Goal: Information Seeking & Learning: Learn about a topic

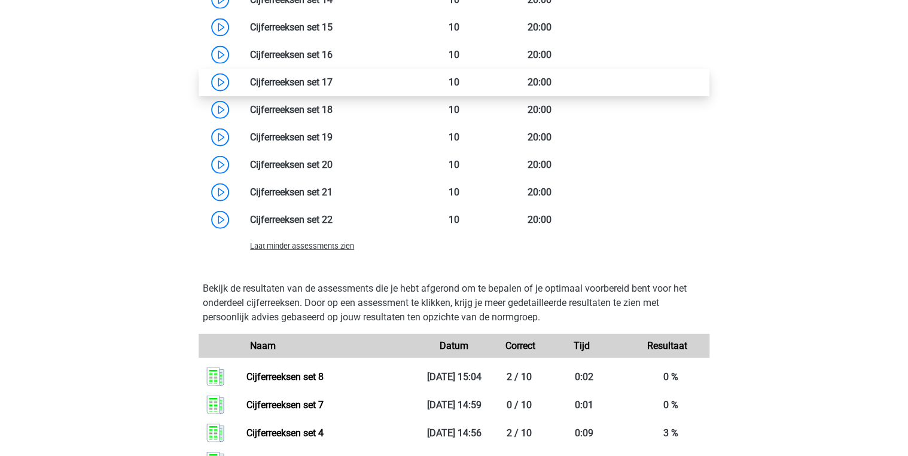
scroll to position [1148, 0]
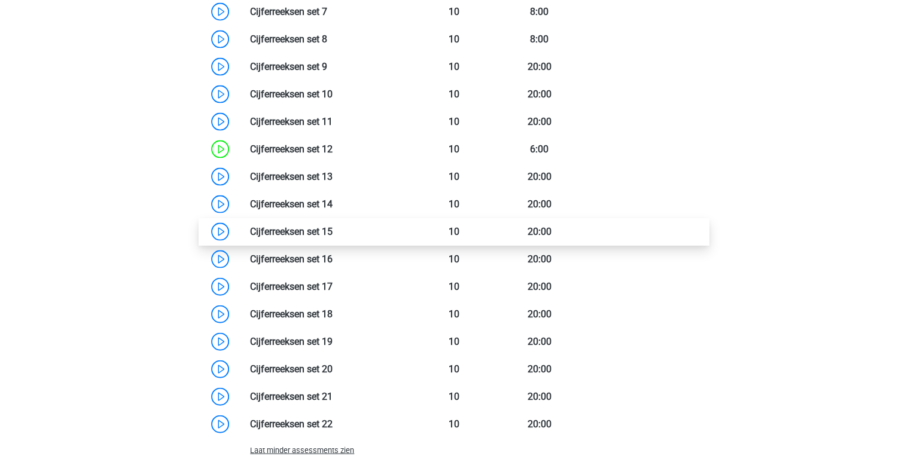
click at [333, 233] on link at bounding box center [333, 231] width 0 height 11
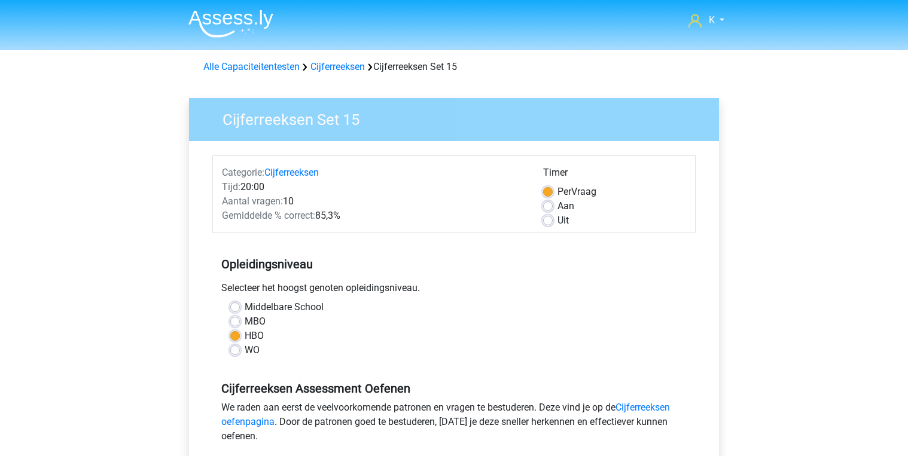
scroll to position [96, 0]
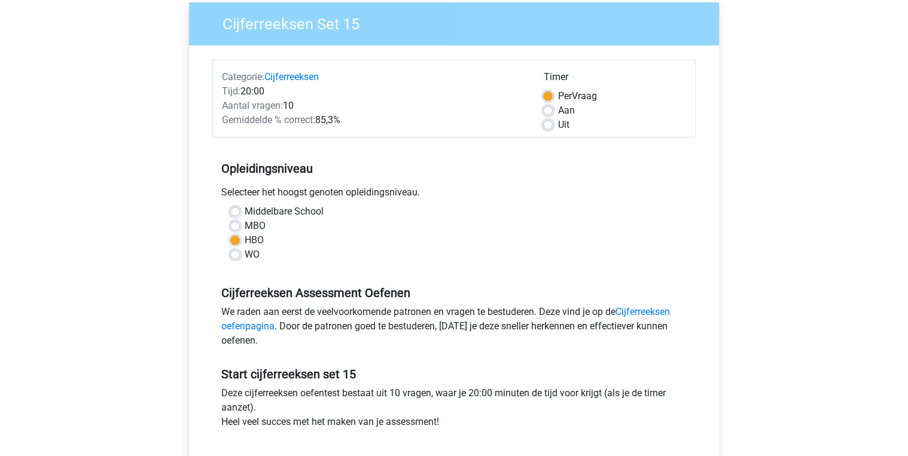
click at [256, 253] on label "WO" at bounding box center [252, 255] width 15 height 14
click at [240, 253] on input "WO" at bounding box center [235, 254] width 10 height 12
radio input "true"
click at [565, 126] on label "Uit" at bounding box center [562, 125] width 11 height 14
click at [553, 126] on input "Uit" at bounding box center [548, 124] width 10 height 12
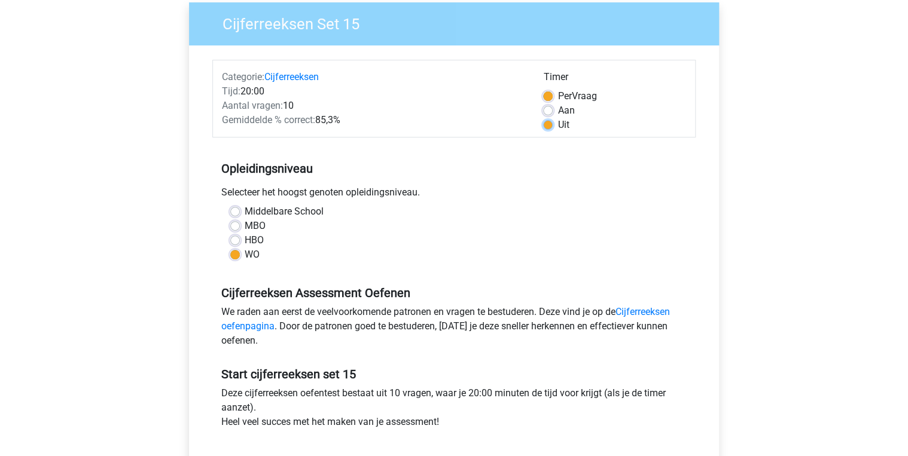
radio input "true"
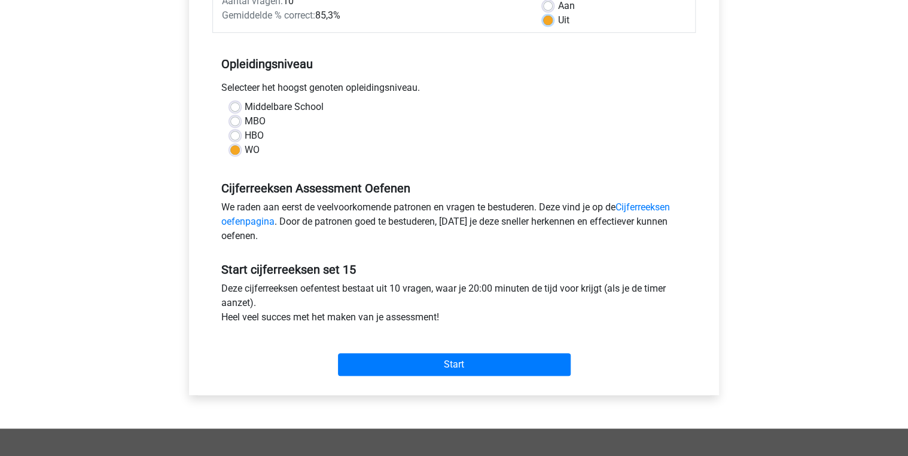
scroll to position [287, 0]
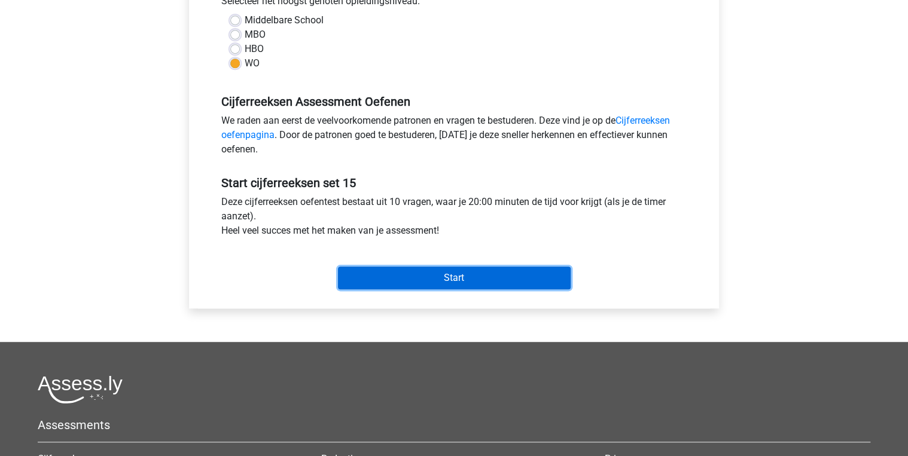
click at [451, 274] on input "Start" at bounding box center [454, 278] width 233 height 23
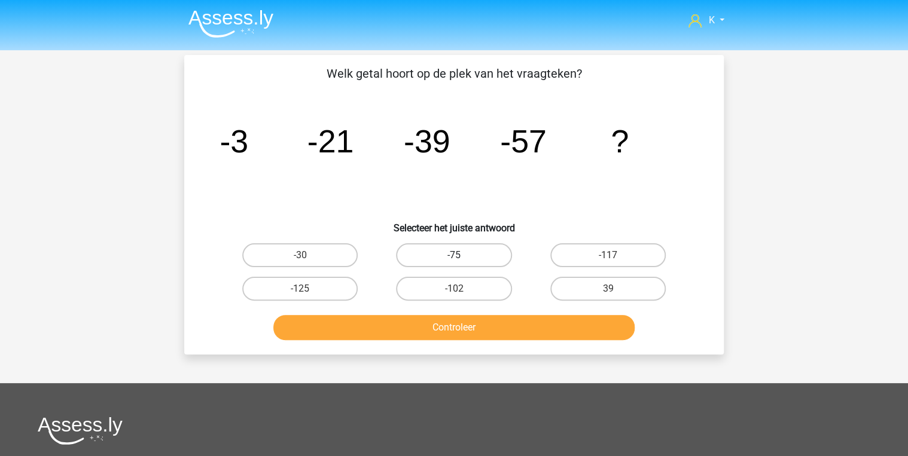
click at [480, 254] on label "-75" at bounding box center [453, 255] width 115 height 24
click at [462, 255] on input "-75" at bounding box center [458, 259] width 8 height 8
radio input "true"
click at [468, 333] on button "Controleer" at bounding box center [454, 327] width 362 height 25
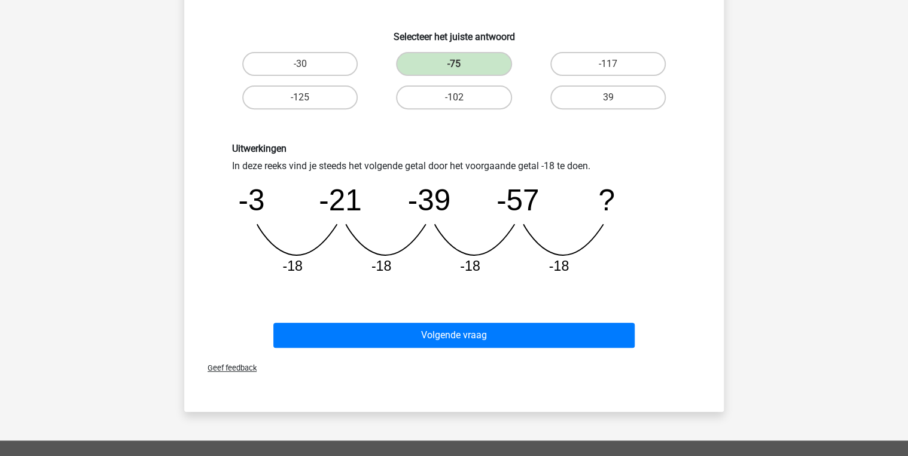
click at [504, 314] on div "Volgende vraag" at bounding box center [453, 332] width 501 height 39
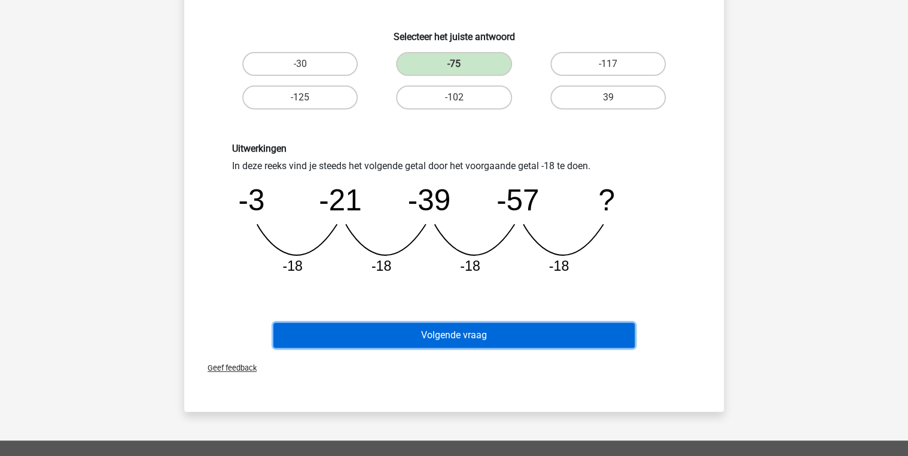
click at [504, 325] on button "Volgende vraag" at bounding box center [454, 335] width 362 height 25
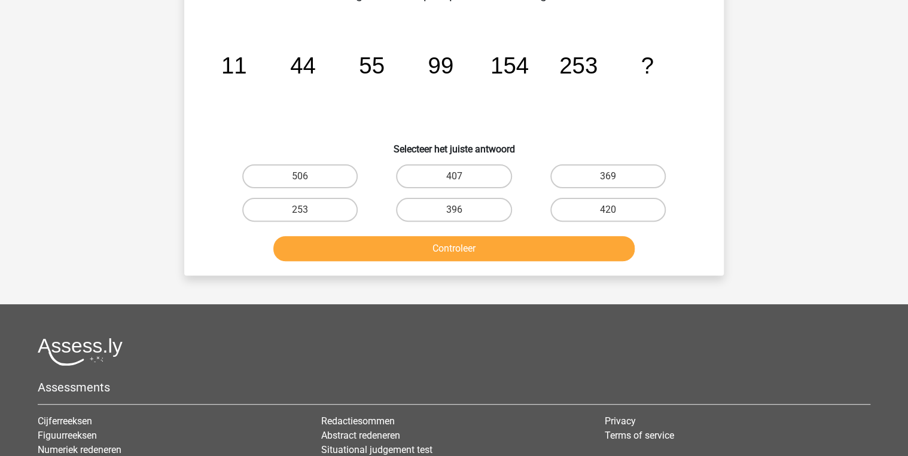
scroll to position [55, 0]
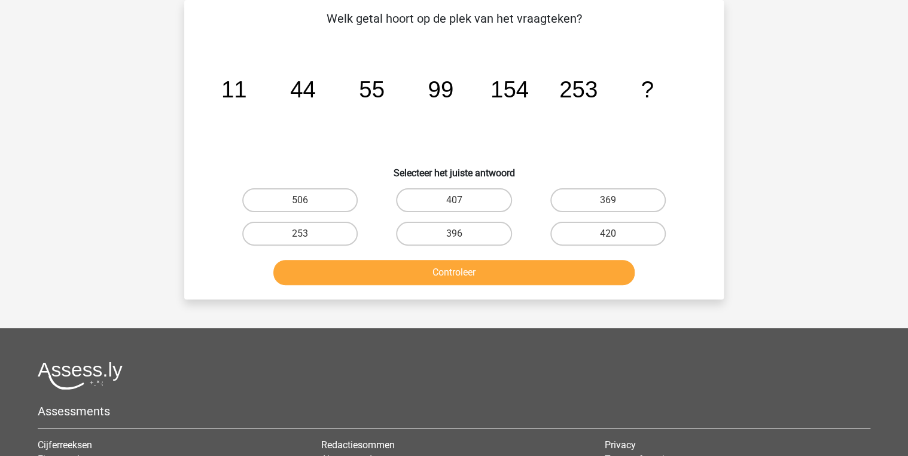
drag, startPoint x: 492, startPoint y: 206, endPoint x: 492, endPoint y: 214, distance: 8.4
click at [492, 205] on label "407" at bounding box center [453, 200] width 115 height 24
click at [462, 205] on input "407" at bounding box center [458, 204] width 8 height 8
radio input "true"
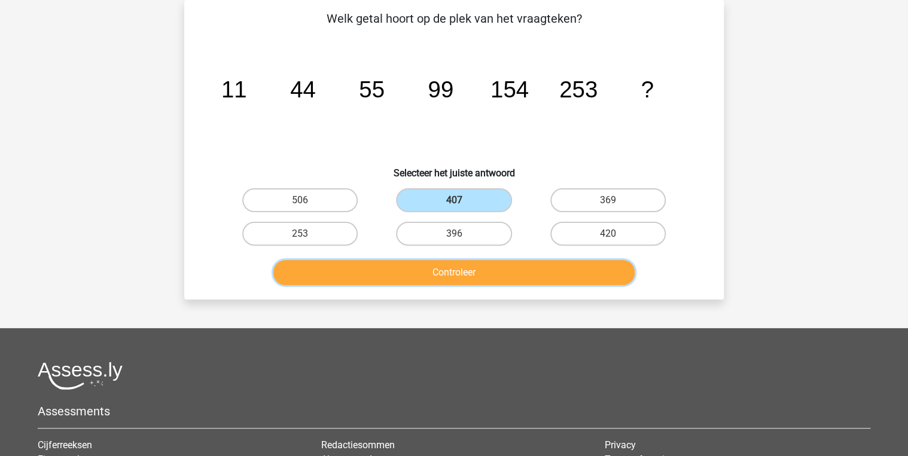
click at [493, 260] on button "Controleer" at bounding box center [454, 272] width 362 height 25
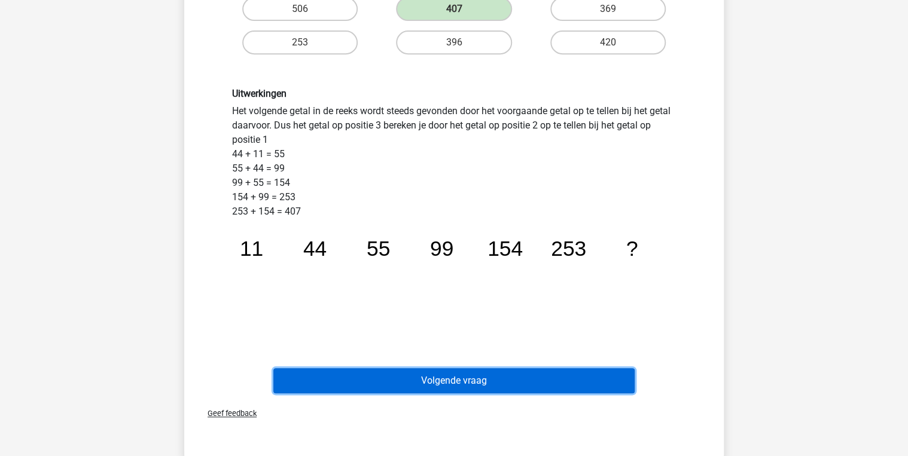
click at [514, 378] on button "Volgende vraag" at bounding box center [454, 380] width 362 height 25
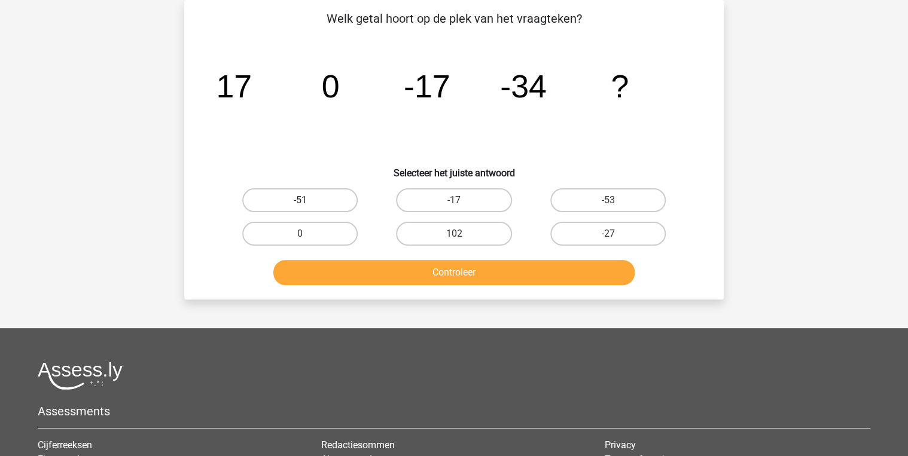
click at [344, 204] on label "-51" at bounding box center [299, 200] width 115 height 24
click at [308, 204] on input "-51" at bounding box center [304, 204] width 8 height 8
radio input "true"
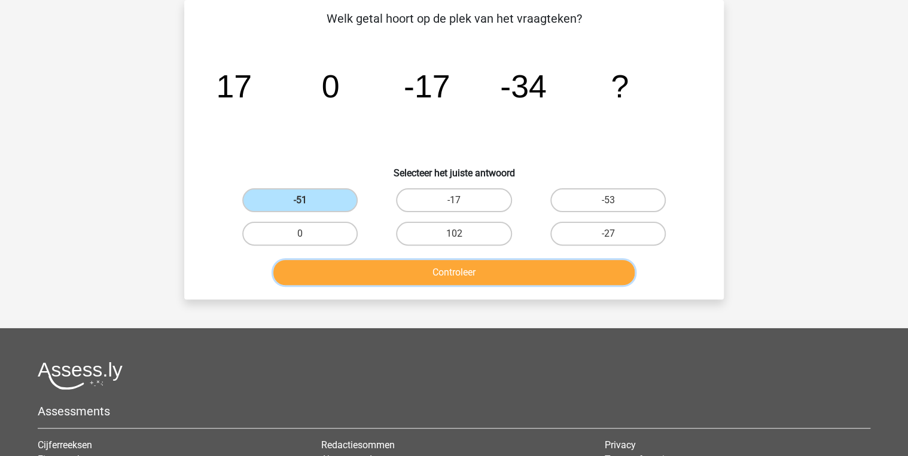
click at [364, 262] on button "Controleer" at bounding box center [454, 272] width 362 height 25
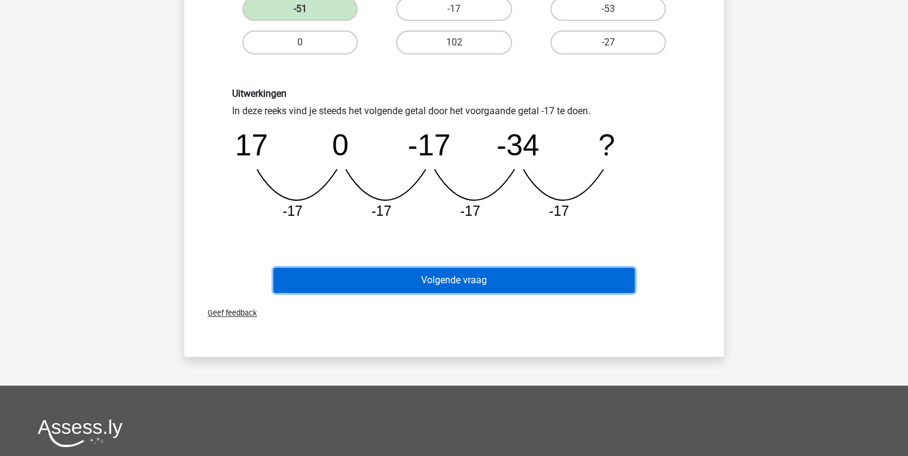
click at [469, 282] on button "Volgende vraag" at bounding box center [454, 280] width 362 height 25
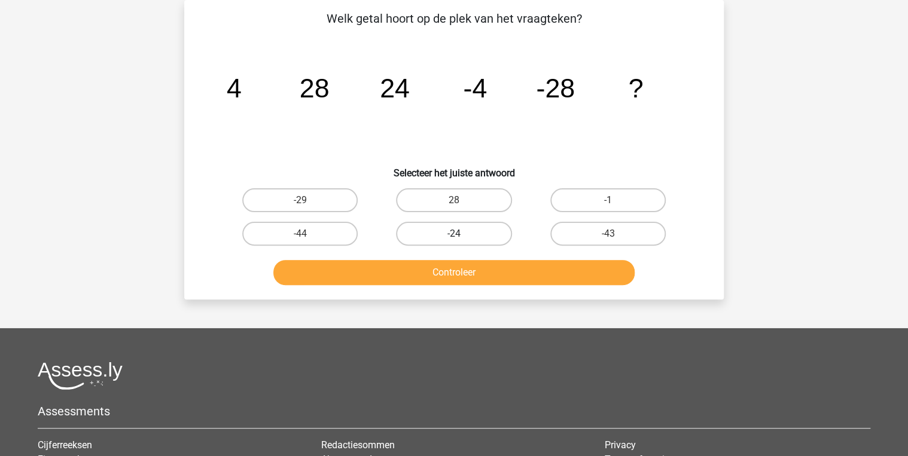
click at [495, 236] on label "-24" at bounding box center [453, 234] width 115 height 24
click at [462, 236] on input "-24" at bounding box center [458, 238] width 8 height 8
radio input "true"
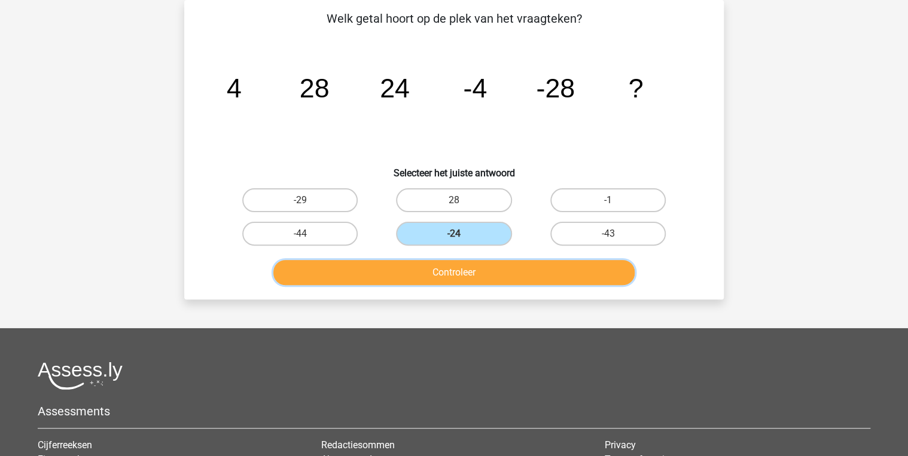
click at [500, 270] on button "Controleer" at bounding box center [454, 272] width 362 height 25
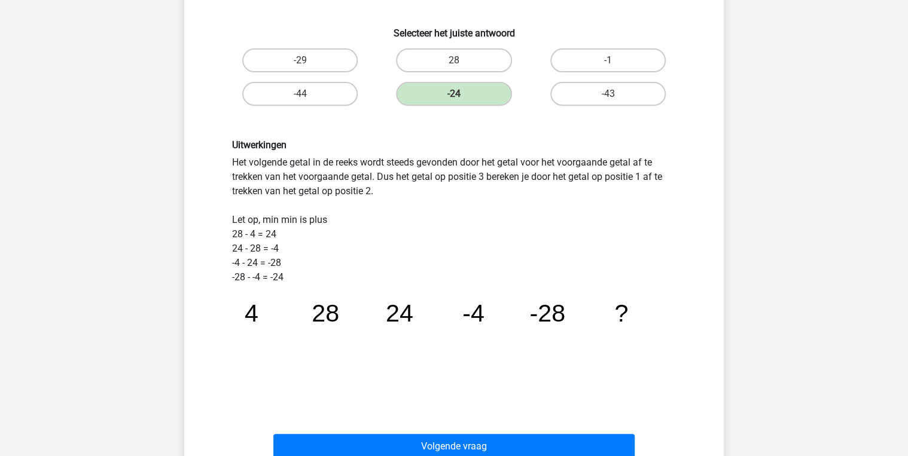
scroll to position [199, 0]
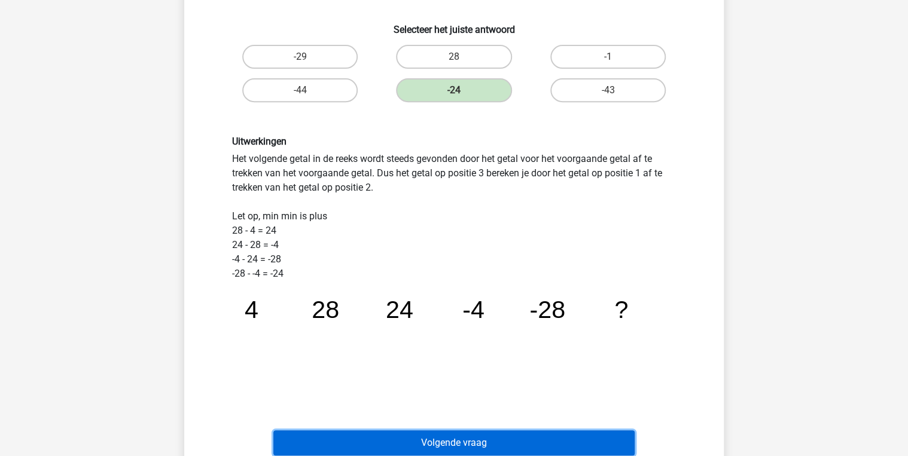
click at [517, 436] on button "Volgende vraag" at bounding box center [454, 443] width 362 height 25
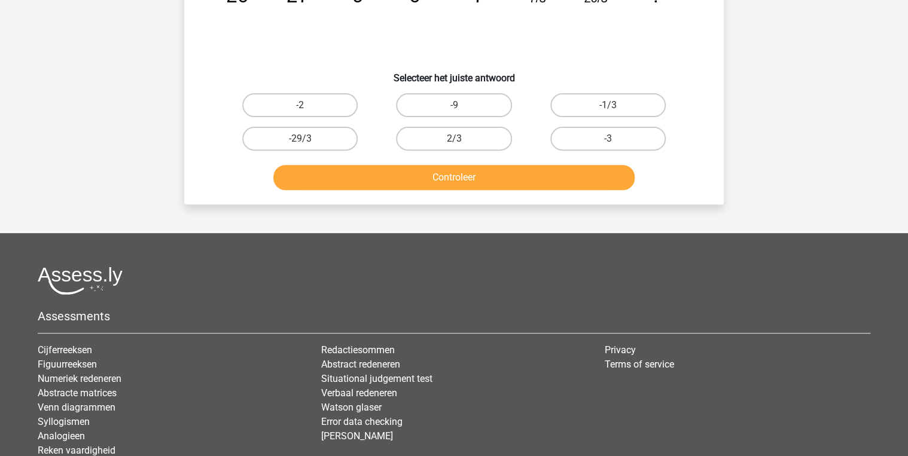
scroll to position [55, 0]
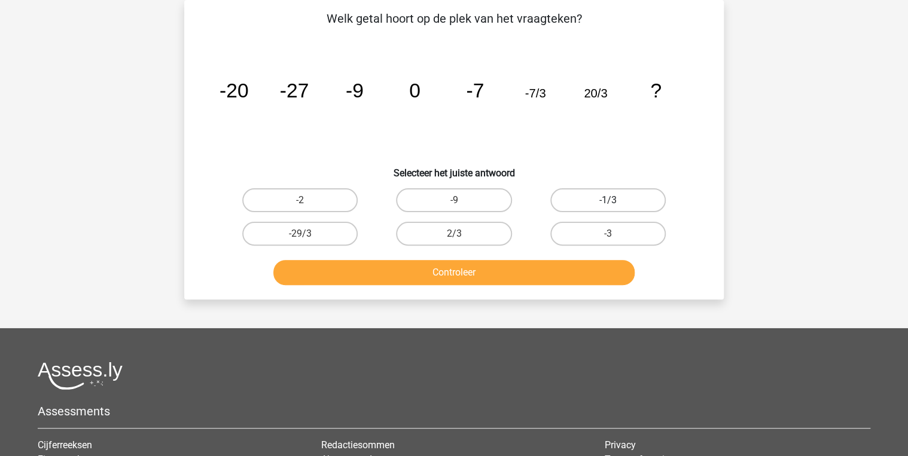
click at [618, 201] on label "-1/3" at bounding box center [607, 200] width 115 height 24
click at [615, 201] on input "-1/3" at bounding box center [612, 204] width 8 height 8
radio input "true"
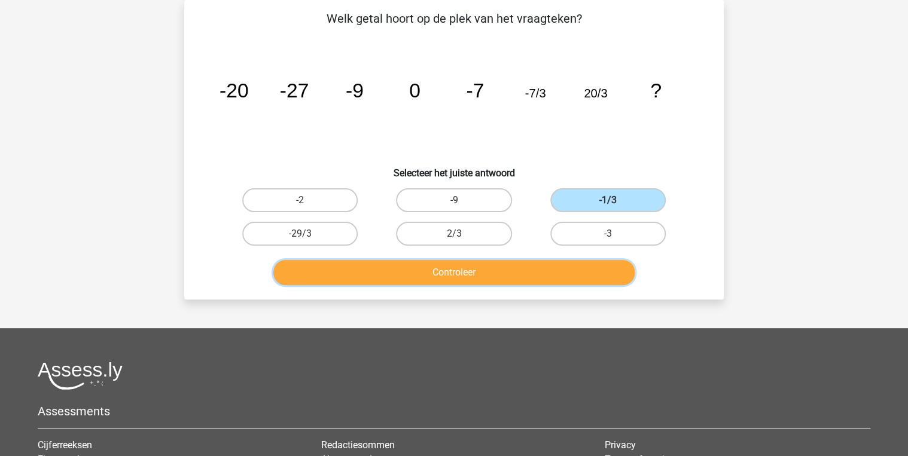
click at [591, 271] on button "Controleer" at bounding box center [454, 272] width 362 height 25
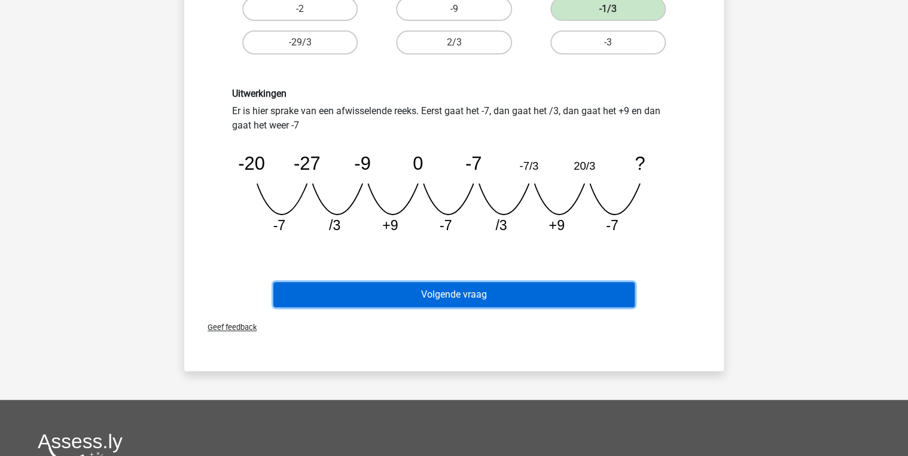
click at [533, 303] on button "Volgende vraag" at bounding box center [454, 294] width 362 height 25
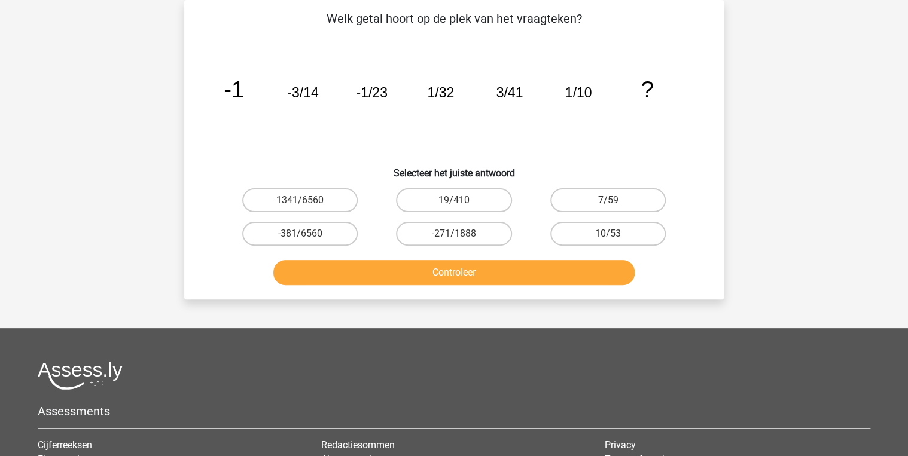
click at [613, 187] on div "7/59" at bounding box center [608, 200] width 154 height 33
click at [611, 201] on input "7/59" at bounding box center [612, 204] width 8 height 8
radio input "true"
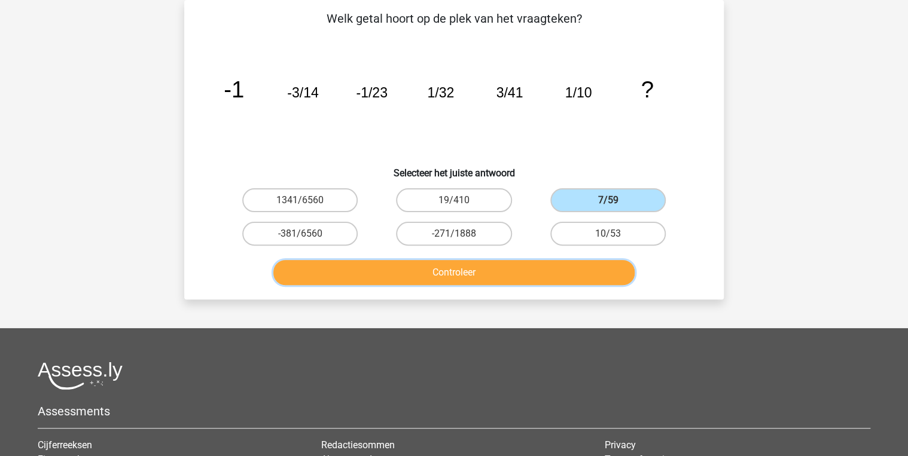
click at [579, 272] on button "Controleer" at bounding box center [454, 272] width 362 height 25
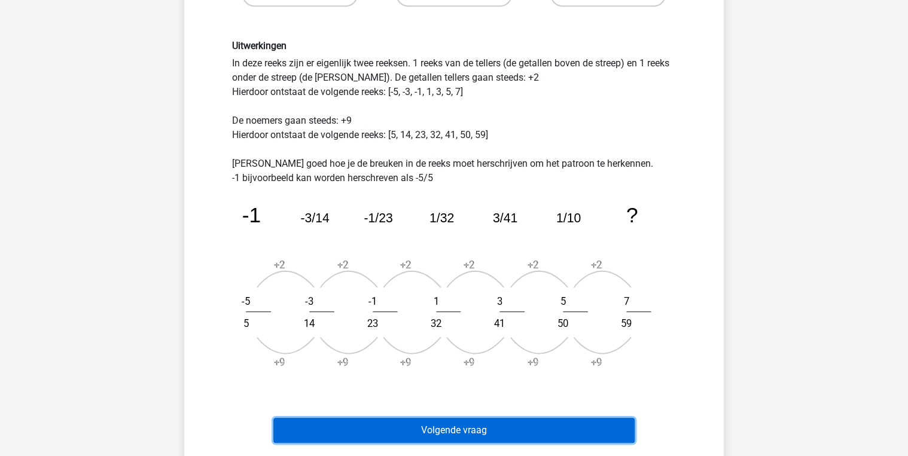
click at [520, 425] on button "Volgende vraag" at bounding box center [454, 430] width 362 height 25
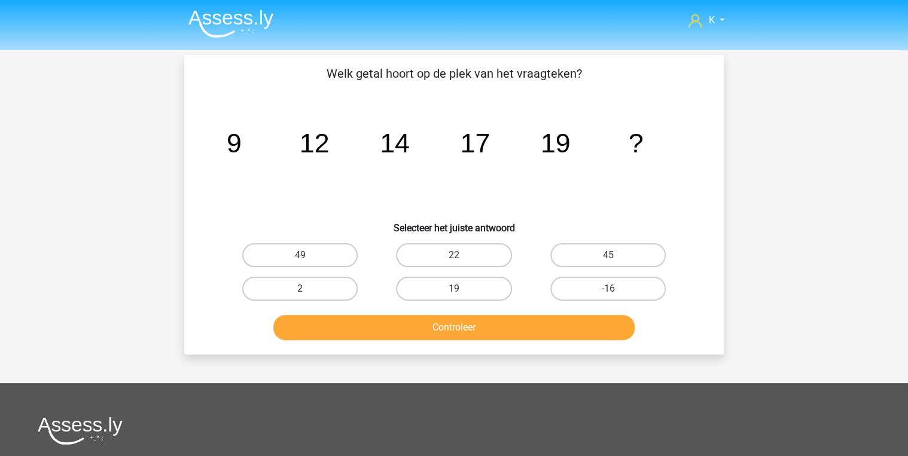
scroll to position [0, 0]
click at [475, 257] on label "22" at bounding box center [453, 255] width 115 height 24
click at [462, 257] on input "22" at bounding box center [458, 259] width 8 height 8
radio input "true"
drag, startPoint x: 475, startPoint y: 320, endPoint x: 486, endPoint y: 325, distance: 11.5
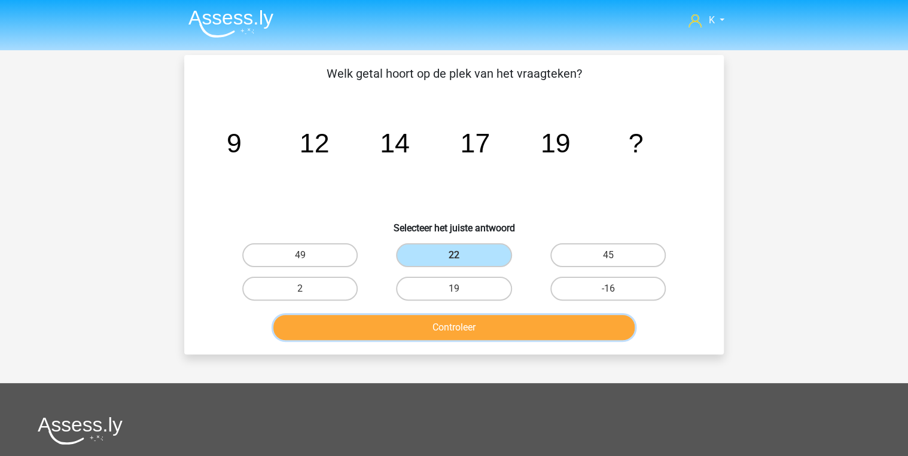
click at [475, 321] on button "Controleer" at bounding box center [454, 327] width 362 height 25
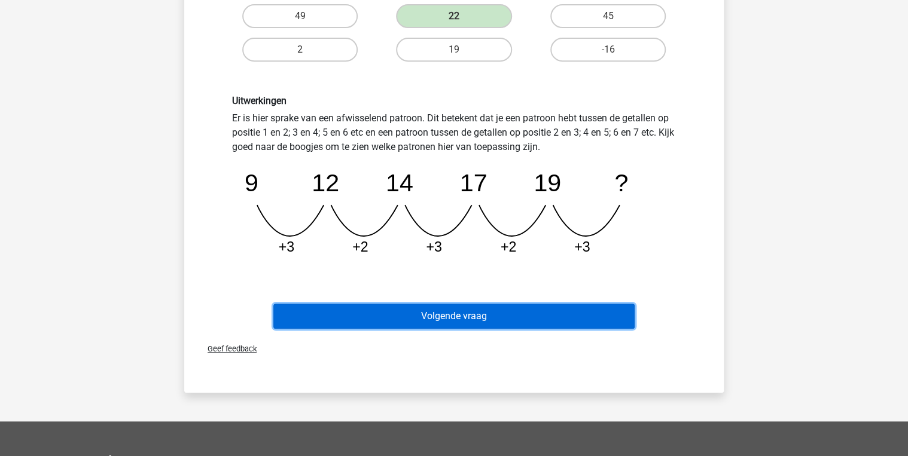
click at [502, 325] on button "Volgende vraag" at bounding box center [454, 316] width 362 height 25
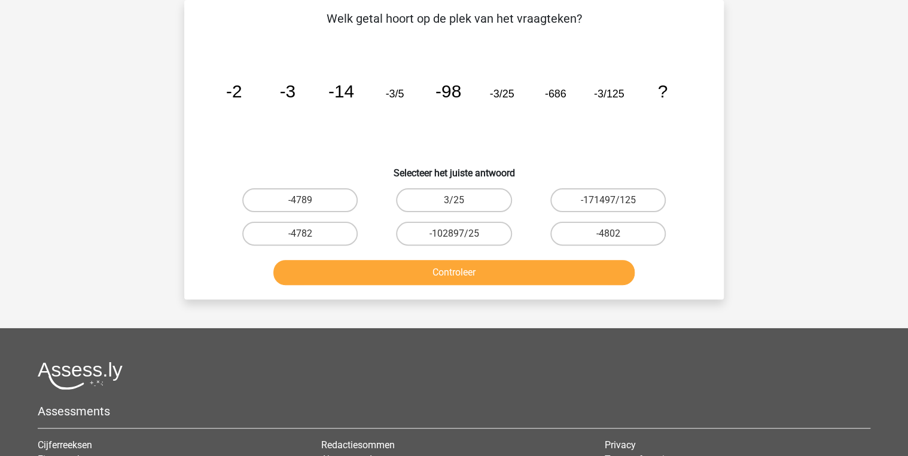
scroll to position [55, 0]
click at [648, 236] on label "-4802" at bounding box center [607, 234] width 115 height 24
click at [615, 236] on input "-4802" at bounding box center [612, 238] width 8 height 8
radio input "true"
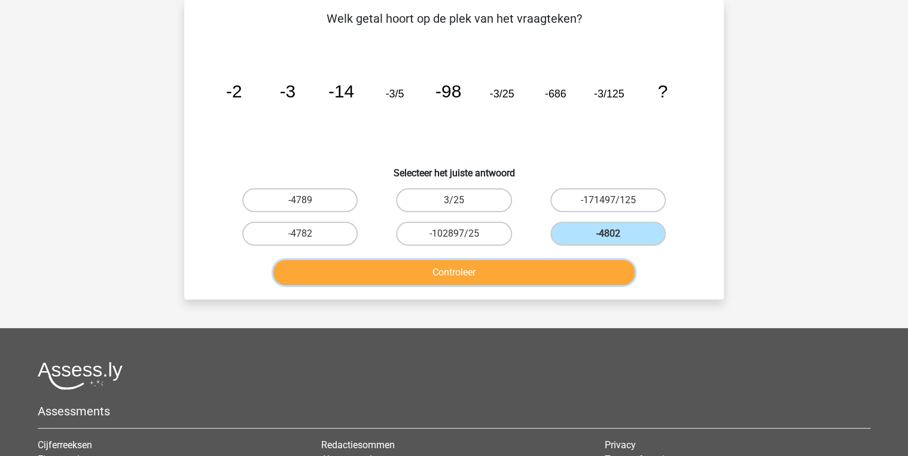
click at [587, 270] on button "Controleer" at bounding box center [454, 272] width 362 height 25
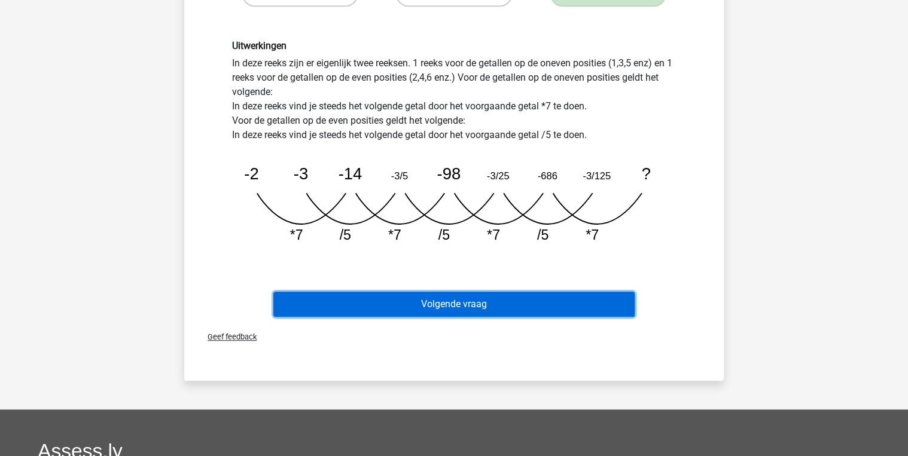
click at [578, 313] on button "Volgende vraag" at bounding box center [454, 304] width 362 height 25
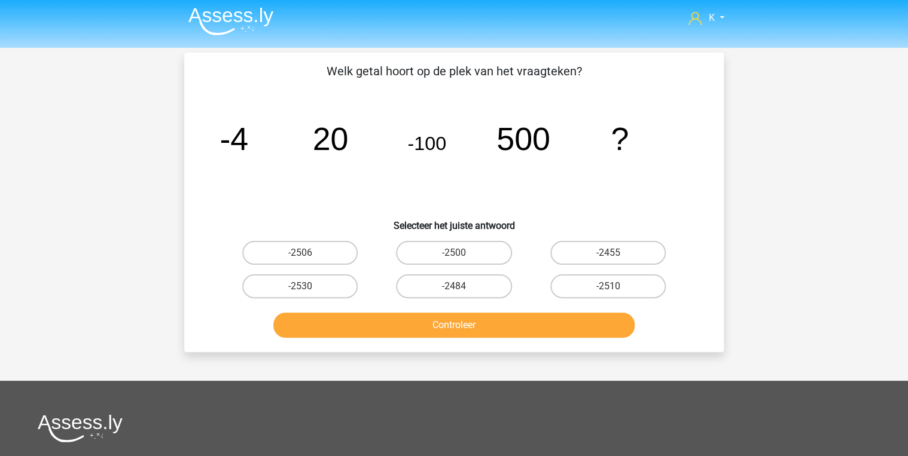
scroll to position [0, 0]
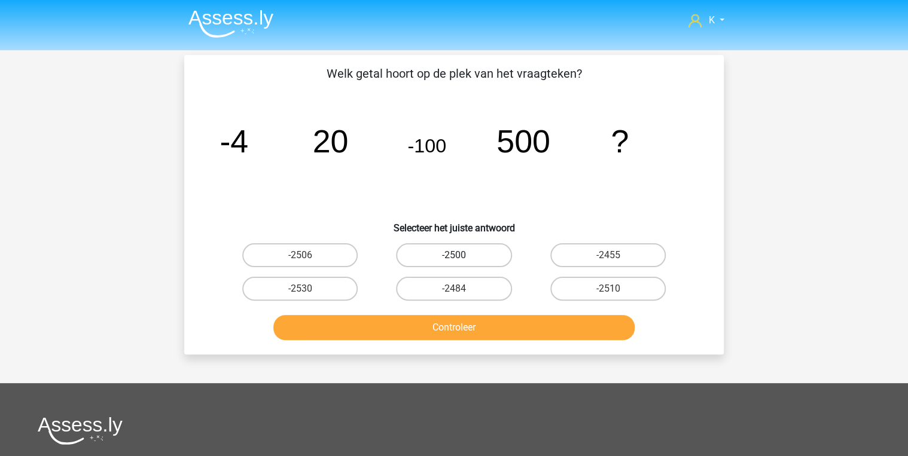
click at [459, 264] on label "-2500" at bounding box center [453, 255] width 115 height 24
click at [459, 263] on input "-2500" at bounding box center [458, 259] width 8 height 8
radio input "true"
click at [466, 319] on button "Controleer" at bounding box center [454, 327] width 362 height 25
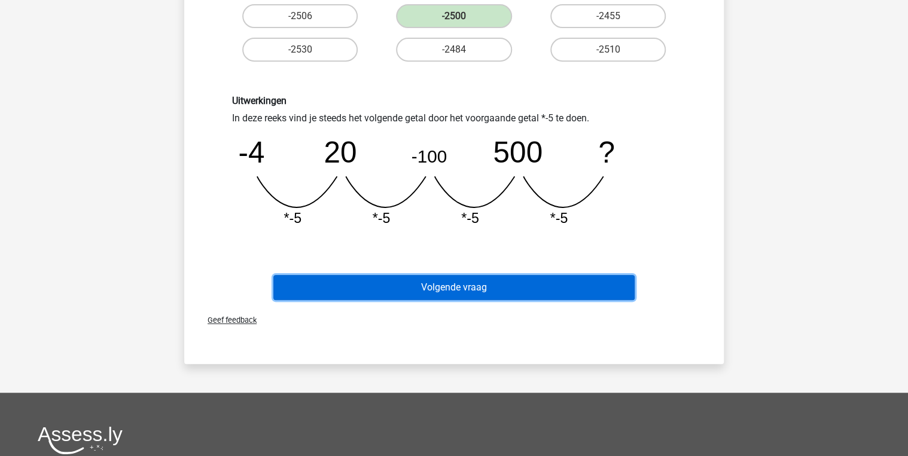
click at [505, 287] on button "Volgende vraag" at bounding box center [454, 287] width 362 height 25
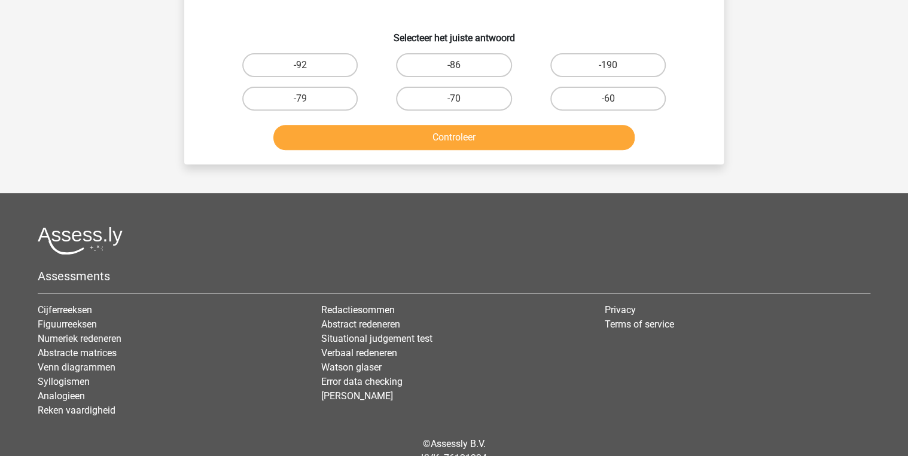
scroll to position [55, 0]
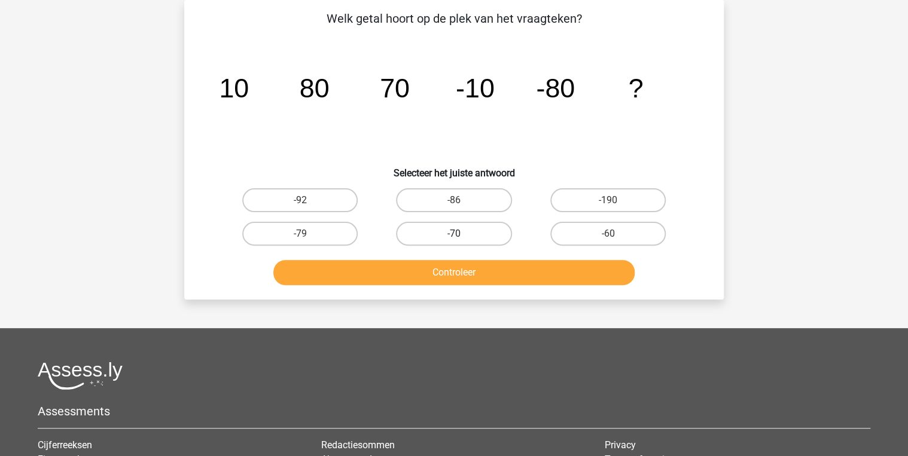
click at [446, 233] on label "-70" at bounding box center [453, 234] width 115 height 24
click at [454, 234] on input "-70" at bounding box center [458, 238] width 8 height 8
radio input "true"
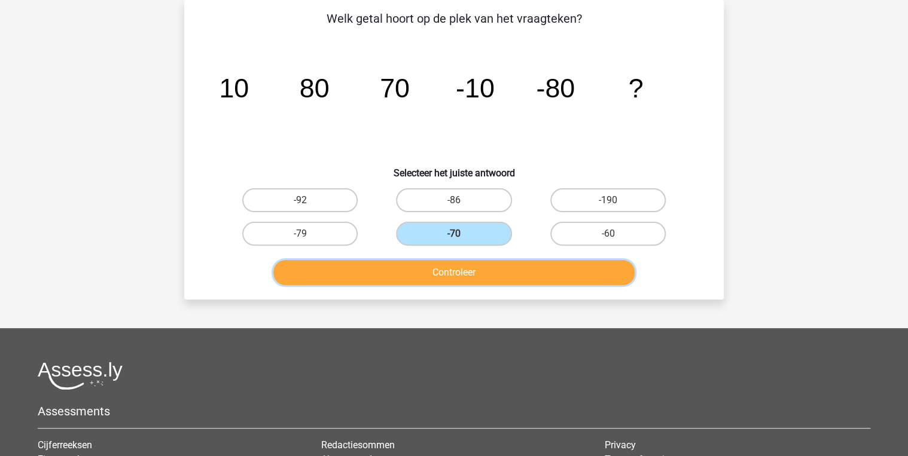
click at [445, 264] on button "Controleer" at bounding box center [454, 272] width 362 height 25
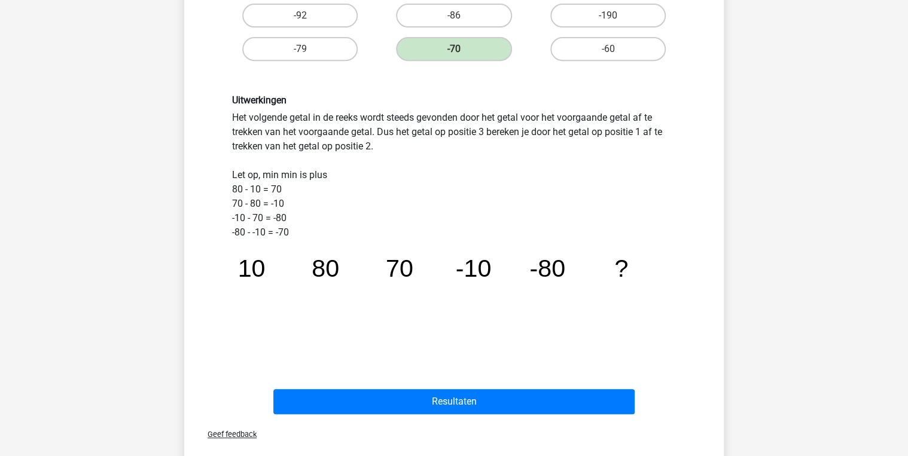
scroll to position [246, 0]
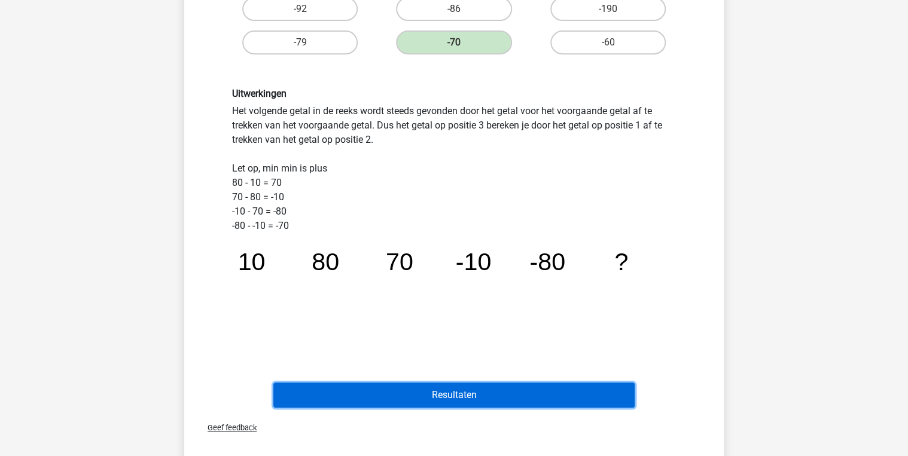
click at [469, 388] on button "Resultaten" at bounding box center [454, 395] width 362 height 25
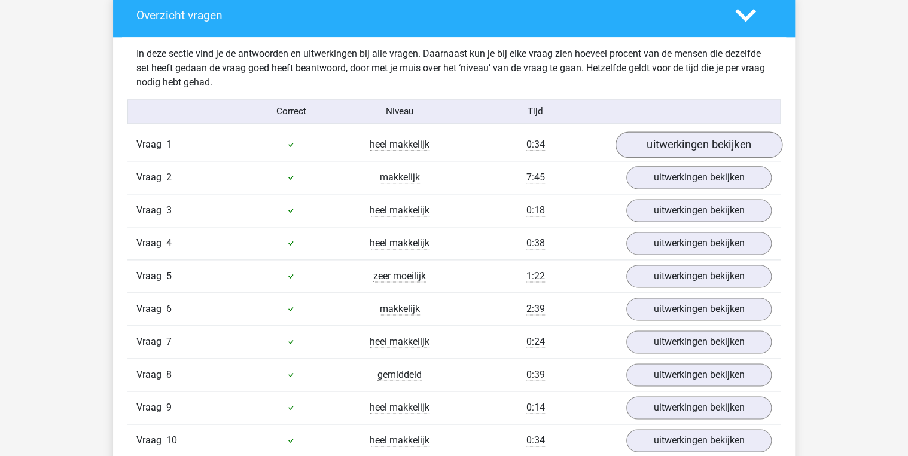
scroll to position [766, 0]
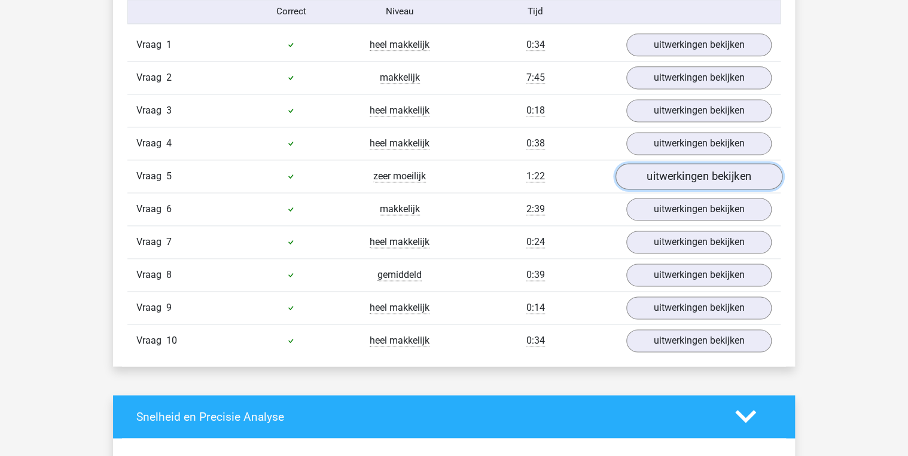
click at [698, 168] on link "uitwerkingen bekijken" at bounding box center [698, 176] width 167 height 26
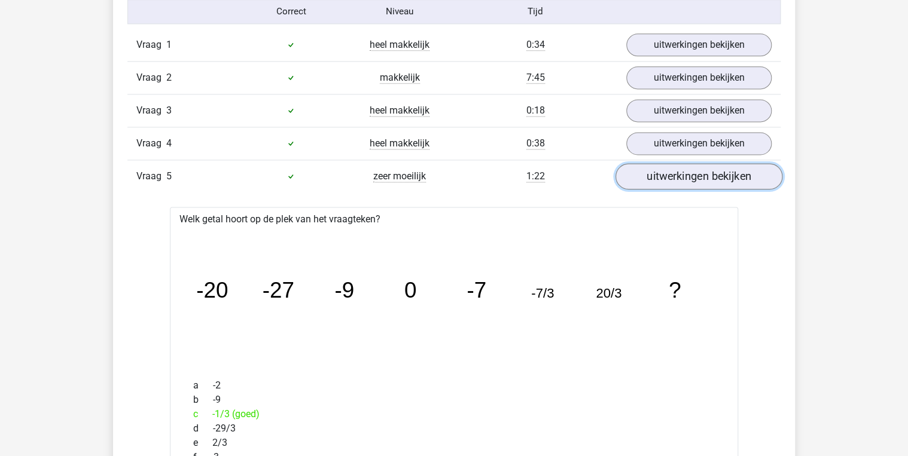
click at [691, 174] on link "uitwerkingen bekijken" at bounding box center [698, 176] width 167 height 26
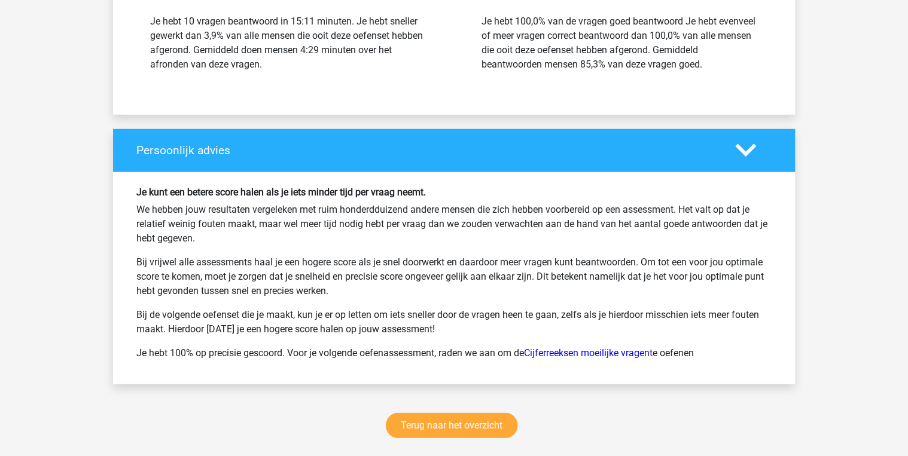
scroll to position [1435, 0]
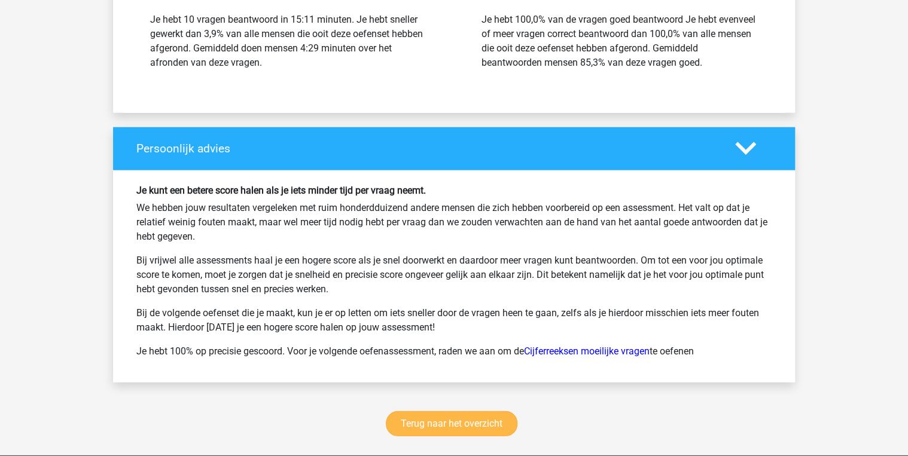
drag, startPoint x: 456, startPoint y: 433, endPoint x: 464, endPoint y: 416, distance: 19.3
click at [456, 432] on div "Terug naar het overzicht" at bounding box center [454, 426] width 682 height 59
click at [464, 413] on link "Terug naar het overzicht" at bounding box center [452, 423] width 132 height 25
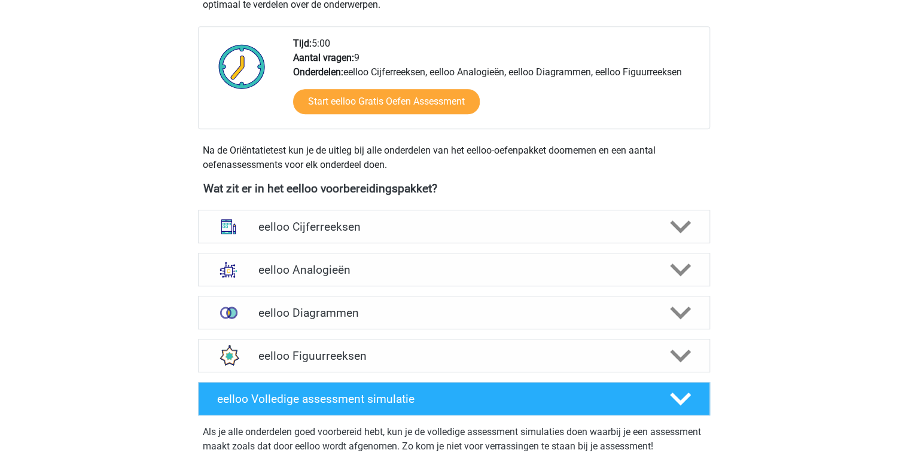
scroll to position [287, 0]
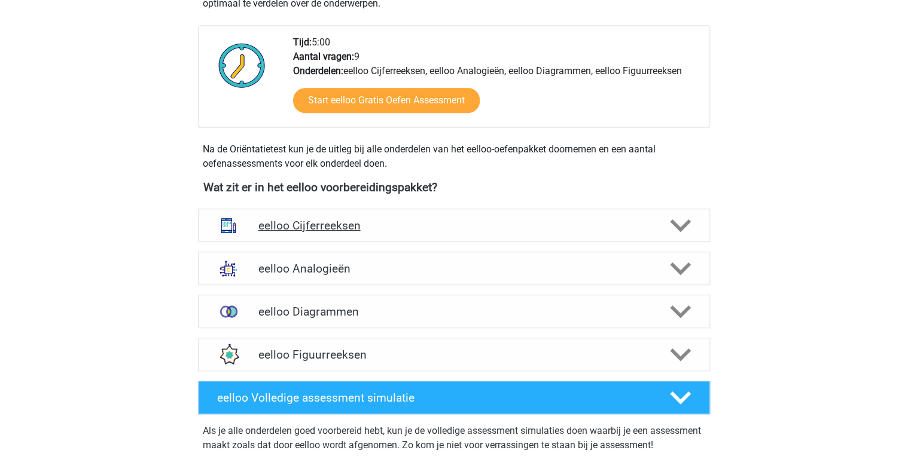
click at [428, 225] on h4 "eelloo Cijferreeksen" at bounding box center [454, 226] width 392 height 14
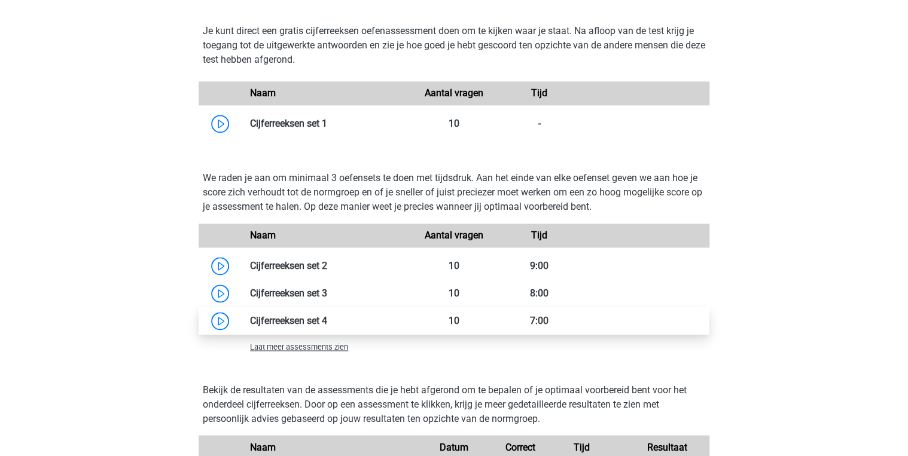
scroll to position [766, 0]
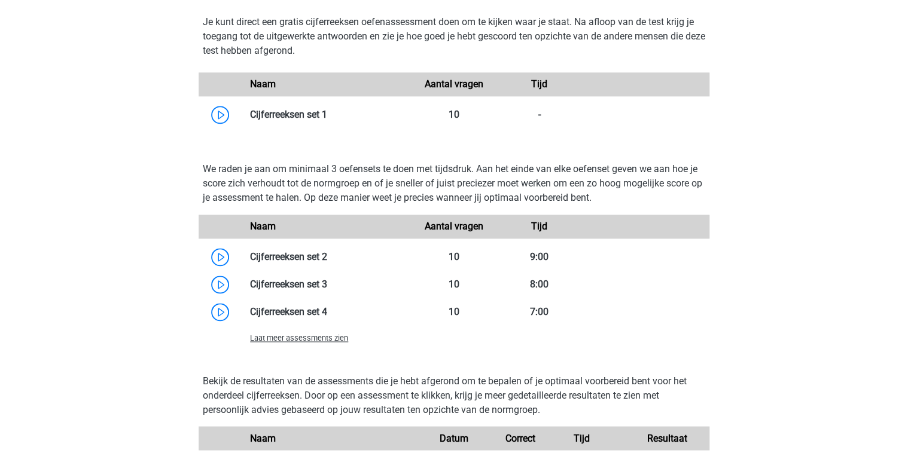
click at [303, 340] on span "Laat meer assessments zien" at bounding box center [299, 338] width 98 height 9
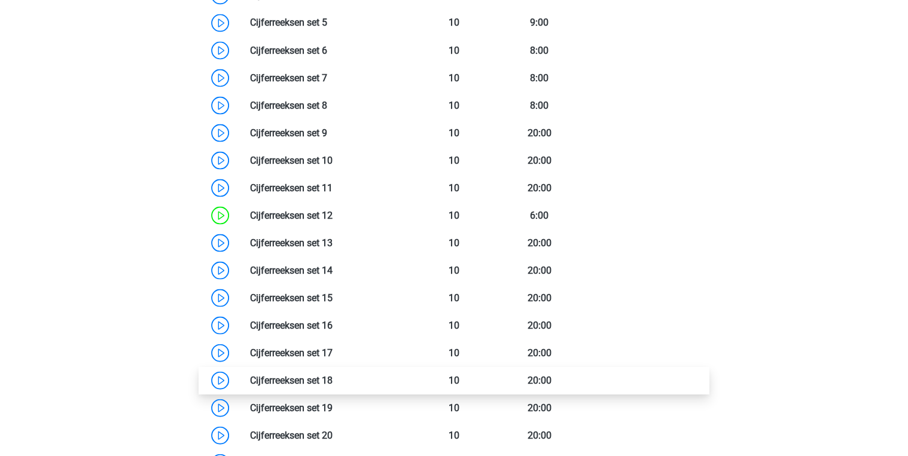
scroll to position [1148, 0]
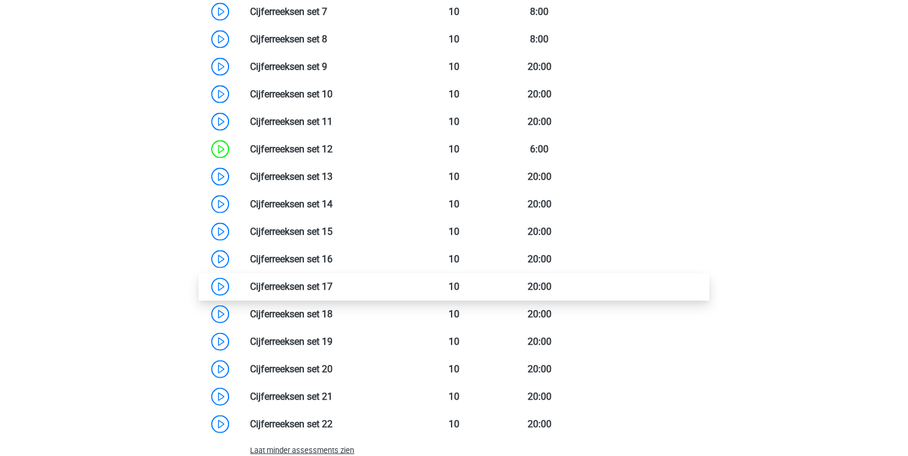
click at [333, 288] on link at bounding box center [333, 286] width 0 height 11
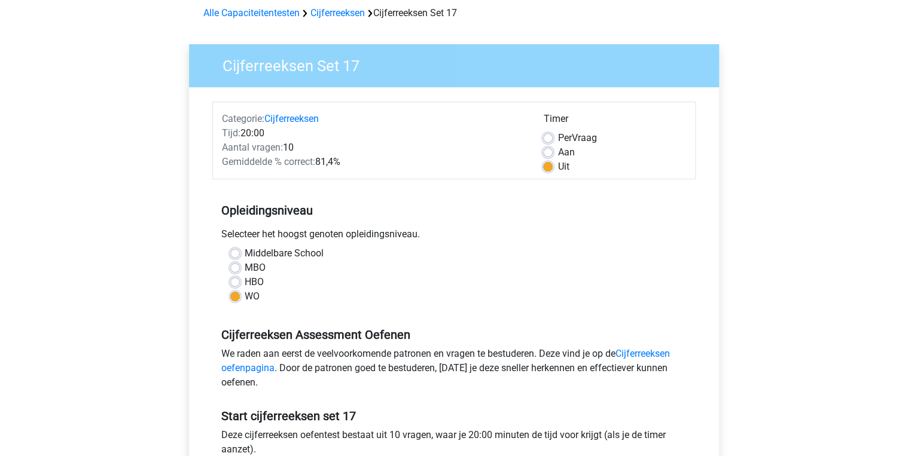
scroll to position [144, 0]
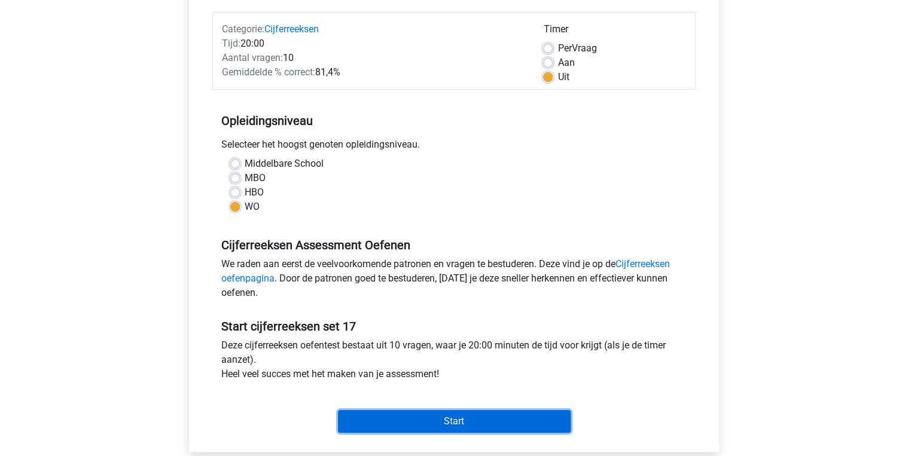
click at [463, 416] on input "Start" at bounding box center [454, 421] width 233 height 23
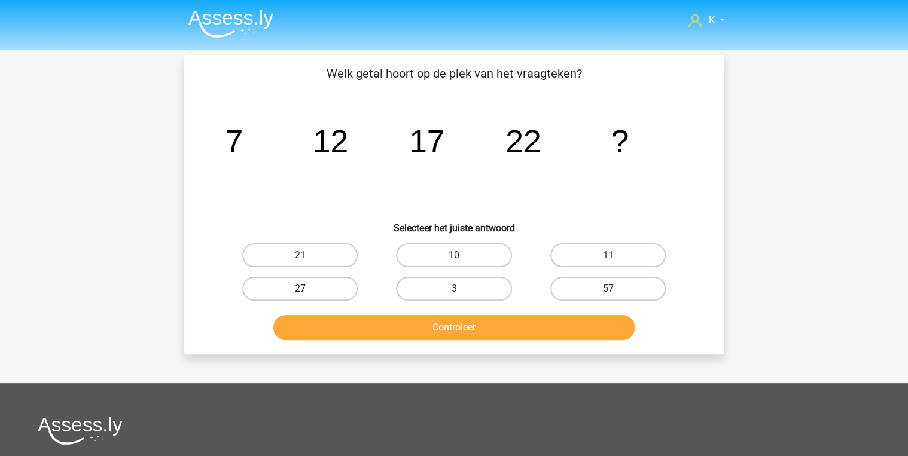
click at [334, 292] on label "27" at bounding box center [299, 289] width 115 height 24
click at [308, 292] on input "27" at bounding box center [304, 293] width 8 height 8
radio input "true"
click at [346, 325] on button "Controleer" at bounding box center [454, 327] width 362 height 25
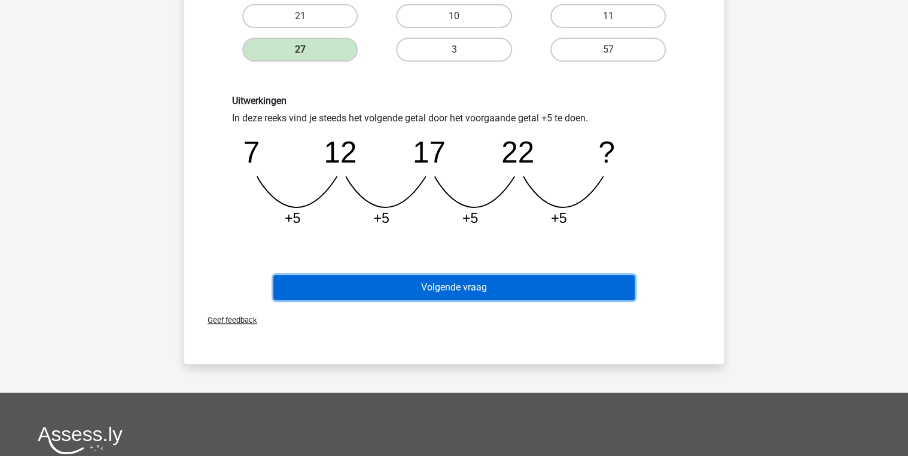
click at [494, 289] on button "Volgende vraag" at bounding box center [454, 287] width 362 height 25
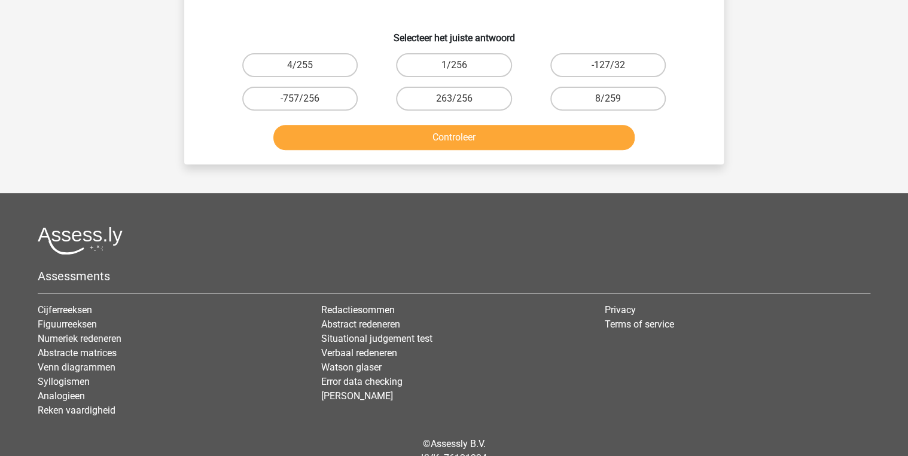
scroll to position [55, 0]
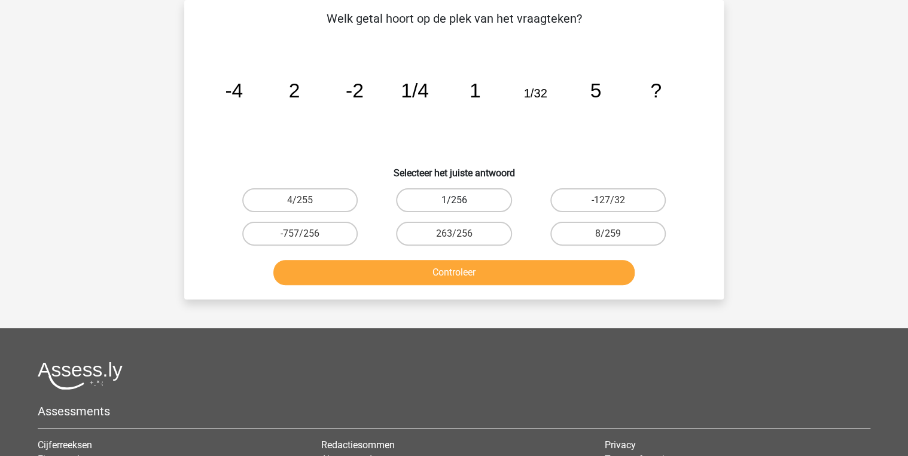
click at [489, 206] on label "1/256" at bounding box center [453, 200] width 115 height 24
click at [462, 206] on input "1/256" at bounding box center [458, 204] width 8 height 8
radio input "true"
click at [490, 260] on div "Controleer" at bounding box center [453, 270] width 501 height 39
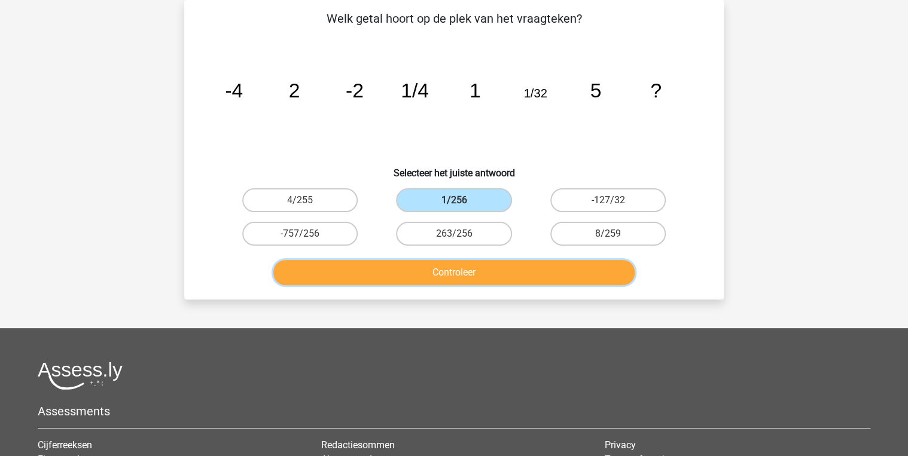
click at [498, 271] on button "Controleer" at bounding box center [454, 272] width 362 height 25
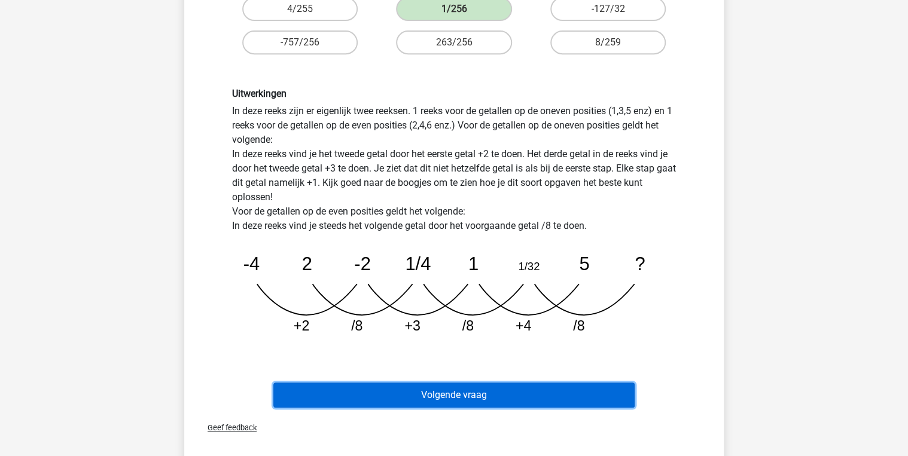
click at [534, 394] on button "Volgende vraag" at bounding box center [454, 395] width 362 height 25
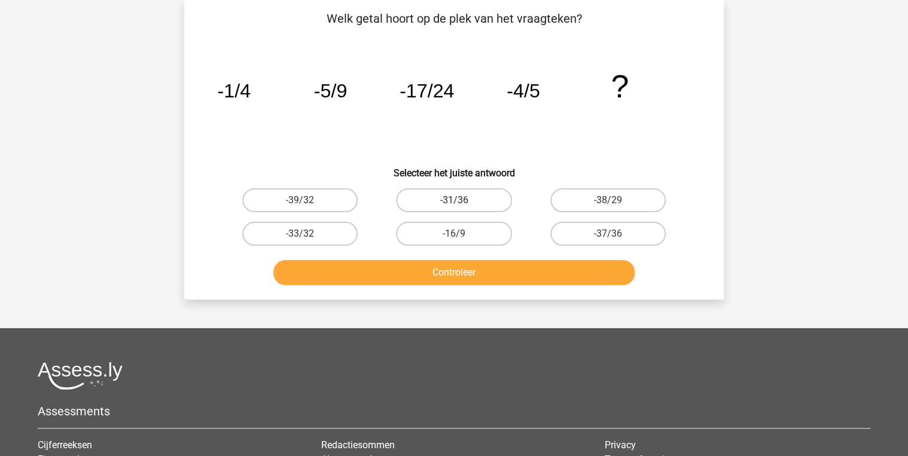
click at [465, 200] on label "-31/36" at bounding box center [453, 200] width 115 height 24
click at [462, 200] on input "-31/36" at bounding box center [458, 204] width 8 height 8
radio input "true"
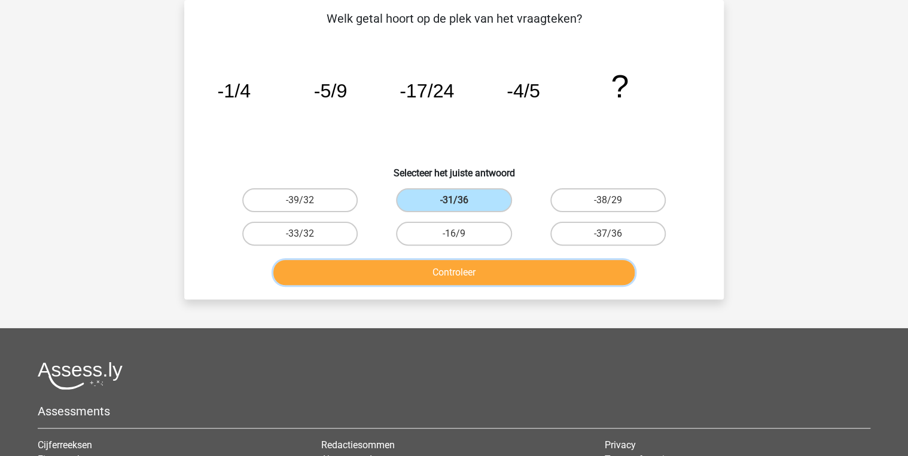
click at [498, 263] on button "Controleer" at bounding box center [454, 272] width 362 height 25
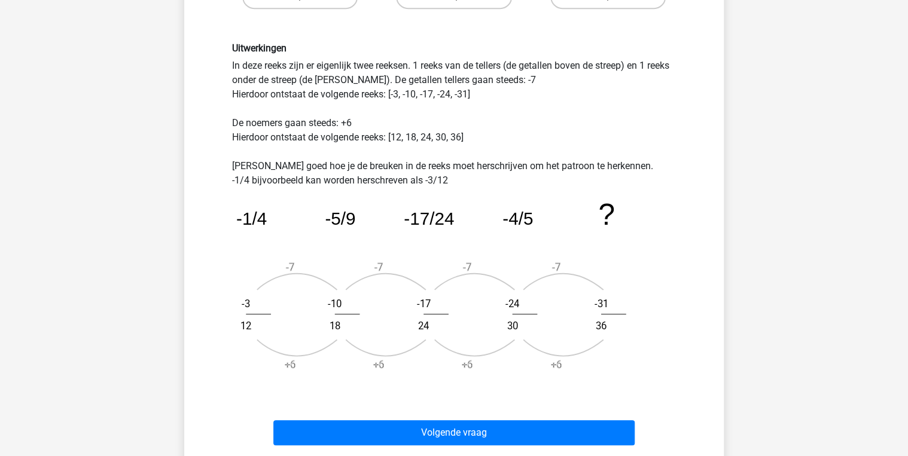
scroll to position [294, 0]
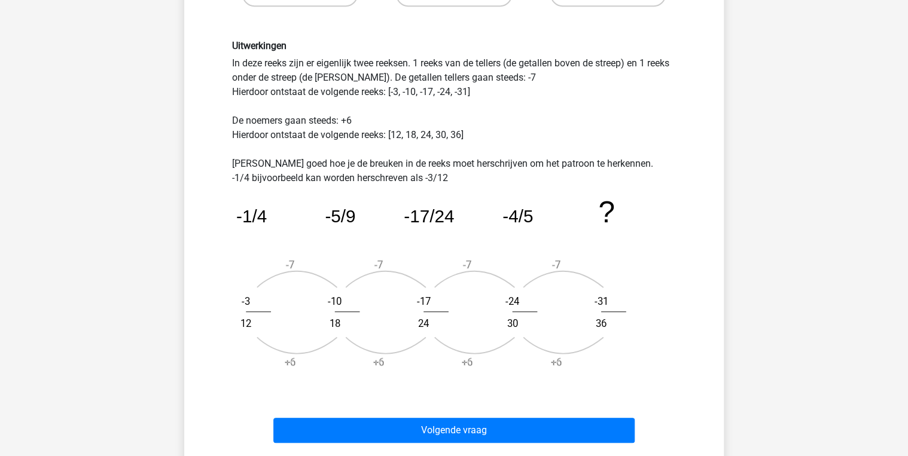
click at [476, 443] on div "Volgende vraag" at bounding box center [454, 433] width 462 height 30
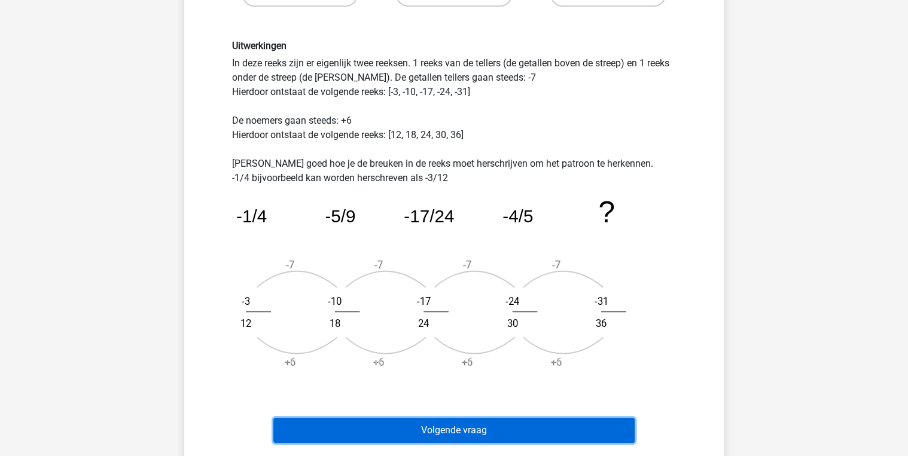
click at [541, 440] on button "Volgende vraag" at bounding box center [454, 430] width 362 height 25
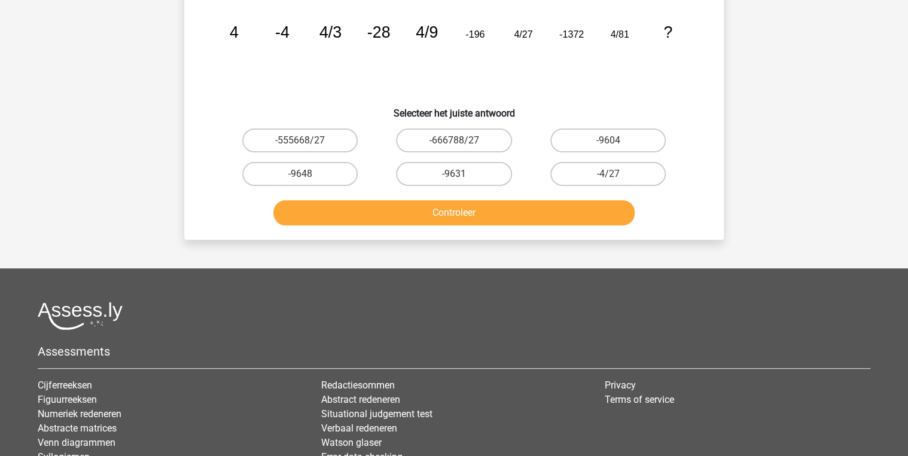
scroll to position [55, 0]
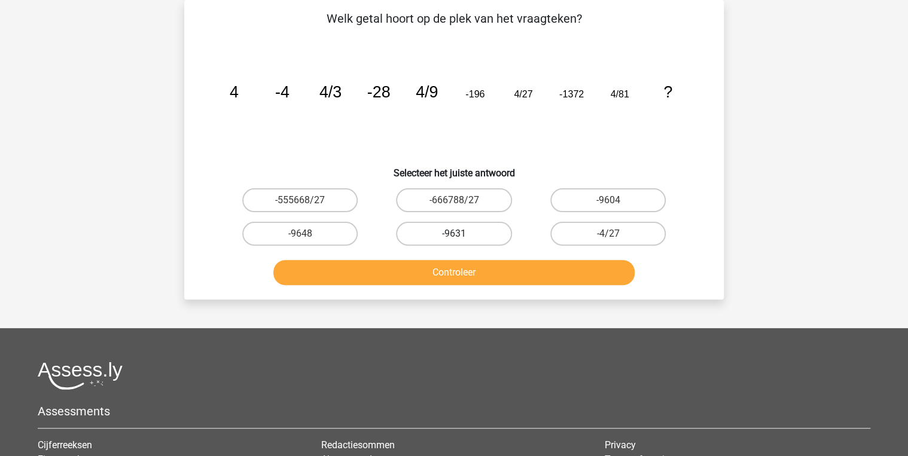
click at [427, 243] on label "-9631" at bounding box center [453, 234] width 115 height 24
click at [454, 242] on input "-9631" at bounding box center [458, 238] width 8 height 8
radio input "true"
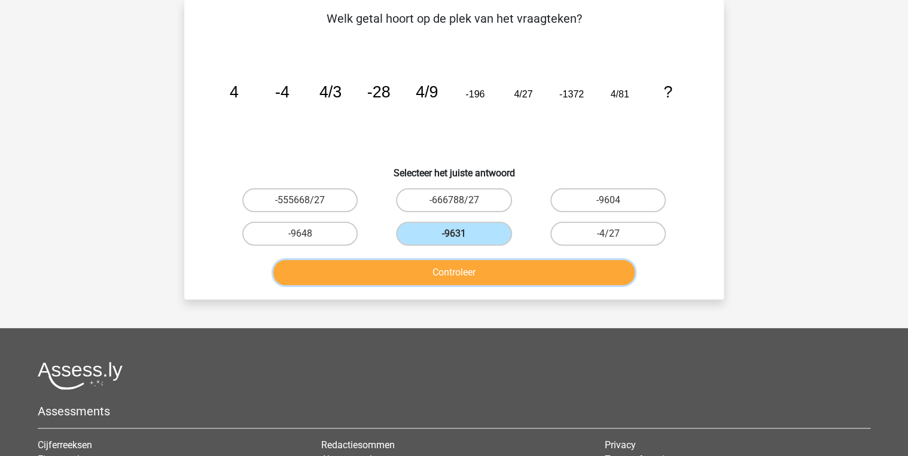
click at [430, 278] on button "Controleer" at bounding box center [454, 272] width 362 height 25
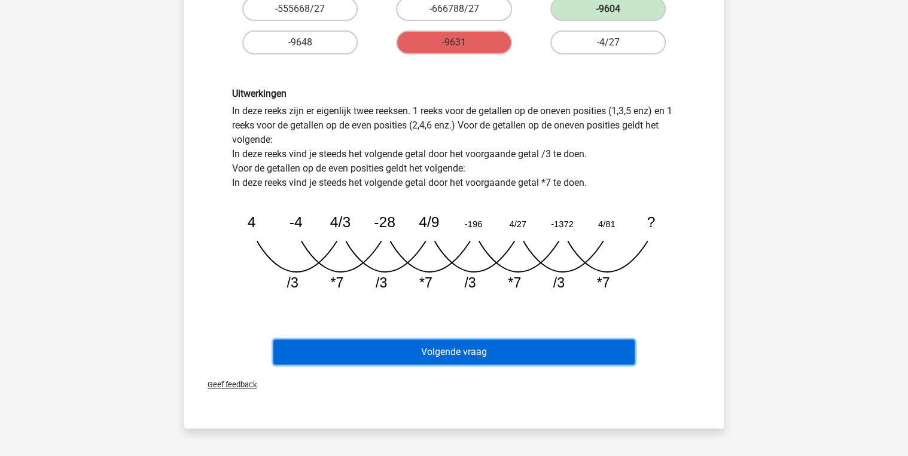
click at [505, 363] on button "Volgende vraag" at bounding box center [454, 352] width 362 height 25
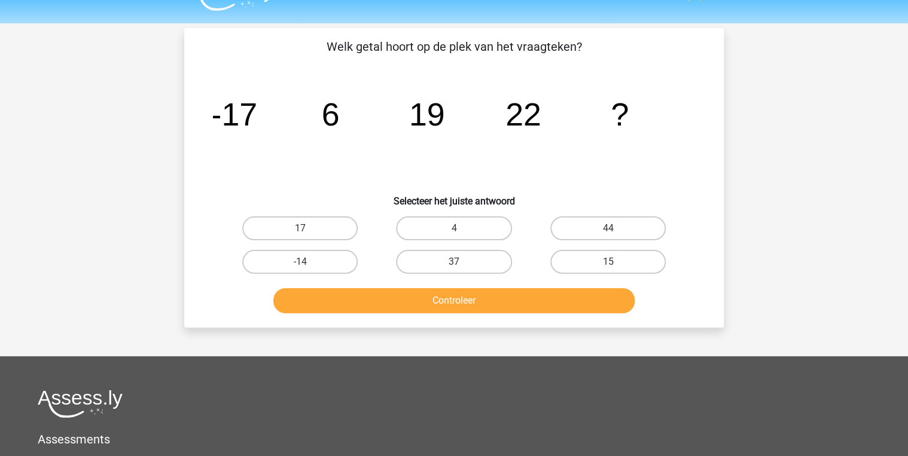
scroll to position [0, 0]
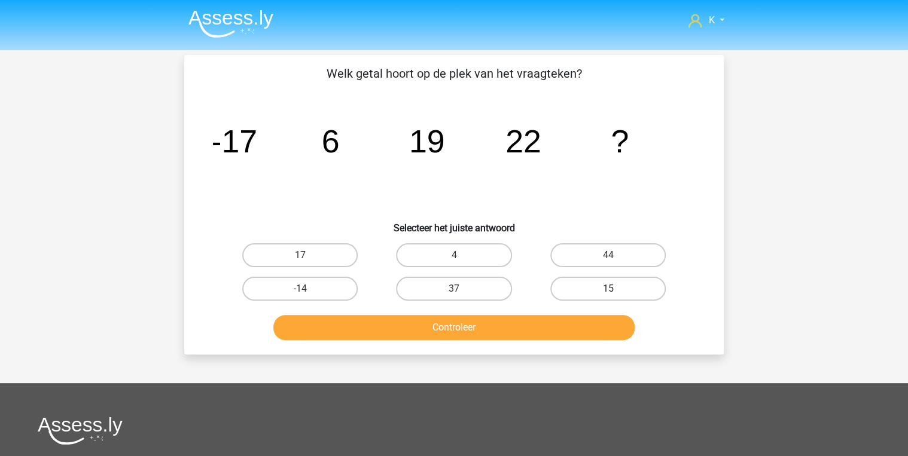
click at [655, 282] on label "15" at bounding box center [607, 289] width 115 height 24
click at [615, 289] on input "15" at bounding box center [612, 293] width 8 height 8
radio input "true"
click at [619, 318] on button "Controleer" at bounding box center [454, 327] width 362 height 25
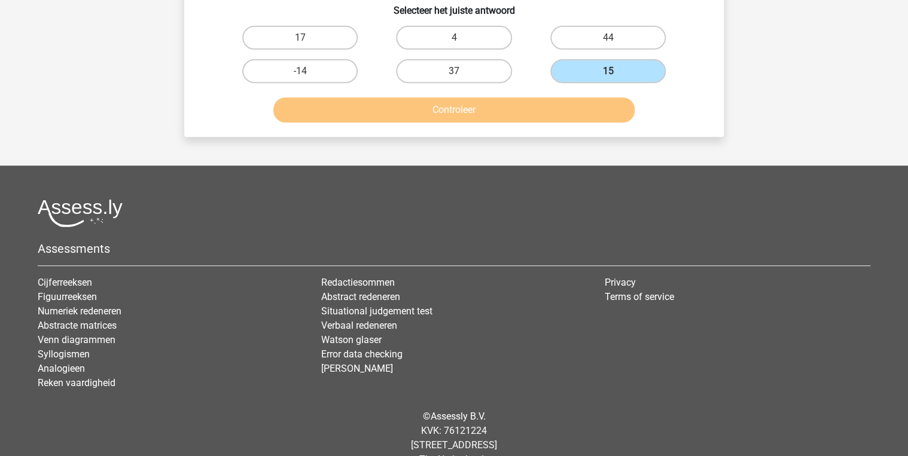
scroll to position [239, 0]
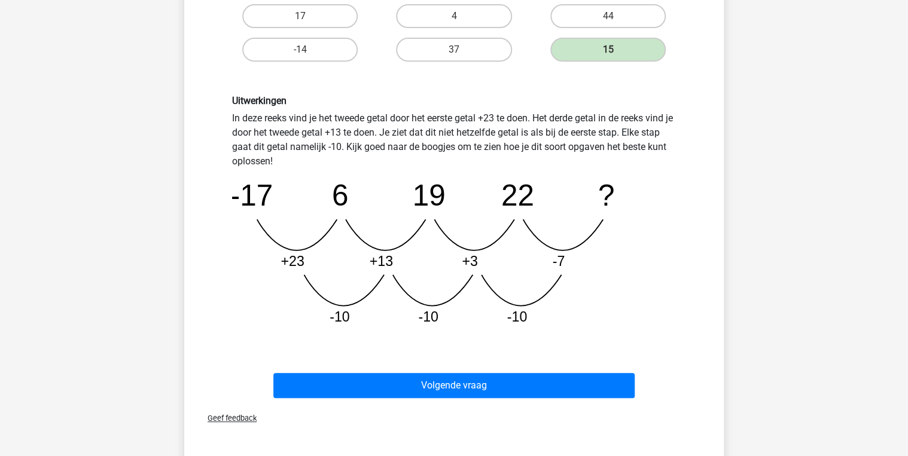
drag, startPoint x: 569, startPoint y: 371, endPoint x: 578, endPoint y: 369, distance: 8.6
click at [569, 371] on div "Volgende vraag" at bounding box center [453, 383] width 501 height 39
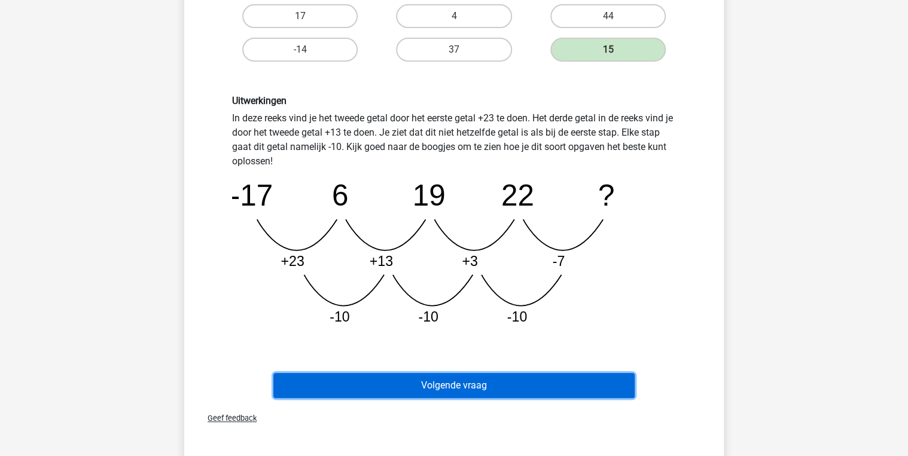
click at [588, 374] on button "Volgende vraag" at bounding box center [454, 385] width 362 height 25
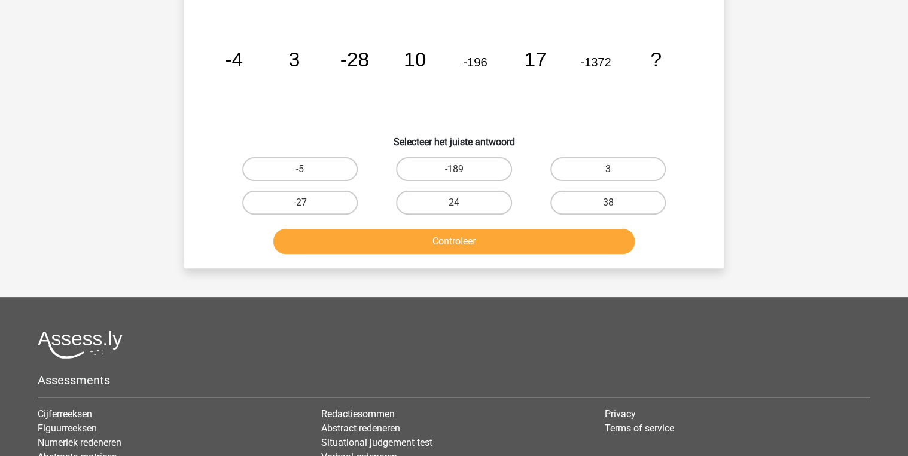
scroll to position [55, 0]
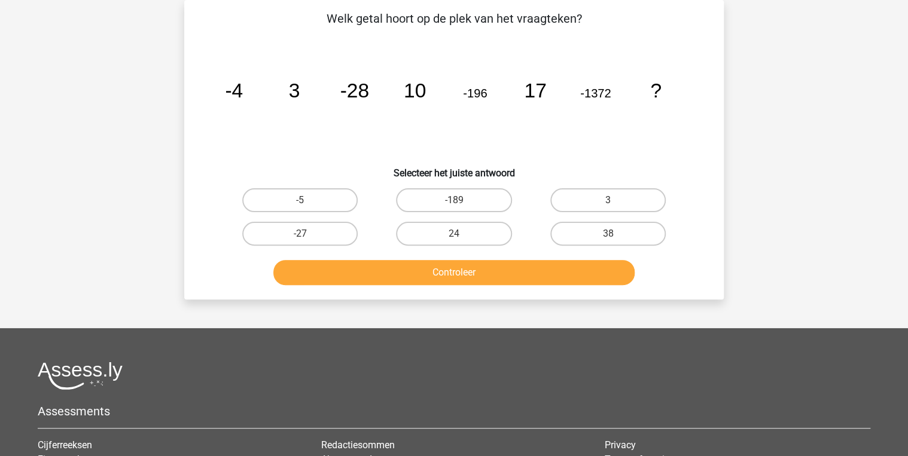
click at [469, 218] on div "24" at bounding box center [454, 233] width 154 height 33
click at [473, 238] on label "24" at bounding box center [453, 234] width 115 height 24
click at [462, 238] on input "24" at bounding box center [458, 238] width 8 height 8
radio input "true"
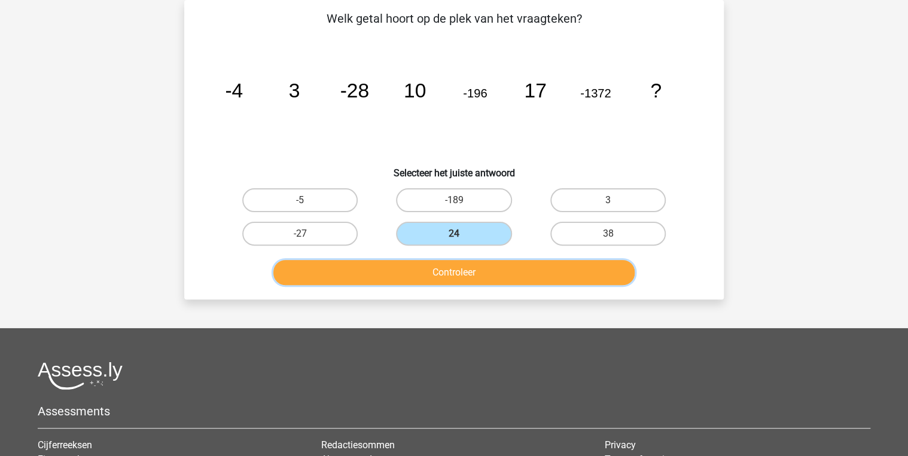
click at [477, 266] on button "Controleer" at bounding box center [454, 272] width 362 height 25
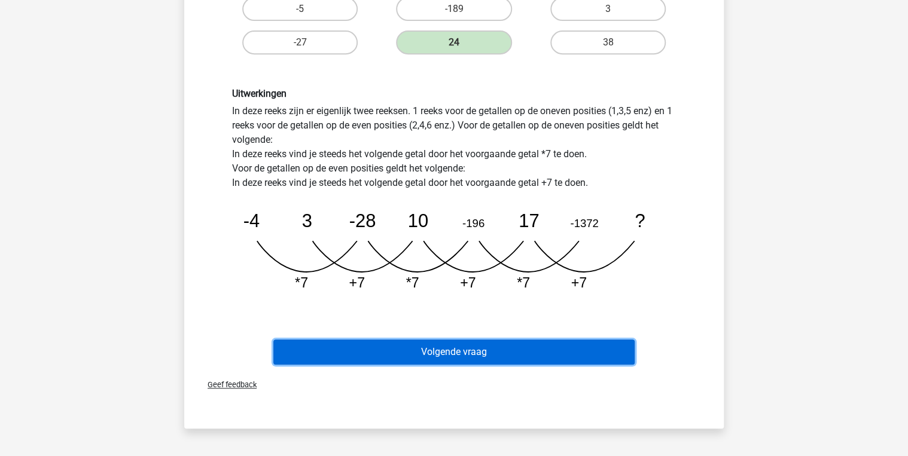
click at [596, 361] on button "Volgende vraag" at bounding box center [454, 352] width 362 height 25
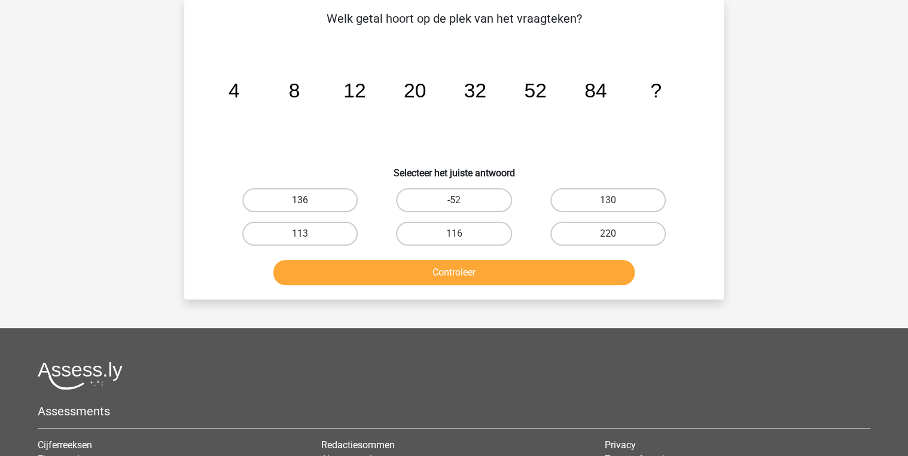
click at [328, 208] on label "136" at bounding box center [299, 200] width 115 height 24
click at [308, 208] on input "136" at bounding box center [304, 204] width 8 height 8
radio input "true"
click at [356, 254] on div "Controleer" at bounding box center [453, 270] width 501 height 39
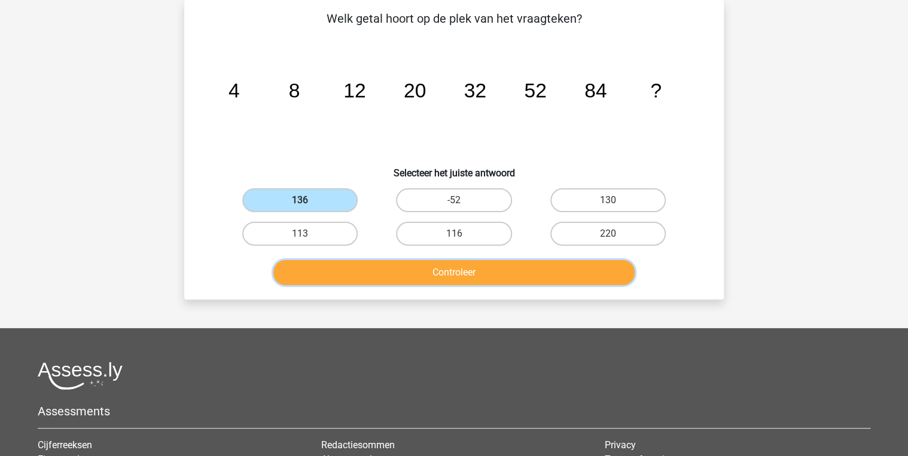
click at [361, 260] on button "Controleer" at bounding box center [454, 272] width 362 height 25
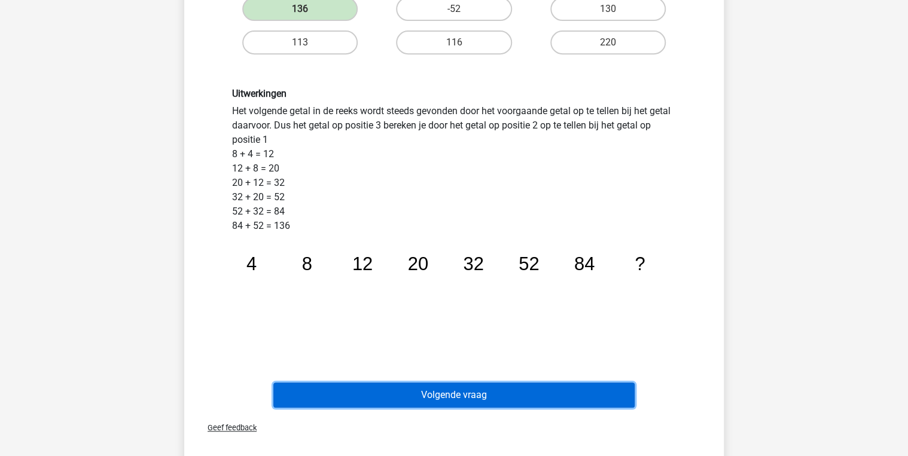
click at [451, 394] on button "Volgende vraag" at bounding box center [454, 395] width 362 height 25
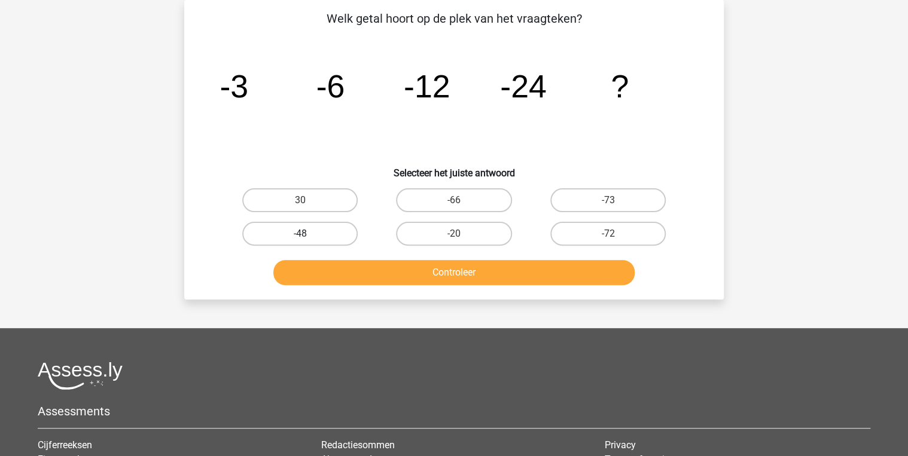
click at [318, 242] on label "-48" at bounding box center [299, 234] width 115 height 24
click at [308, 242] on input "-48" at bounding box center [304, 238] width 8 height 8
radio input "true"
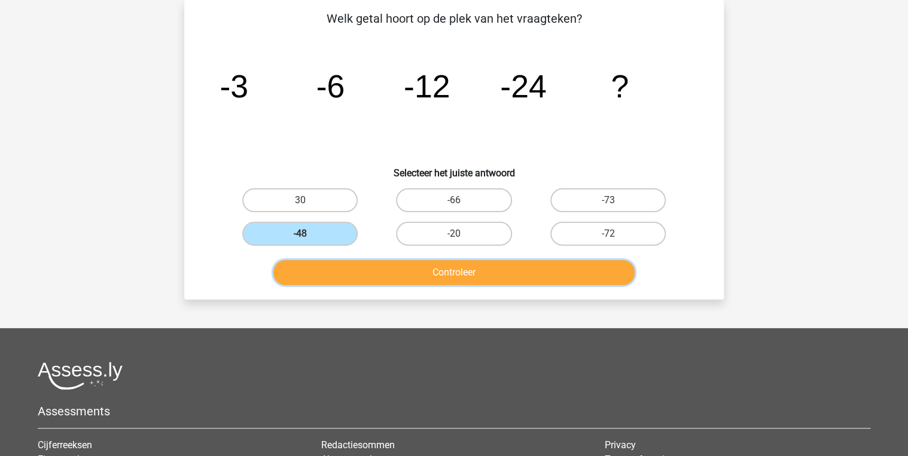
click at [339, 260] on button "Controleer" at bounding box center [454, 272] width 362 height 25
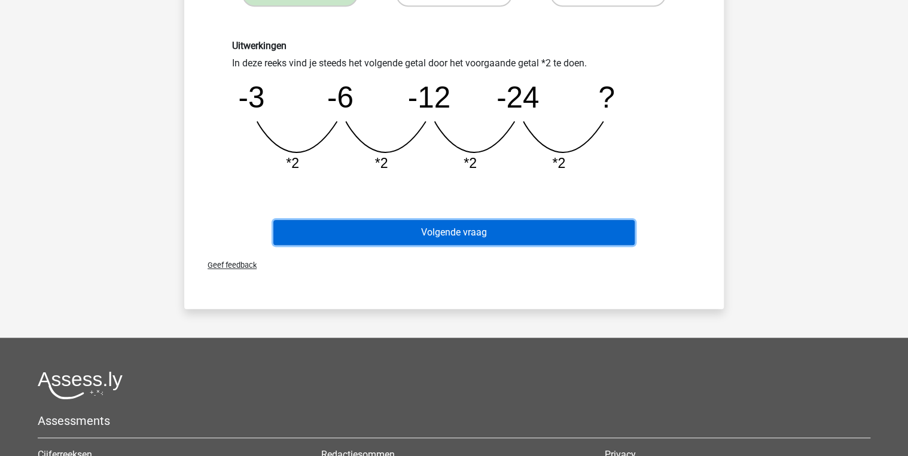
click at [496, 240] on button "Volgende vraag" at bounding box center [454, 232] width 362 height 25
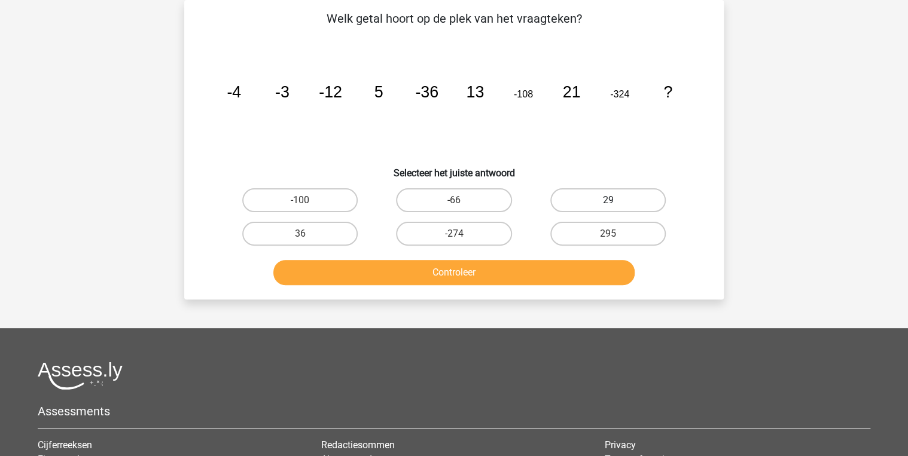
click at [580, 207] on label "29" at bounding box center [607, 200] width 115 height 24
click at [608, 207] on input "29" at bounding box center [612, 204] width 8 height 8
radio input "true"
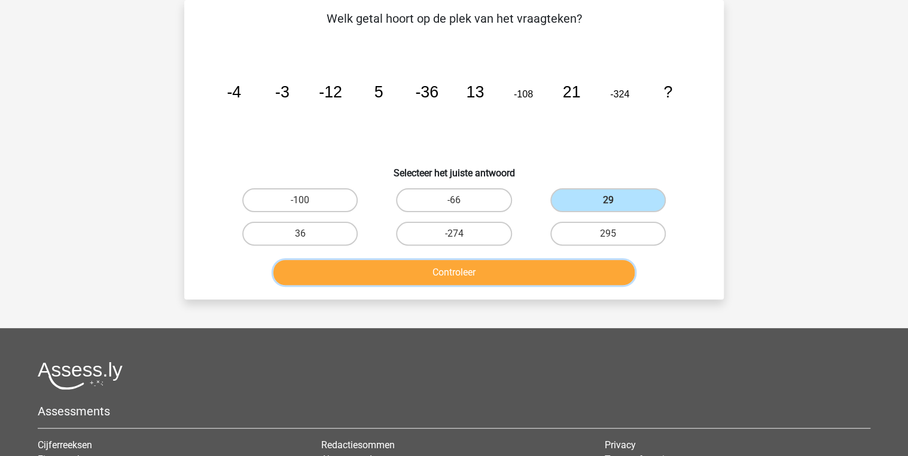
click at [571, 266] on button "Controleer" at bounding box center [454, 272] width 362 height 25
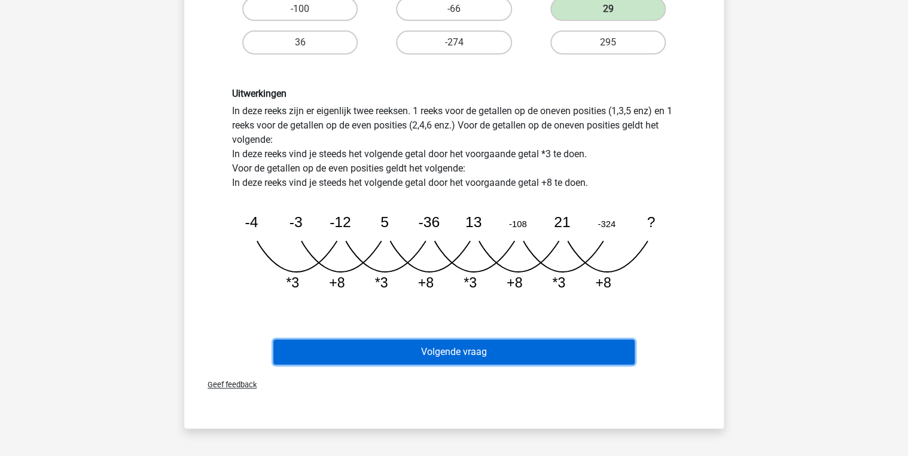
click at [490, 347] on button "Volgende vraag" at bounding box center [454, 352] width 362 height 25
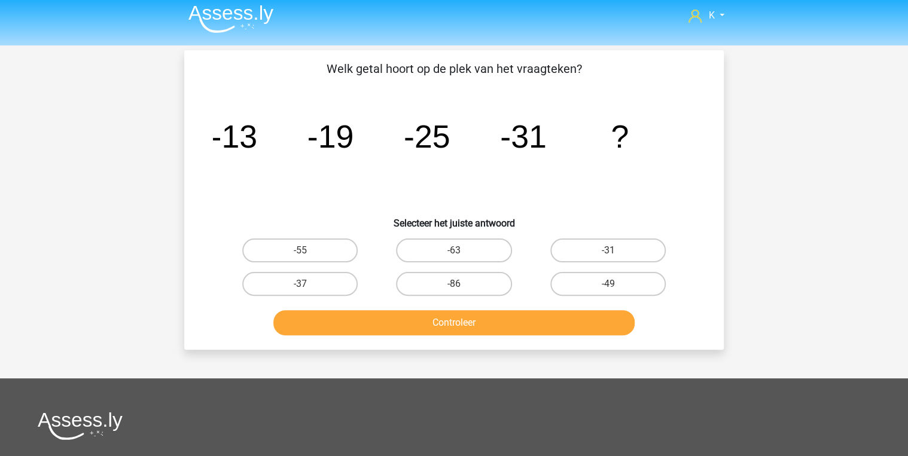
scroll to position [0, 0]
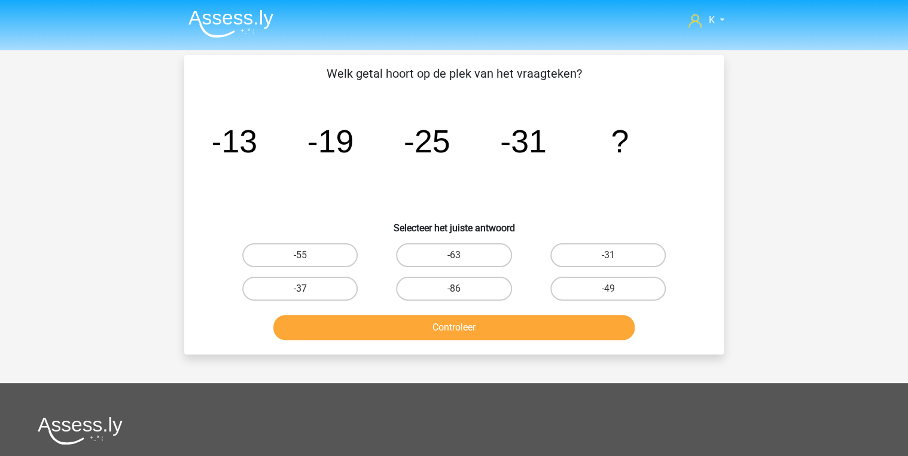
click at [325, 290] on label "-37" at bounding box center [299, 289] width 115 height 24
click at [308, 290] on input "-37" at bounding box center [304, 293] width 8 height 8
radio input "true"
click at [395, 331] on button "Controleer" at bounding box center [454, 327] width 362 height 25
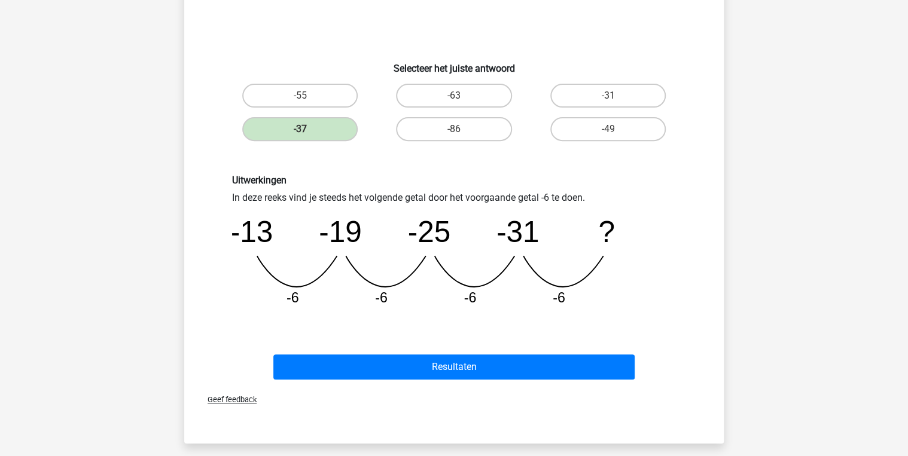
scroll to position [191, 0]
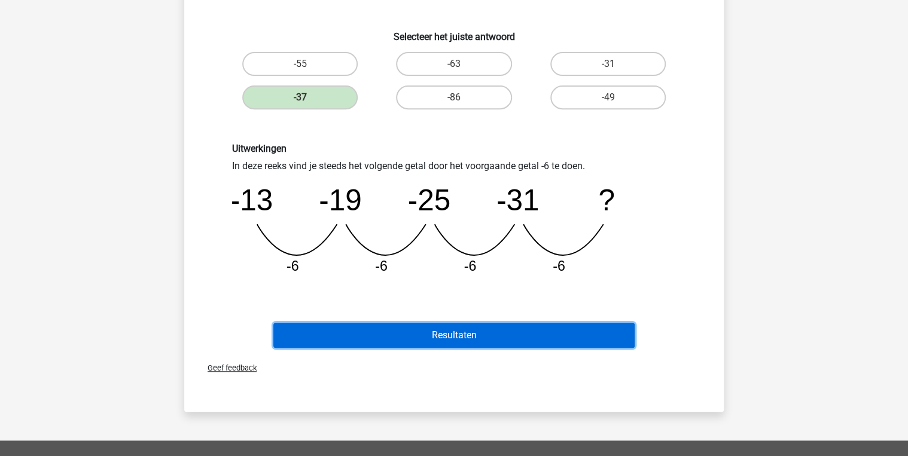
click at [567, 325] on button "Resultaten" at bounding box center [454, 335] width 362 height 25
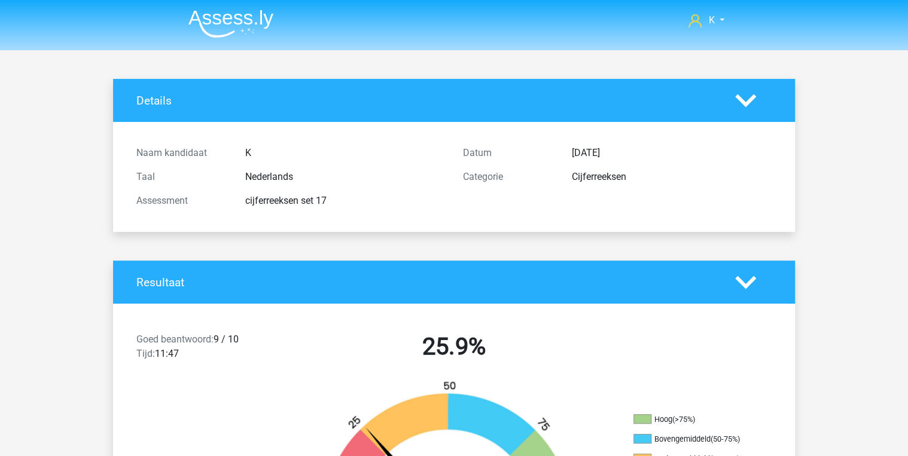
click at [243, 26] on img at bounding box center [230, 24] width 85 height 28
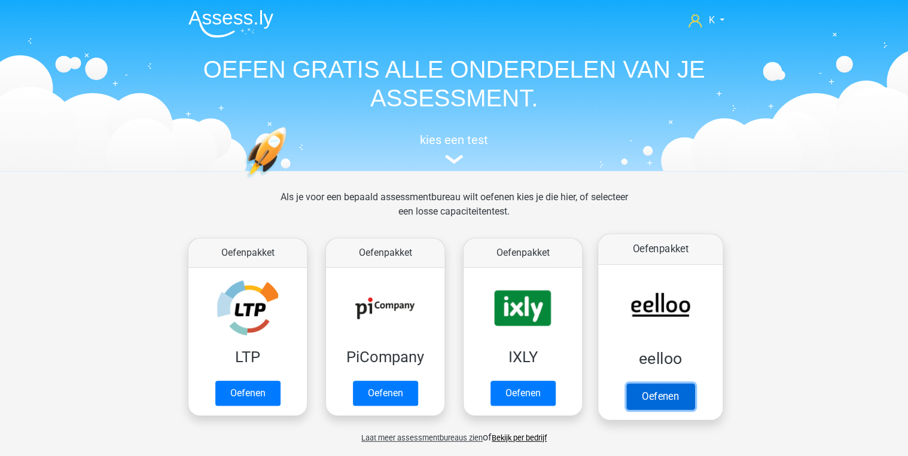
click at [648, 395] on link "Oefenen" at bounding box center [660, 396] width 68 height 26
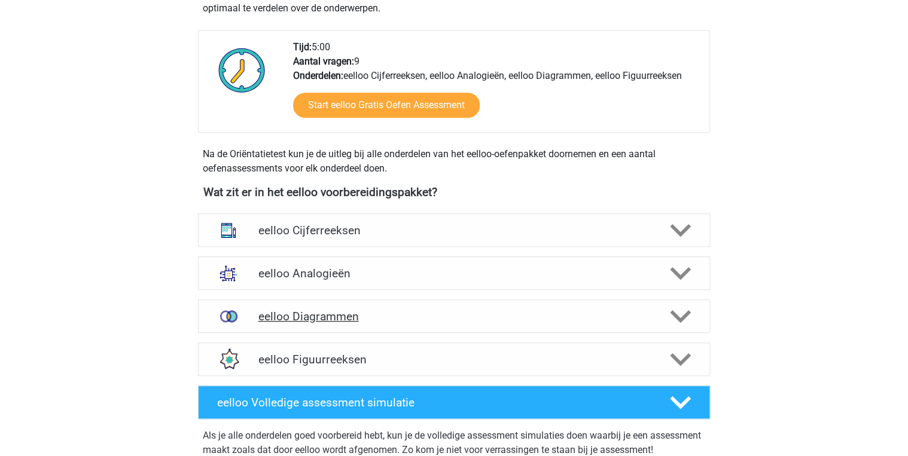
scroll to position [335, 0]
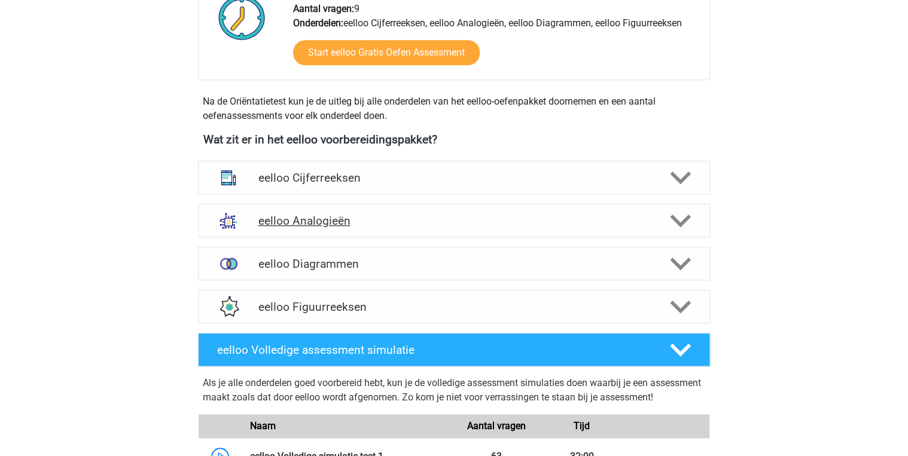
click at [408, 227] on h4 "eelloo Analogieën" at bounding box center [454, 221] width 392 height 14
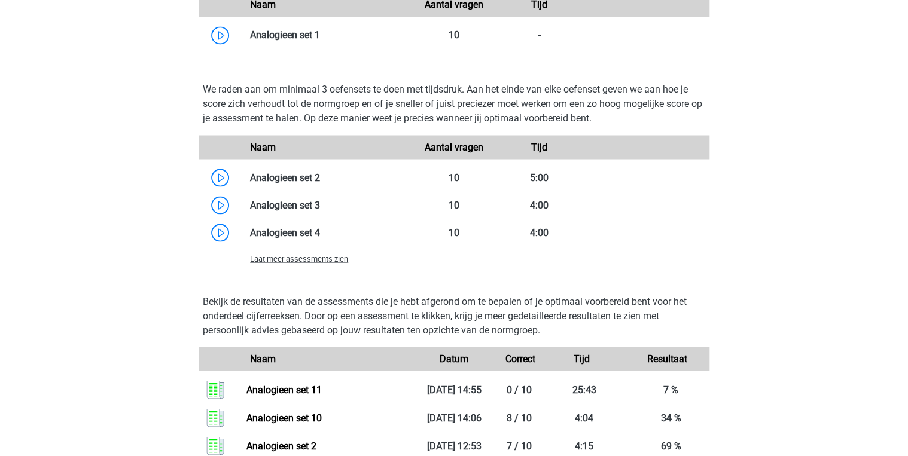
scroll to position [1005, 0]
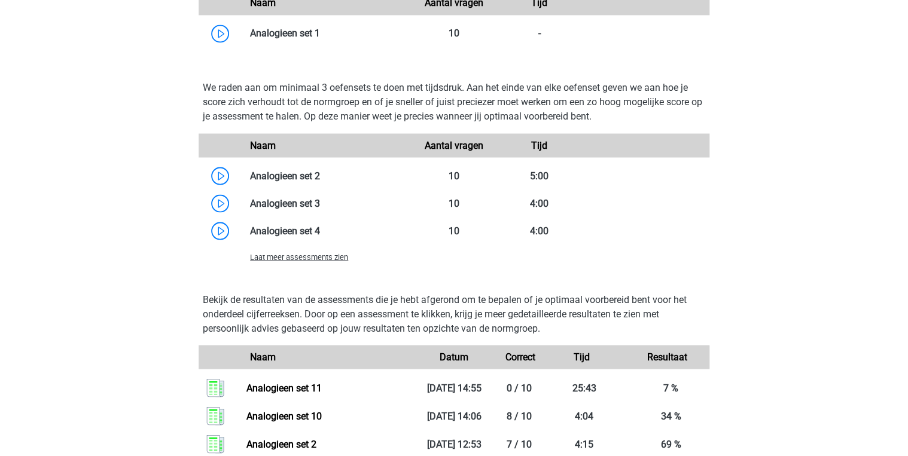
click at [330, 258] on span "Laat meer assessments zien" at bounding box center [299, 256] width 98 height 9
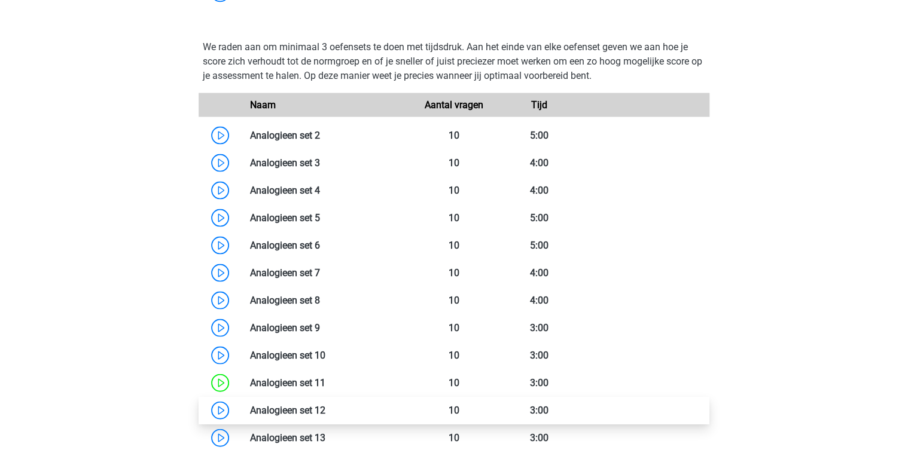
scroll to position [1148, 0]
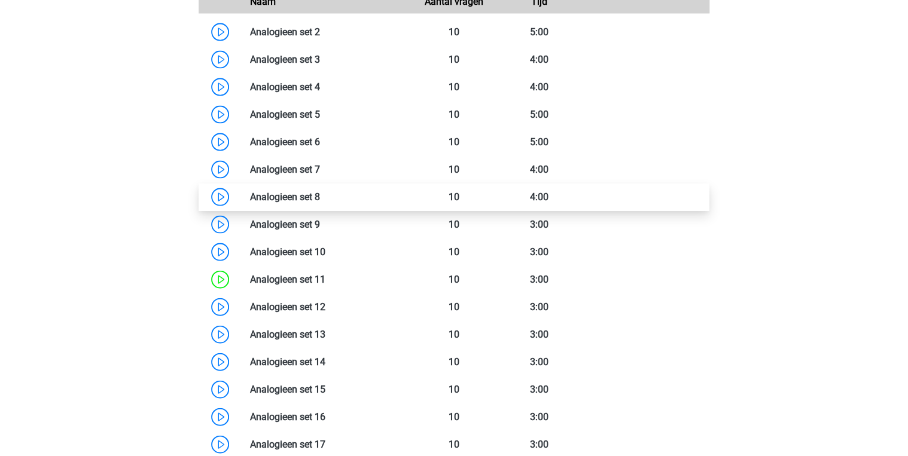
click at [320, 202] on link at bounding box center [320, 196] width 0 height 11
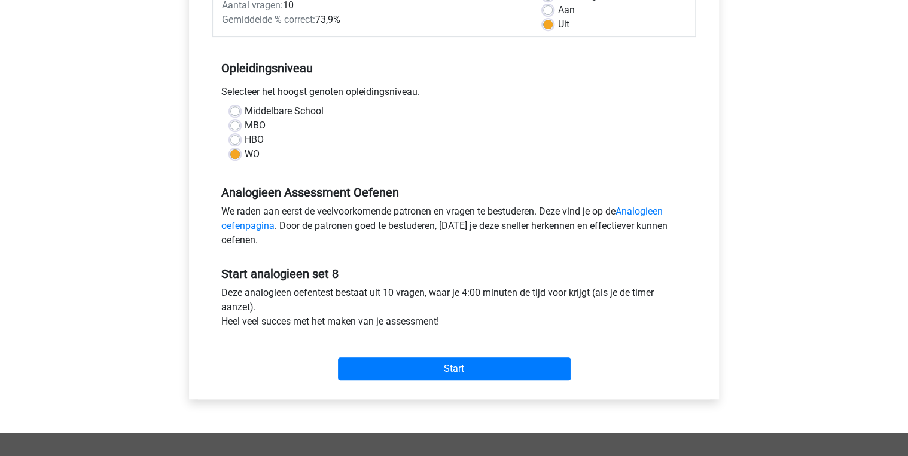
scroll to position [287, 0]
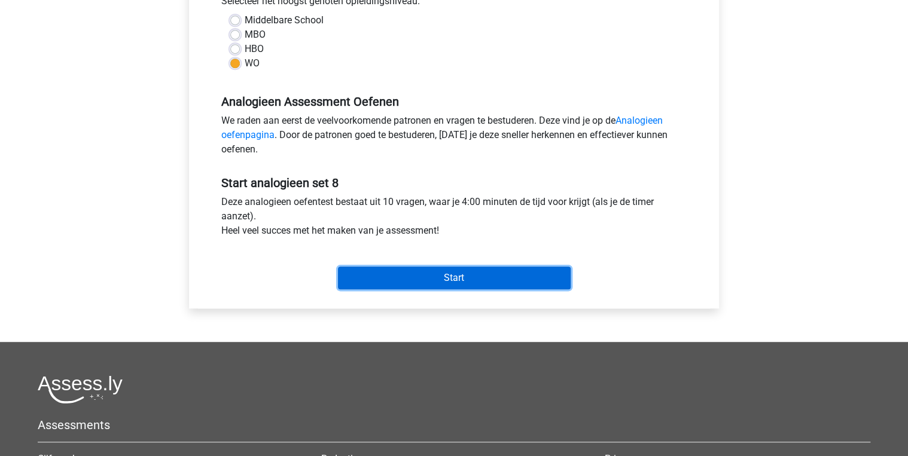
click at [477, 280] on input "Start" at bounding box center [454, 278] width 233 height 23
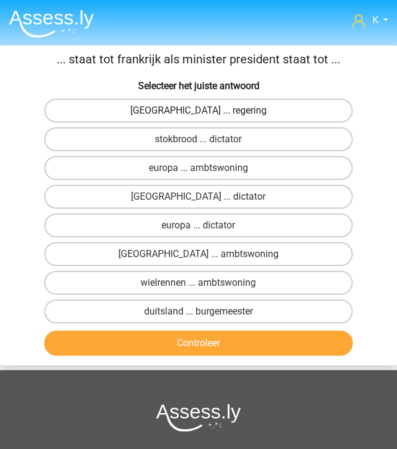
click at [301, 99] on label "[GEOGRAPHIC_DATA] ... regering" at bounding box center [198, 111] width 309 height 24
click at [206, 111] on input "parijs ... regering" at bounding box center [203, 115] width 8 height 8
radio input "true"
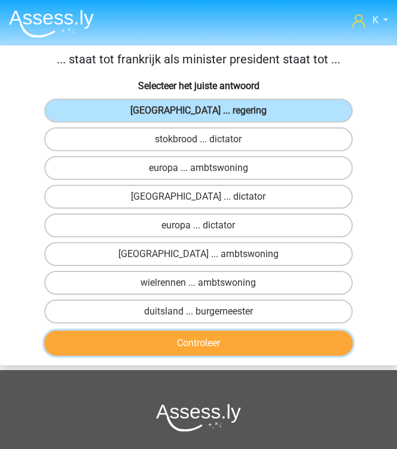
click at [239, 339] on button "Controleer" at bounding box center [198, 343] width 309 height 25
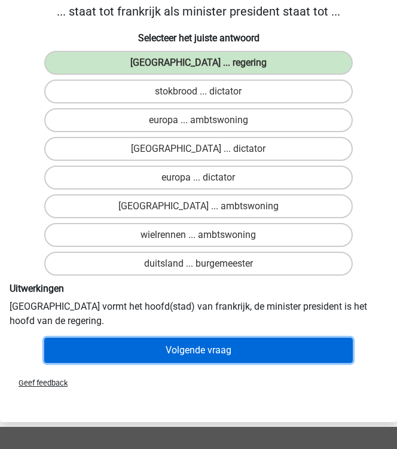
click at [252, 347] on button "Volgende vraag" at bounding box center [198, 350] width 309 height 25
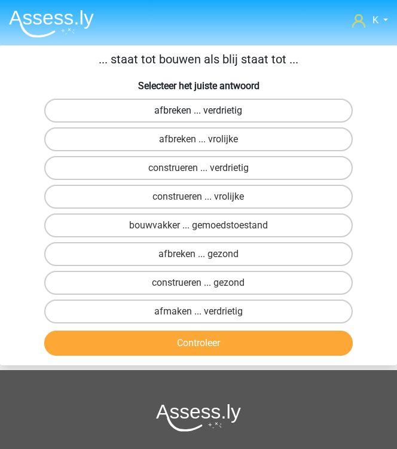
click at [249, 117] on label "afbreken ... verdrietig" at bounding box center [198, 111] width 309 height 24
click at [206, 117] on input "afbreken ... verdrietig" at bounding box center [203, 115] width 8 height 8
radio input "true"
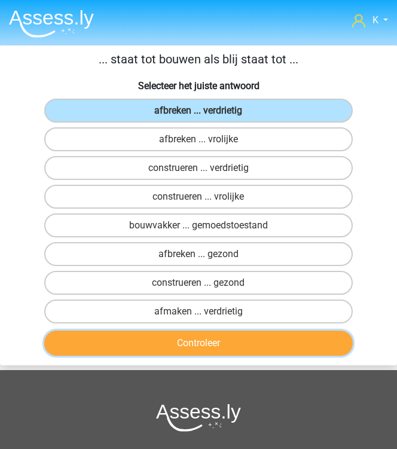
click at [267, 337] on button "Controleer" at bounding box center [198, 343] width 309 height 25
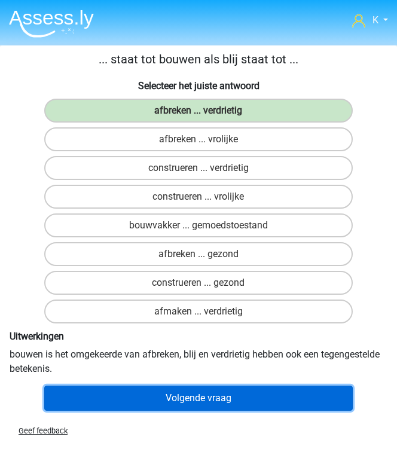
click at [269, 398] on button "Volgende vraag" at bounding box center [198, 398] width 309 height 25
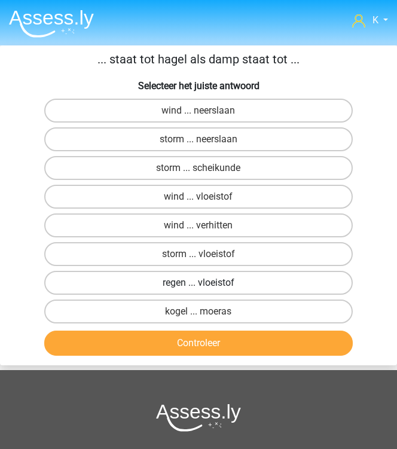
click at [273, 282] on label "regen ... vloeistof" at bounding box center [198, 283] width 309 height 24
click at [206, 283] on input "regen ... vloeistof" at bounding box center [203, 287] width 8 height 8
radio input "true"
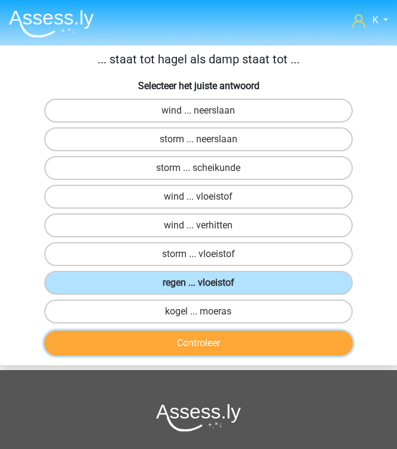
click at [238, 331] on button "Controleer" at bounding box center [198, 343] width 309 height 25
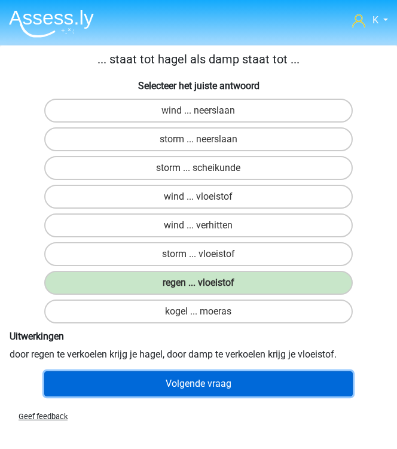
click at [231, 372] on button "Volgende vraag" at bounding box center [198, 383] width 309 height 25
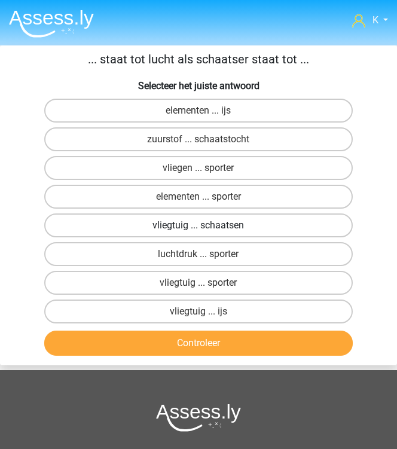
click at [242, 234] on label "vliegtuig ... schaatsen" at bounding box center [198, 226] width 309 height 24
click at [206, 233] on input "vliegtuig ... schaatsen" at bounding box center [203, 229] width 8 height 8
radio input "true"
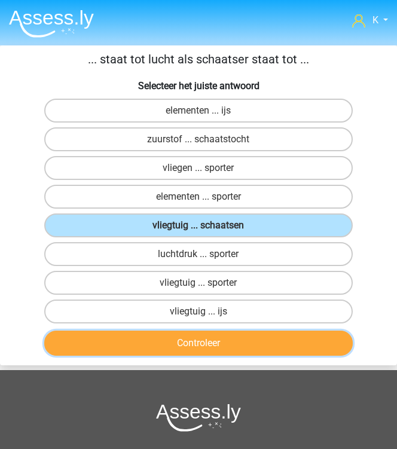
click at [219, 333] on button "Controleer" at bounding box center [198, 343] width 309 height 25
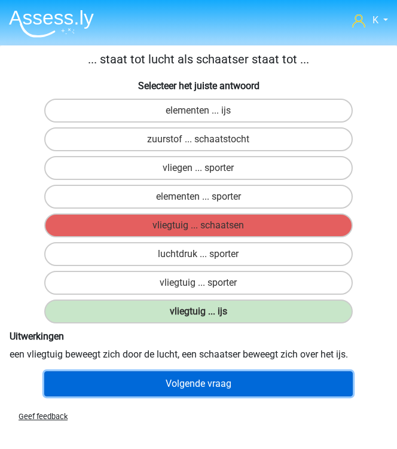
click at [313, 389] on button "Volgende vraag" at bounding box center [198, 383] width 309 height 25
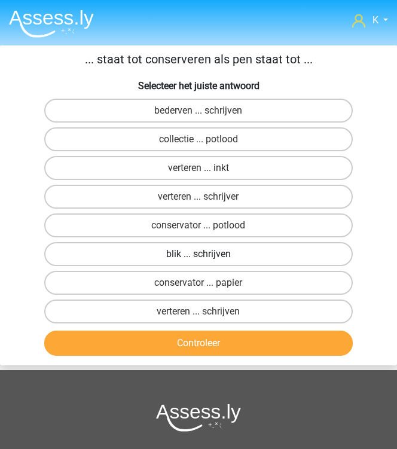
click at [224, 254] on label "blik ... schrijven" at bounding box center [198, 254] width 309 height 24
click at [206, 254] on input "blik ... schrijven" at bounding box center [203, 258] width 8 height 8
radio input "true"
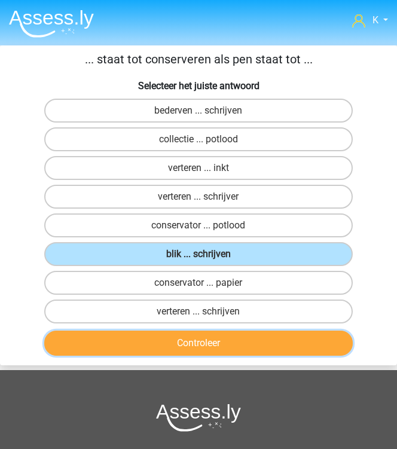
click at [221, 344] on button "Controleer" at bounding box center [198, 343] width 309 height 25
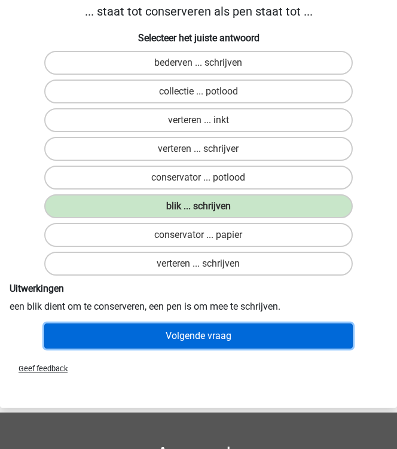
click at [254, 333] on button "Volgende vraag" at bounding box center [198, 336] width 309 height 25
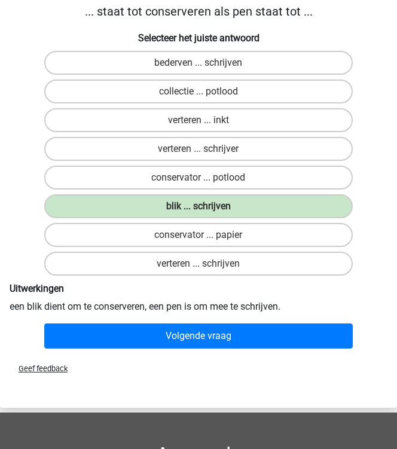
scroll to position [45, 0]
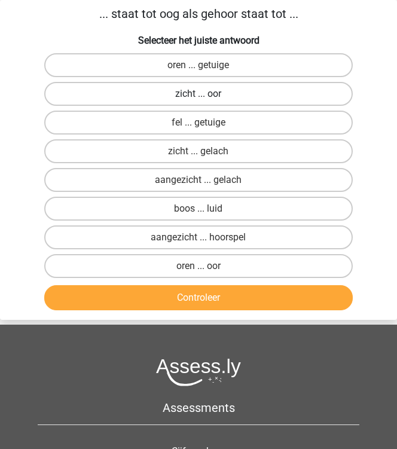
click at [225, 93] on label "zicht ... oor" at bounding box center [198, 94] width 309 height 24
click at [206, 94] on input "zicht ... oor" at bounding box center [203, 98] width 8 height 8
radio input "true"
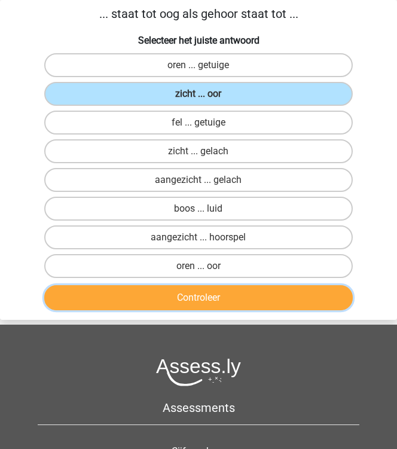
click at [219, 286] on button "Controleer" at bounding box center [198, 297] width 309 height 25
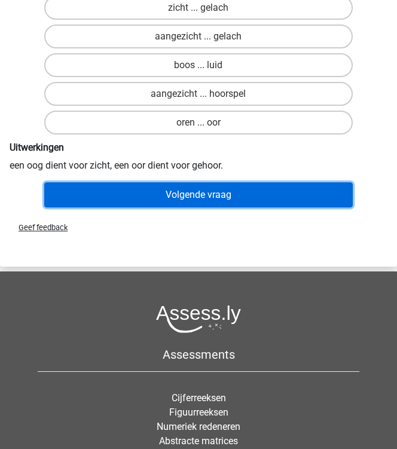
click at [249, 194] on button "Volgende vraag" at bounding box center [198, 194] width 309 height 25
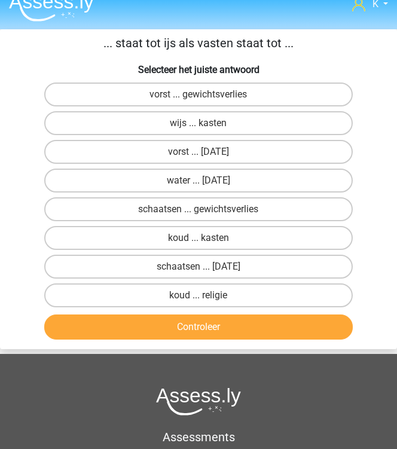
scroll to position [0, 0]
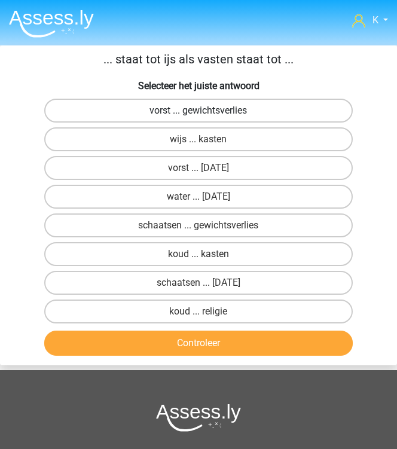
click at [237, 104] on label "vorst ... gewichtsverlies" at bounding box center [198, 111] width 309 height 24
click at [206, 111] on input "vorst ... gewichtsverlies" at bounding box center [203, 115] width 8 height 8
radio input "true"
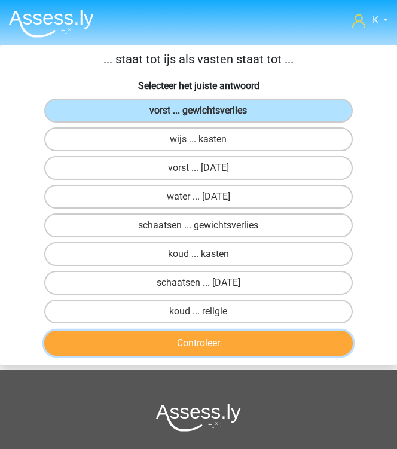
click at [230, 336] on button "Controleer" at bounding box center [198, 343] width 309 height 25
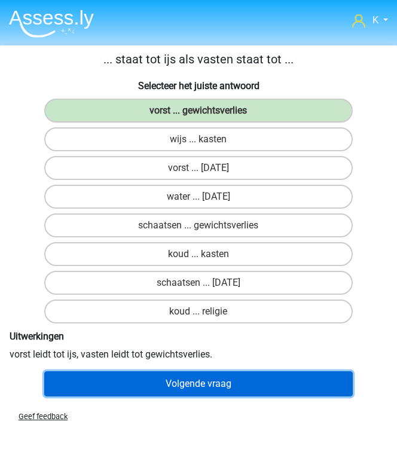
click at [232, 371] on button "Volgende vraag" at bounding box center [198, 383] width 309 height 25
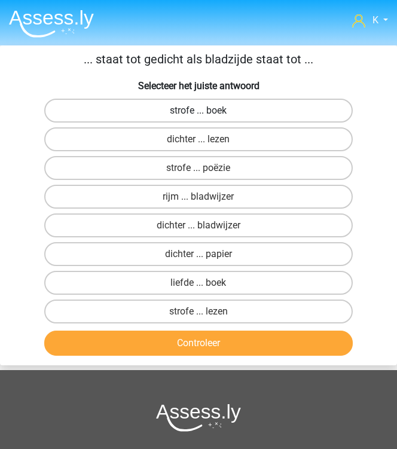
click at [232, 115] on label "strofe ... boek" at bounding box center [198, 111] width 309 height 24
click at [206, 115] on input "strofe ... boek" at bounding box center [203, 115] width 8 height 8
radio input "true"
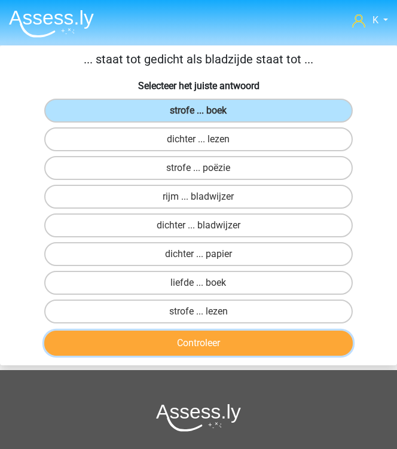
click at [237, 333] on button "Controleer" at bounding box center [198, 343] width 309 height 25
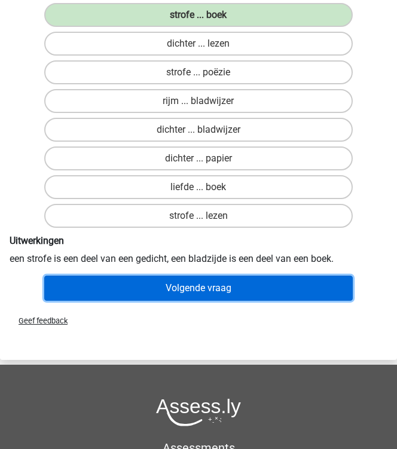
click at [249, 292] on button "Volgende vraag" at bounding box center [198, 288] width 309 height 25
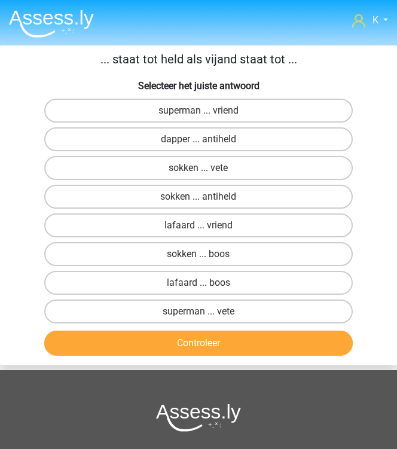
click at [199, 225] on input "lafaard ... vriend" at bounding box center [203, 229] width 8 height 8
radio input "true"
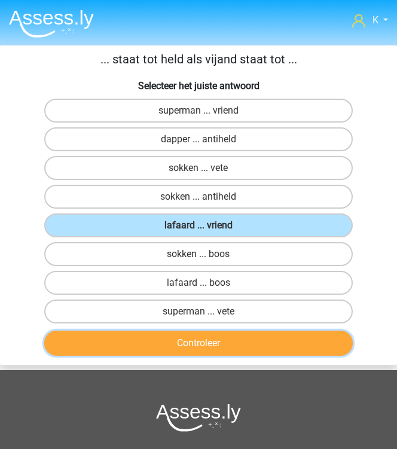
click at [193, 334] on button "Controleer" at bounding box center [198, 343] width 309 height 25
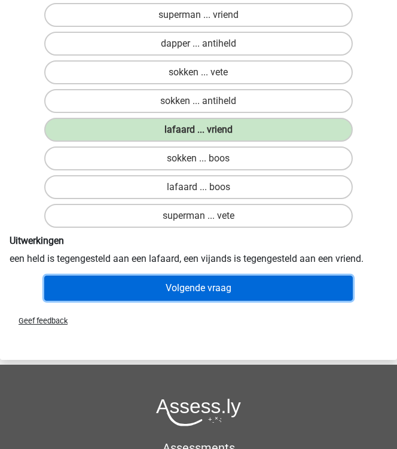
click at [239, 288] on button "Volgende vraag" at bounding box center [198, 288] width 309 height 25
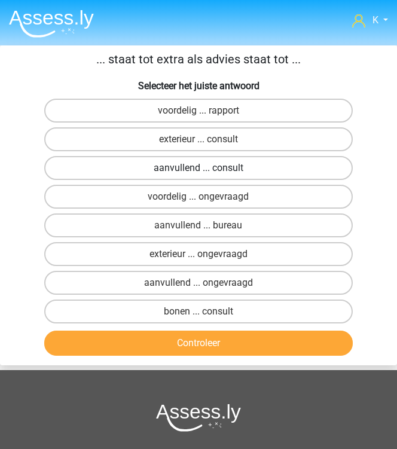
drag, startPoint x: 237, startPoint y: 159, endPoint x: 238, endPoint y: 165, distance: 6.0
click at [237, 160] on label "aanvullend ... consult" at bounding box center [198, 168] width 309 height 24
click at [206, 168] on input "aanvullend ... consult" at bounding box center [203, 172] width 8 height 8
radio input "true"
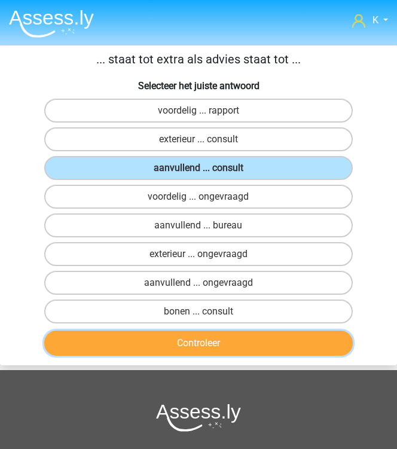
click at [241, 340] on button "Controleer" at bounding box center [198, 343] width 309 height 25
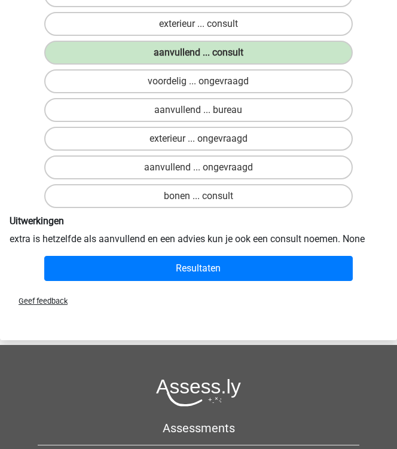
scroll to position [144, 0]
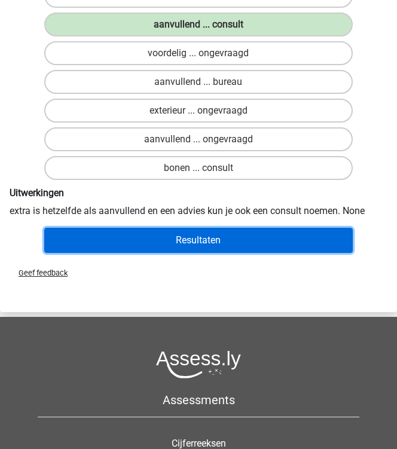
click at [263, 246] on button "Resultaten" at bounding box center [198, 240] width 309 height 25
click at [289, 240] on button "Resultaten" at bounding box center [198, 240] width 309 height 25
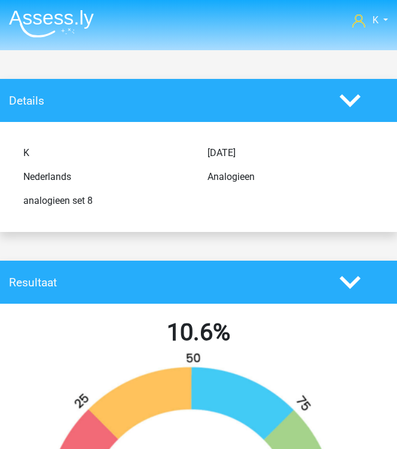
click at [15, 17] on img at bounding box center [51, 24] width 85 height 28
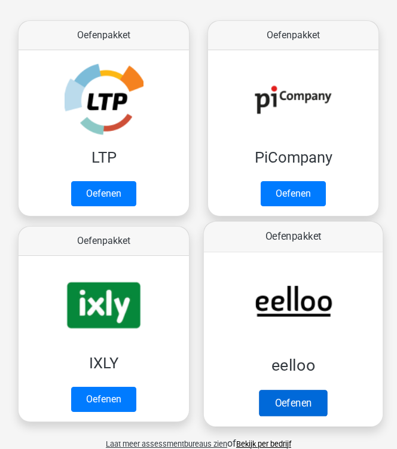
scroll to position [335, 0]
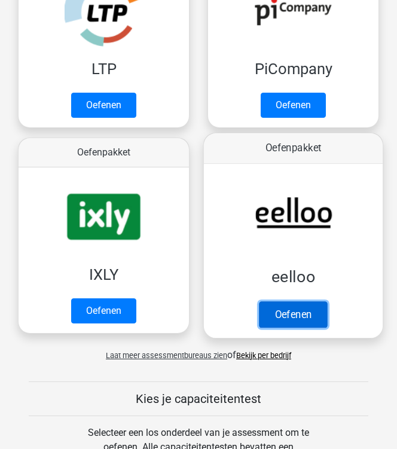
click at [295, 301] on link "Oefenen" at bounding box center [293, 314] width 68 height 26
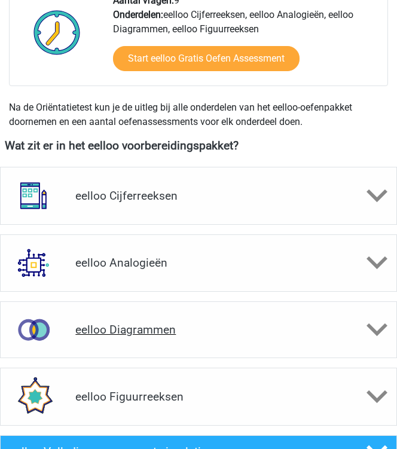
scroll to position [478, 0]
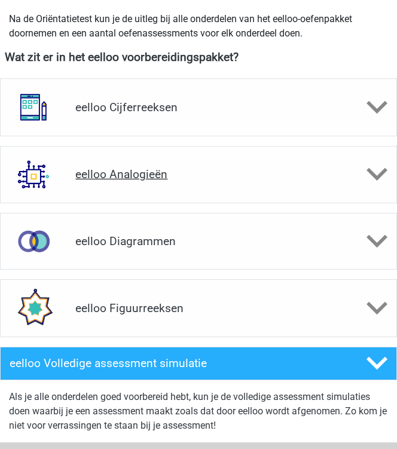
click at [151, 173] on h4 "eelloo Analogieën" at bounding box center [198, 174] width 246 height 14
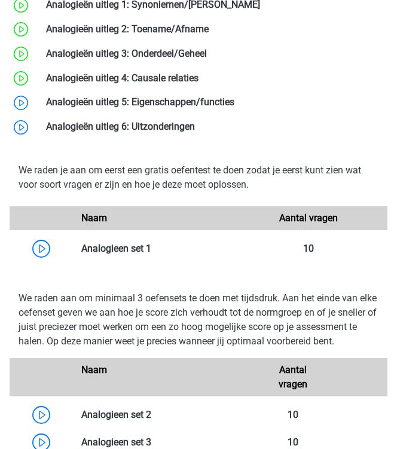
scroll to position [1100, 0]
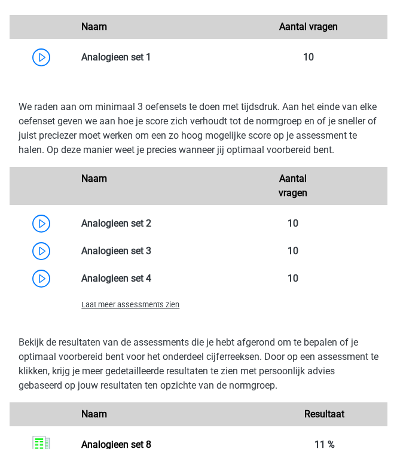
click at [121, 312] on div "Laat meer assessments zien" at bounding box center [166, 304] width 189 height 14
click at [132, 309] on span "Laat meer assessments zien" at bounding box center [130, 304] width 98 height 9
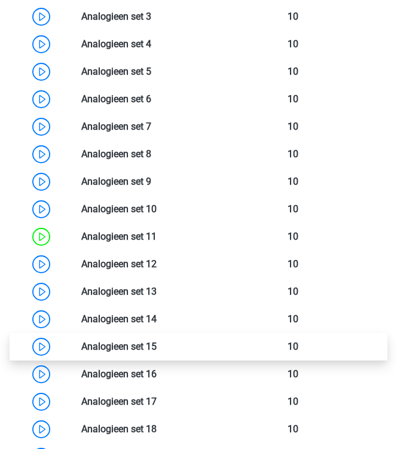
scroll to position [1388, 0]
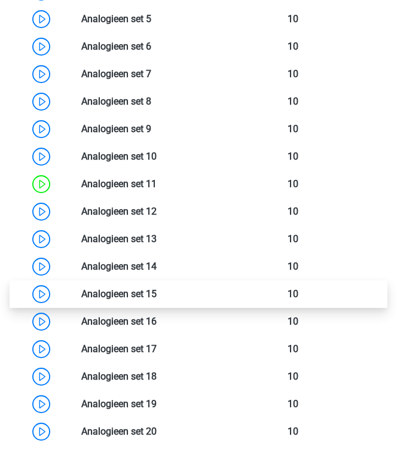
click at [157, 300] on link at bounding box center [157, 293] width 0 height 11
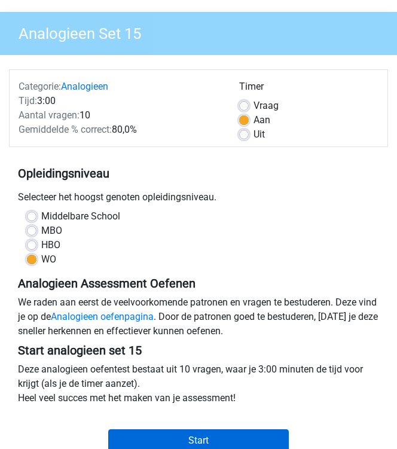
scroll to position [239, 0]
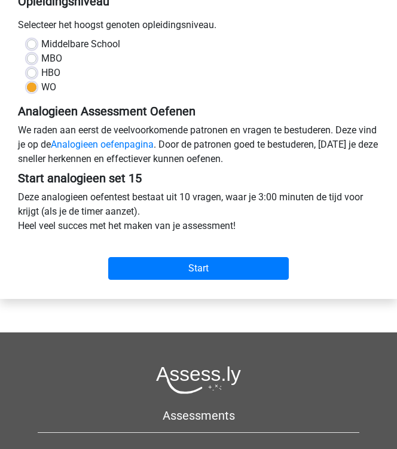
click at [195, 255] on div "Start" at bounding box center [198, 261] width 379 height 37
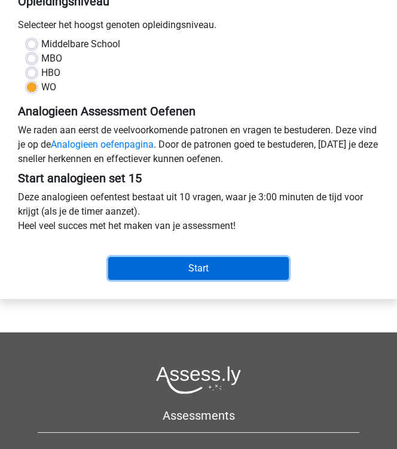
click at [221, 264] on input "Start" at bounding box center [198, 268] width 181 height 23
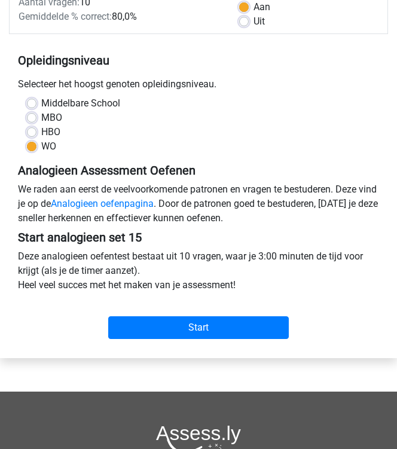
scroll to position [48, 0]
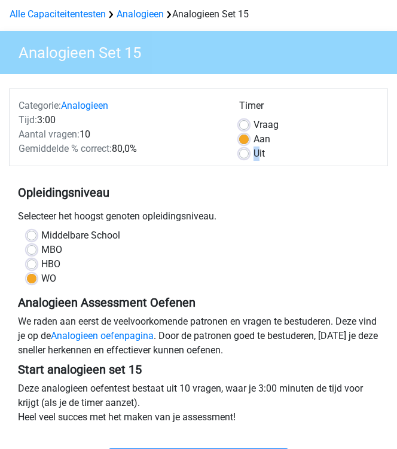
click at [255, 156] on label "Uit" at bounding box center [259, 154] width 11 height 14
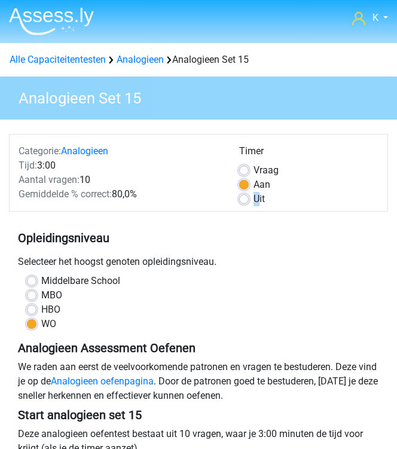
scroll to position [0, 0]
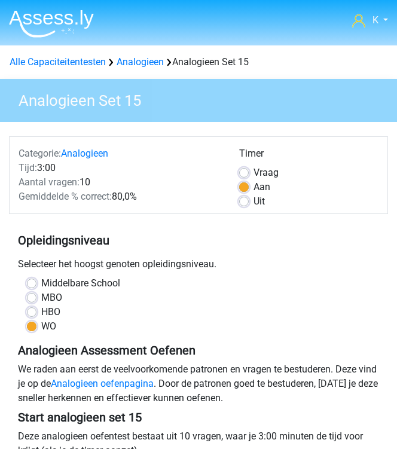
click at [254, 205] on label "Uit" at bounding box center [259, 201] width 11 height 14
click at [239, 205] on input "Uit" at bounding box center [244, 200] width 10 height 12
radio input "true"
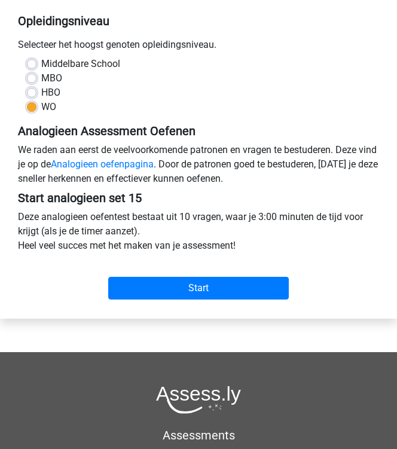
scroll to position [239, 0]
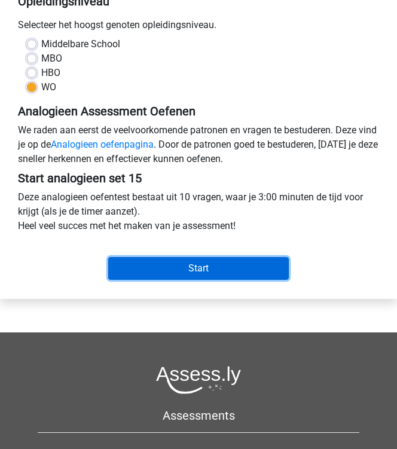
click at [234, 275] on input "Start" at bounding box center [198, 268] width 181 height 23
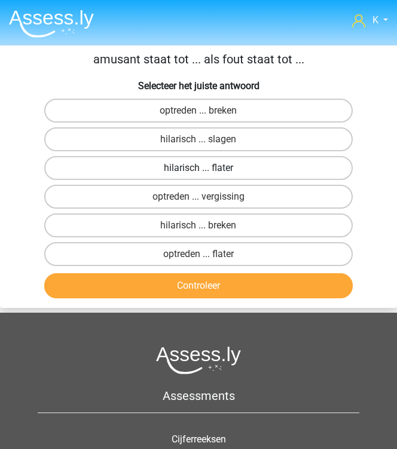
click at [242, 166] on label "hilarisch ... flater" at bounding box center [198, 168] width 309 height 24
click at [206, 168] on input "hilarisch ... flater" at bounding box center [203, 172] width 8 height 8
radio input "true"
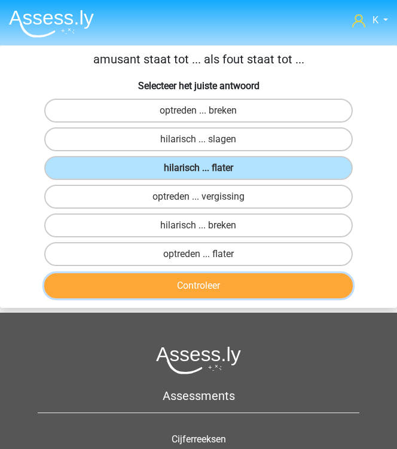
click at [227, 285] on button "Controleer" at bounding box center [198, 285] width 309 height 25
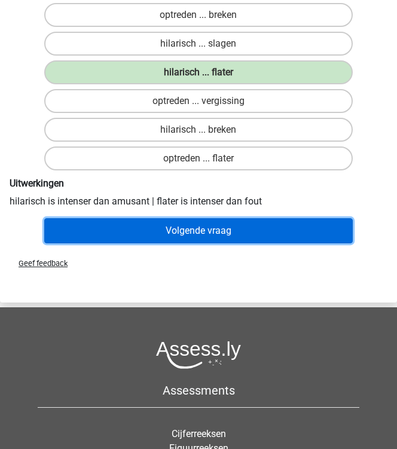
click at [261, 237] on button "Volgende vraag" at bounding box center [198, 230] width 309 height 25
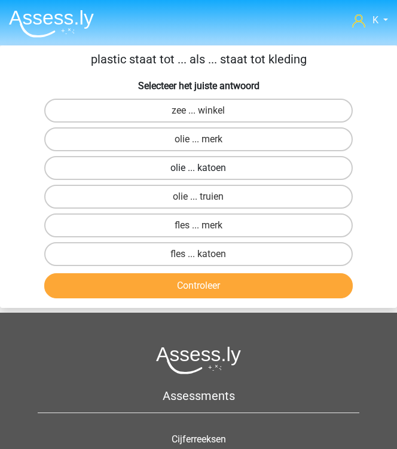
click at [277, 172] on label "olie ... katoen" at bounding box center [198, 168] width 309 height 24
click at [206, 172] on input "olie ... katoen" at bounding box center [203, 172] width 8 height 8
radio input "true"
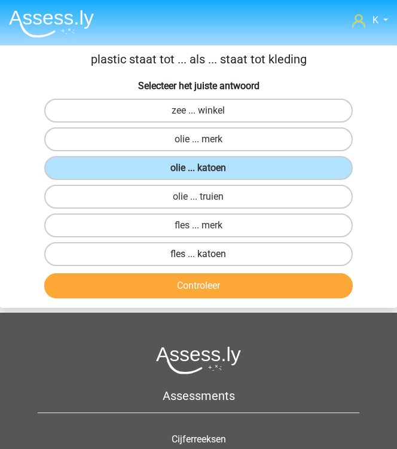
click at [265, 251] on label "fles ... katoen" at bounding box center [198, 254] width 309 height 24
click at [206, 254] on input "fles ... katoen" at bounding box center [203, 258] width 8 height 8
radio input "true"
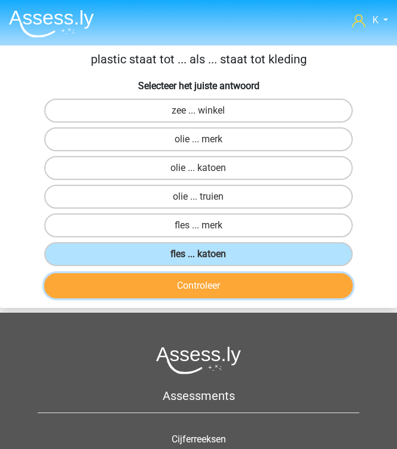
click at [263, 286] on button "Controleer" at bounding box center [198, 285] width 309 height 25
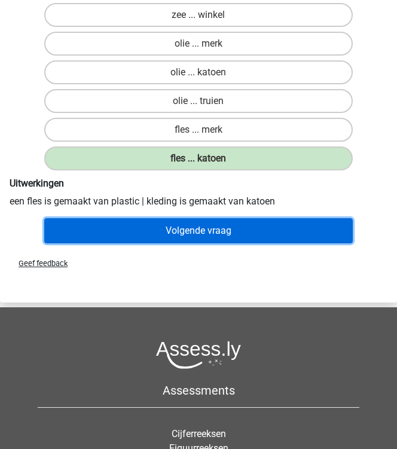
click at [267, 234] on button "Volgende vraag" at bounding box center [198, 230] width 309 height 25
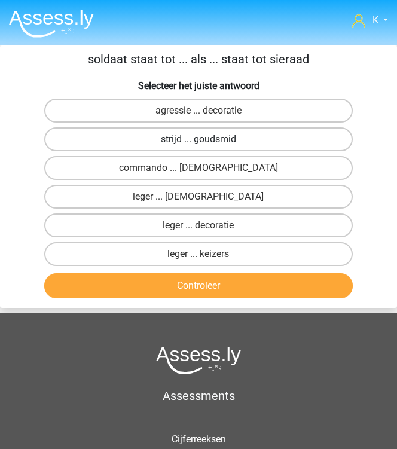
click at [299, 143] on label "strijd ... goudsmid" at bounding box center [198, 139] width 309 height 24
click at [206, 143] on input "strijd ... goudsmid" at bounding box center [203, 143] width 8 height 8
radio input "true"
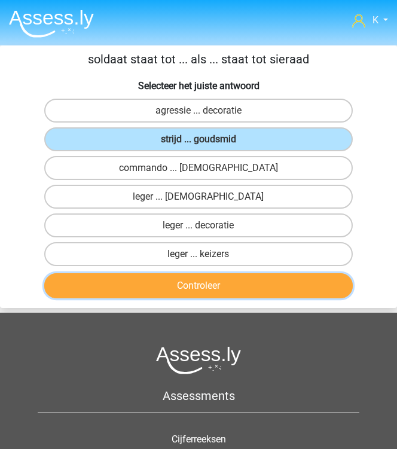
click at [282, 283] on button "Controleer" at bounding box center [198, 285] width 309 height 25
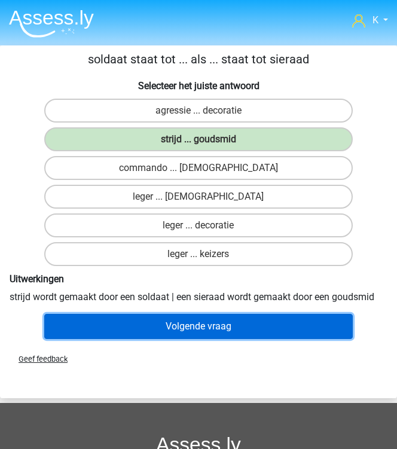
click at [282, 318] on button "Volgende vraag" at bounding box center [198, 326] width 309 height 25
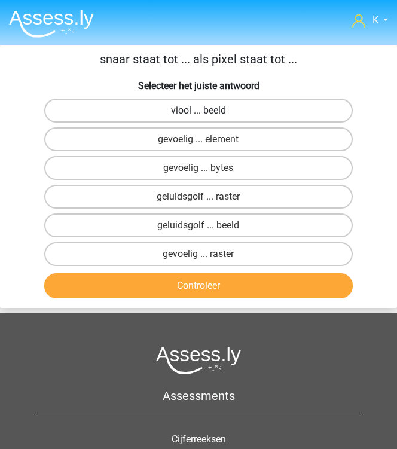
click at [289, 101] on label "viool ... beeld" at bounding box center [198, 111] width 309 height 24
click at [206, 111] on input "viool ... beeld" at bounding box center [203, 115] width 8 height 8
radio input "true"
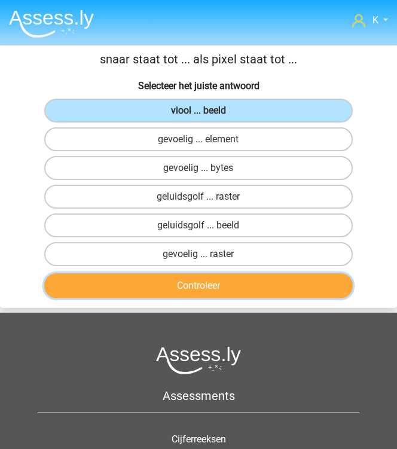
click at [275, 294] on button "Controleer" at bounding box center [198, 285] width 309 height 25
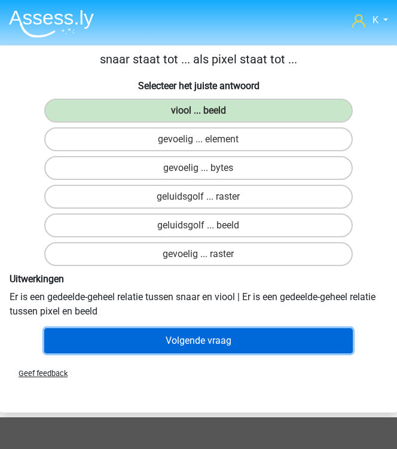
click at [245, 334] on button "Volgende vraag" at bounding box center [198, 340] width 309 height 25
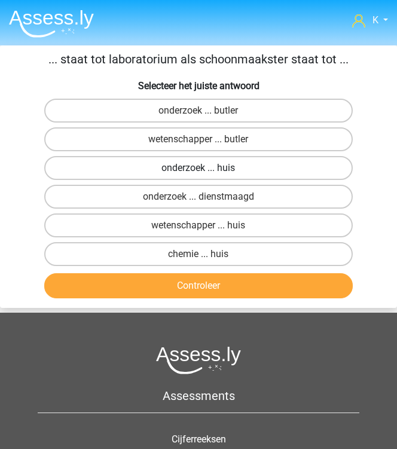
click at [282, 168] on label "onderzoek ... huis" at bounding box center [198, 168] width 309 height 24
click at [206, 168] on input "onderzoek ... huis" at bounding box center [203, 172] width 8 height 8
radio input "true"
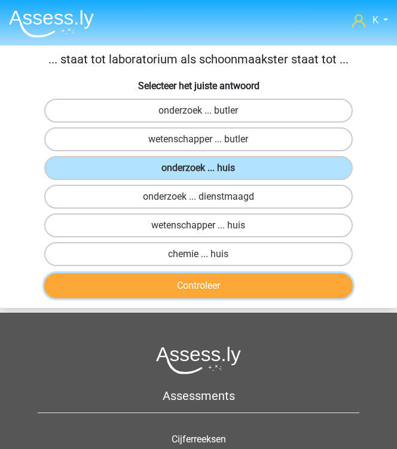
click at [258, 286] on button "Controleer" at bounding box center [198, 285] width 309 height 25
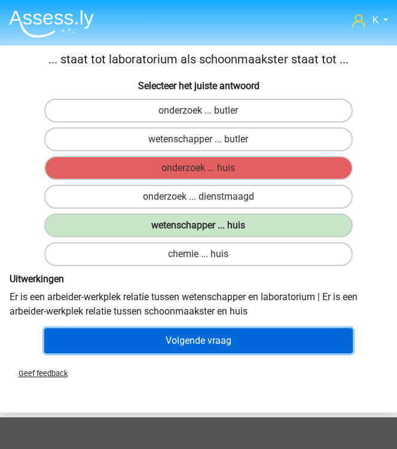
click at [241, 332] on button "Volgende vraag" at bounding box center [198, 340] width 309 height 25
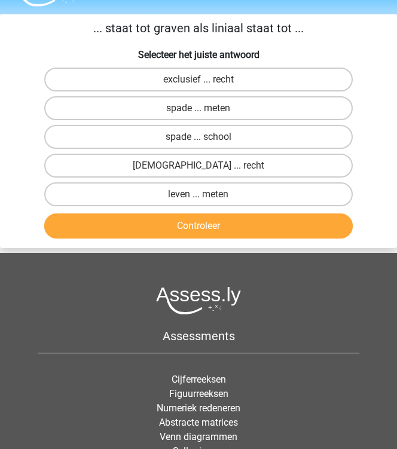
scroll to position [45, 0]
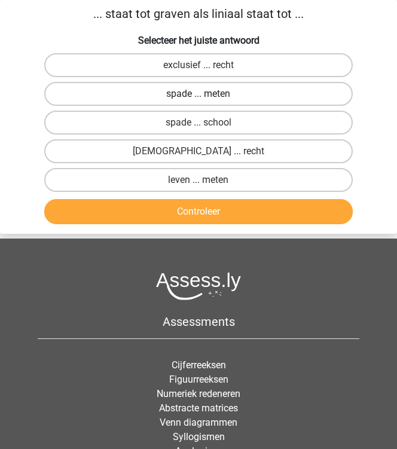
click at [231, 103] on label "spade ... meten" at bounding box center [198, 94] width 309 height 24
click at [206, 102] on input "spade ... meten" at bounding box center [203, 98] width 8 height 8
radio input "true"
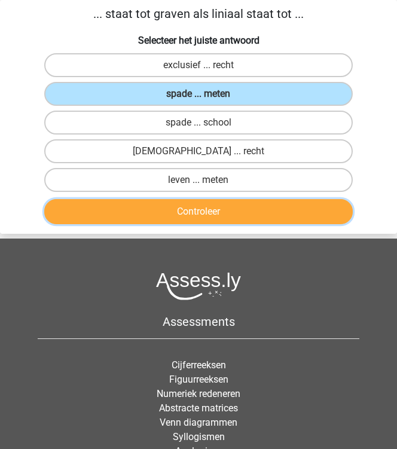
click at [234, 208] on button "Controleer" at bounding box center [198, 211] width 309 height 25
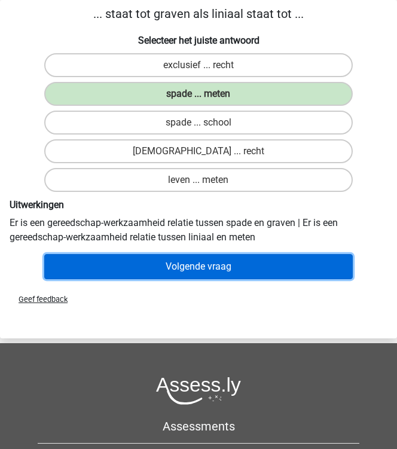
click at [227, 256] on button "Volgende vraag" at bounding box center [198, 266] width 309 height 25
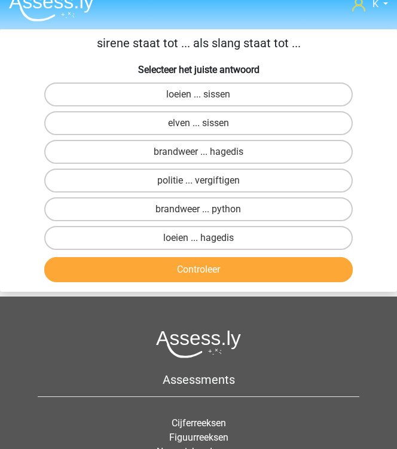
scroll to position [0, 0]
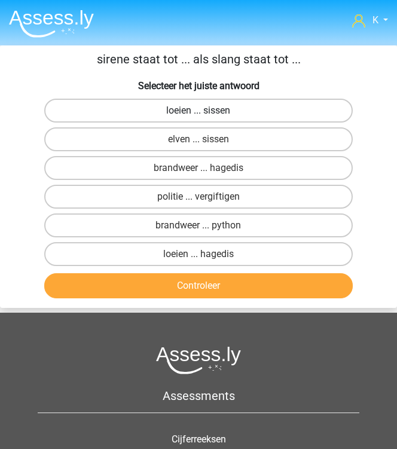
click at [301, 113] on label "loeien ... sissen" at bounding box center [198, 111] width 309 height 24
click at [206, 113] on input "loeien ... sissen" at bounding box center [203, 115] width 8 height 8
radio input "true"
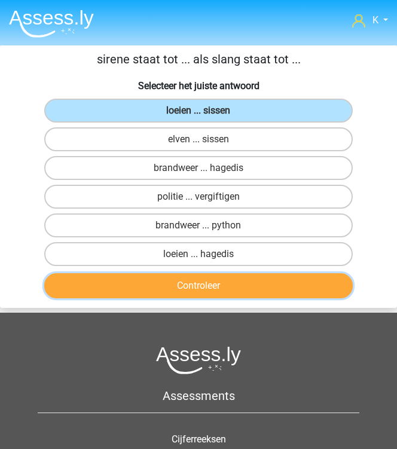
click at [292, 287] on button "Controleer" at bounding box center [198, 285] width 309 height 25
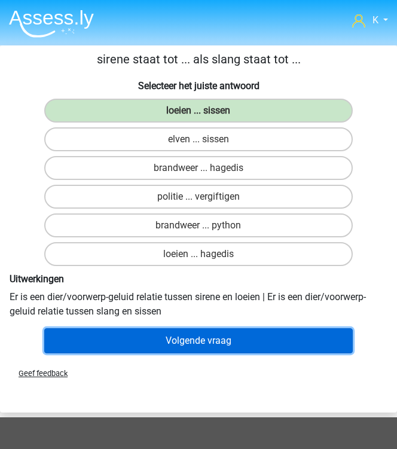
click at [236, 333] on button "Volgende vraag" at bounding box center [198, 340] width 309 height 25
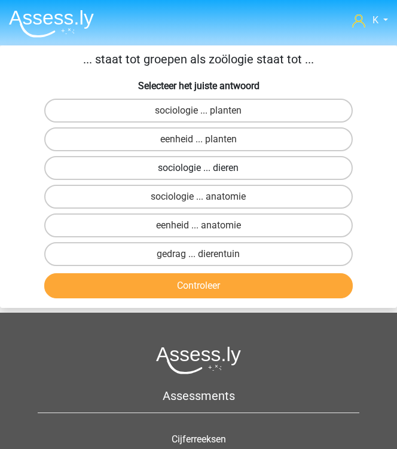
click at [251, 172] on label "sociologie ... dieren" at bounding box center [198, 168] width 309 height 24
click at [206, 172] on input "sociologie ... dieren" at bounding box center [203, 172] width 8 height 8
radio input "true"
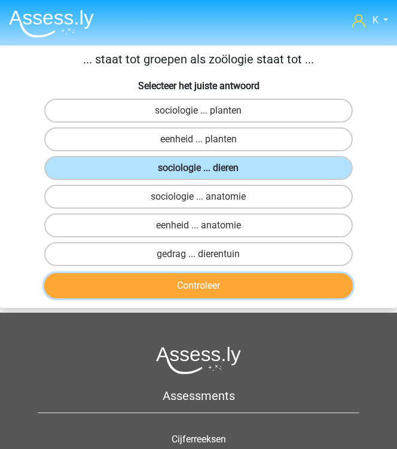
click at [261, 276] on button "Controleer" at bounding box center [198, 285] width 309 height 25
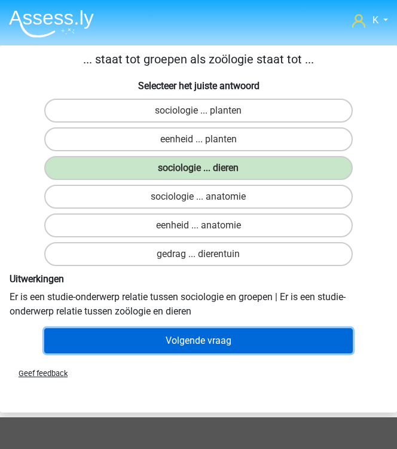
click at [246, 330] on button "Volgende vraag" at bounding box center [198, 340] width 309 height 25
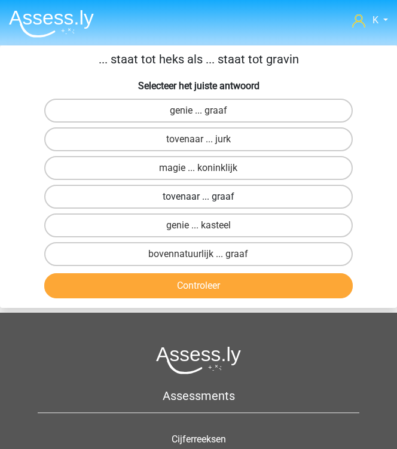
click at [310, 199] on label "tovenaar ... graaf" at bounding box center [198, 197] width 309 height 24
click at [206, 199] on input "tovenaar ... graaf" at bounding box center [203, 201] width 8 height 8
radio input "true"
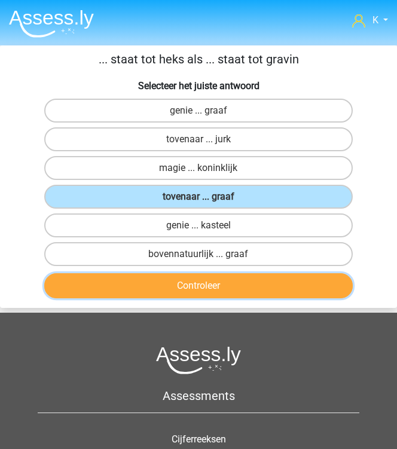
click at [280, 282] on button "Controleer" at bounding box center [198, 285] width 309 height 25
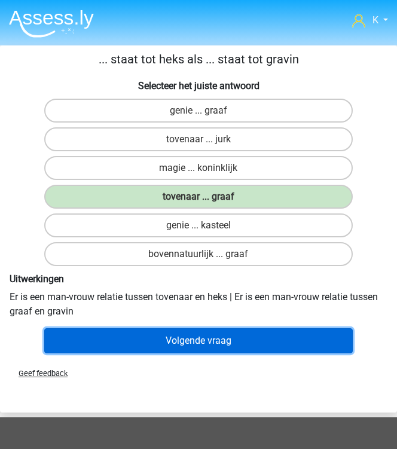
click at [222, 334] on button "Volgende vraag" at bounding box center [198, 340] width 309 height 25
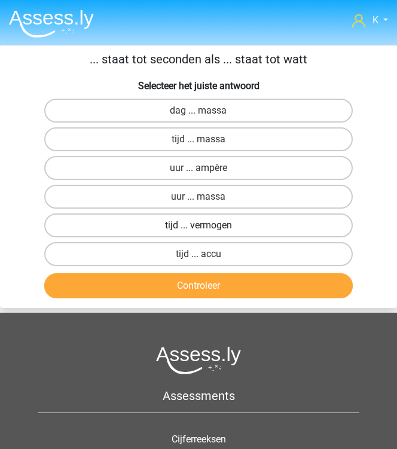
click at [246, 228] on label "tijd ... vermogen" at bounding box center [198, 226] width 309 height 24
click at [206, 228] on input "tijd ... vermogen" at bounding box center [203, 229] width 8 height 8
radio input "true"
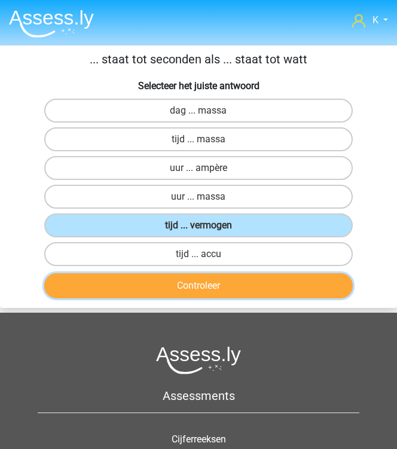
click at [244, 286] on button "Controleer" at bounding box center [198, 285] width 309 height 25
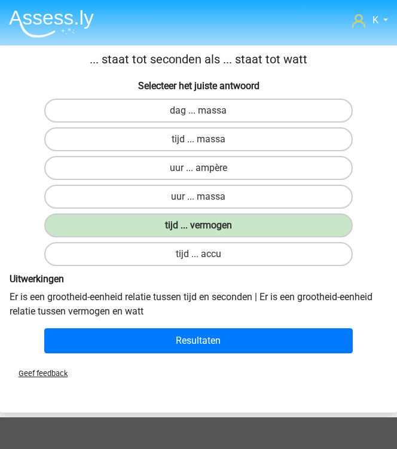
click at [238, 324] on div "Resultaten" at bounding box center [199, 341] width 388 height 35
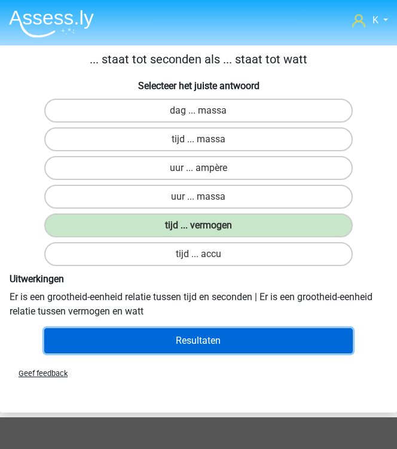
click at [242, 330] on button "Resultaten" at bounding box center [198, 340] width 309 height 25
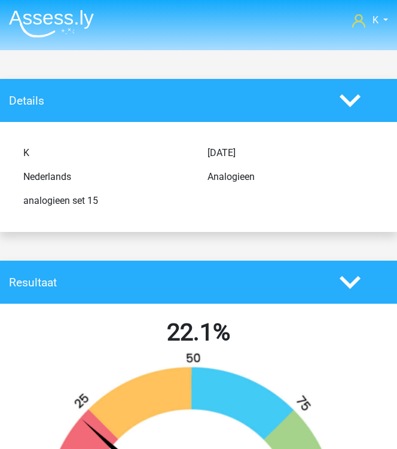
click at [71, 38] on nav "K [EMAIL_ADDRESS][DOMAIN_NAME]" at bounding box center [198, 21] width 379 height 39
click at [65, 15] on img at bounding box center [51, 24] width 85 height 28
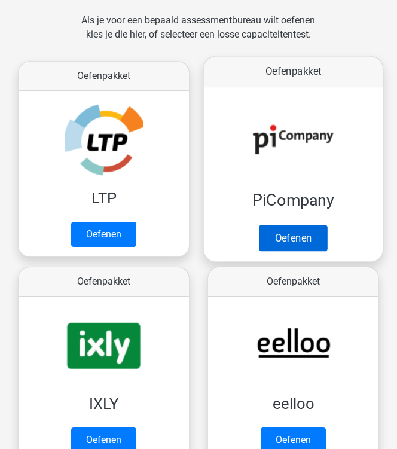
scroll to position [239, 0]
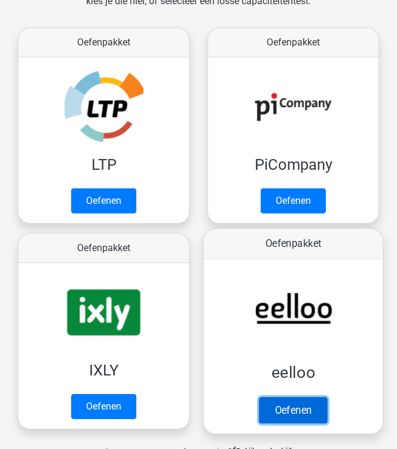
click at [304, 416] on link "Oefenen" at bounding box center [293, 410] width 68 height 26
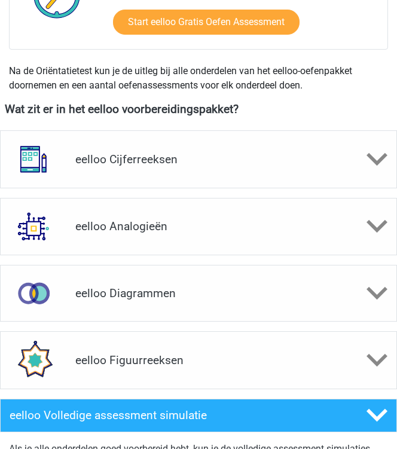
scroll to position [431, 0]
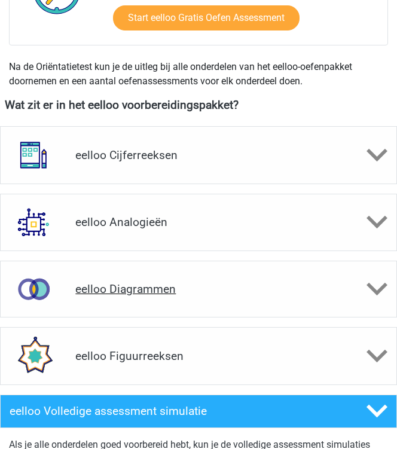
click at [223, 289] on h4 "eelloo Diagrammen" at bounding box center [198, 289] width 246 height 14
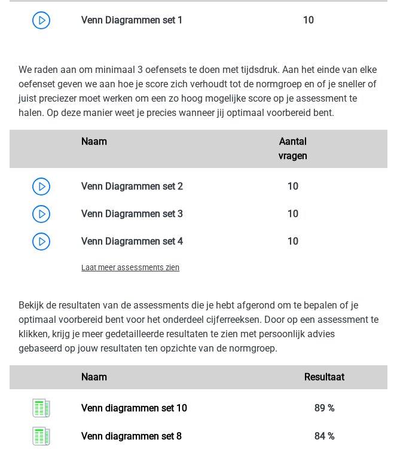
click at [165, 272] on span "Laat meer assessments zien" at bounding box center [130, 267] width 98 height 9
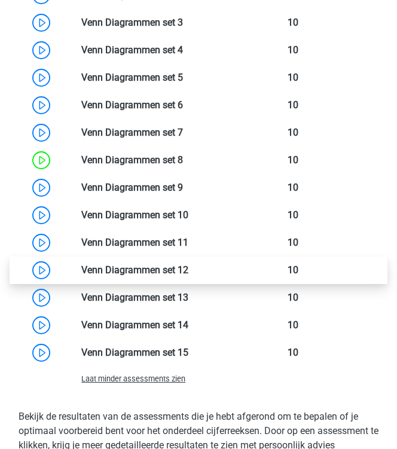
scroll to position [1005, 0]
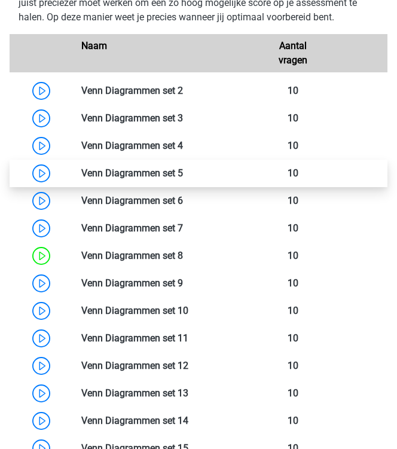
click at [183, 179] on link at bounding box center [183, 172] width 0 height 11
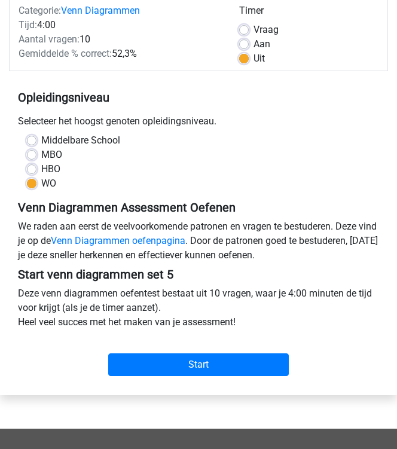
scroll to position [144, 0]
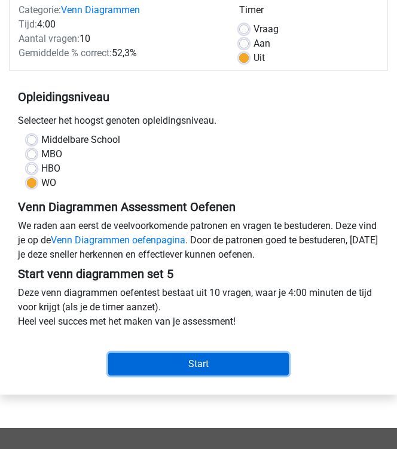
click at [227, 356] on input "Start" at bounding box center [198, 364] width 181 height 23
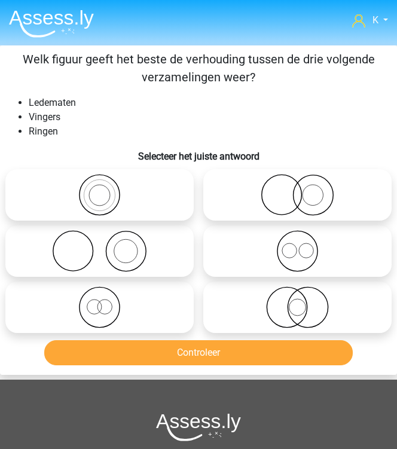
click at [124, 252] on icon at bounding box center [99, 251] width 179 height 42
click at [108, 245] on input "radio" at bounding box center [104, 241] width 8 height 8
radio input "true"
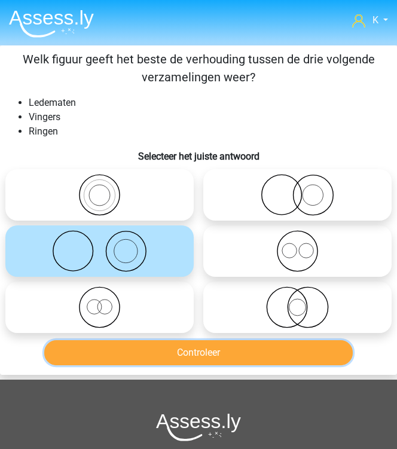
click at [174, 344] on button "Controleer" at bounding box center [198, 352] width 309 height 25
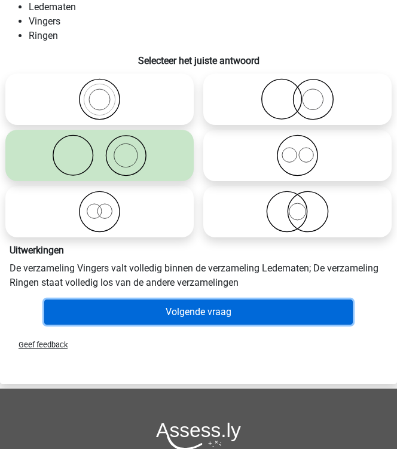
click at [248, 313] on button "Volgende vraag" at bounding box center [198, 312] width 309 height 25
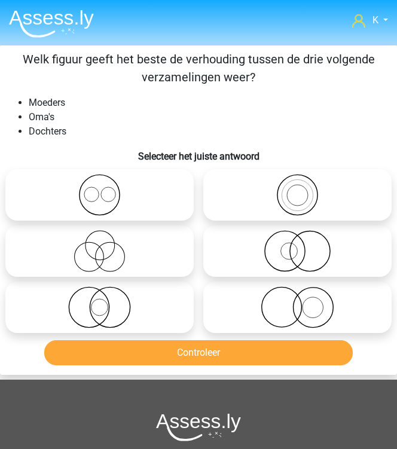
click at [291, 206] on icon at bounding box center [297, 195] width 179 height 42
click at [298, 189] on input "radio" at bounding box center [302, 185] width 8 height 8
radio input "true"
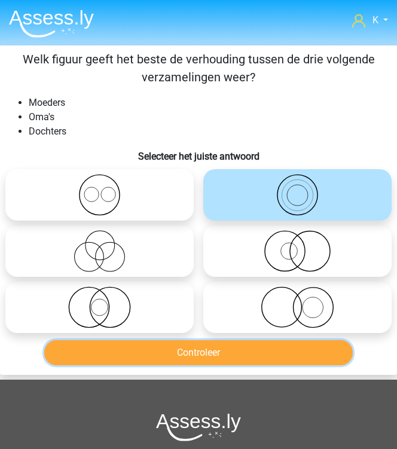
click at [281, 343] on button "Controleer" at bounding box center [198, 352] width 309 height 25
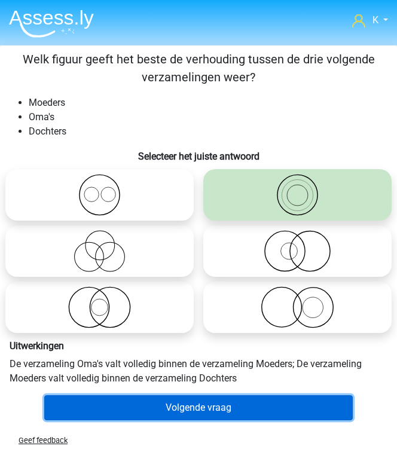
click at [258, 407] on button "Volgende vraag" at bounding box center [198, 407] width 309 height 25
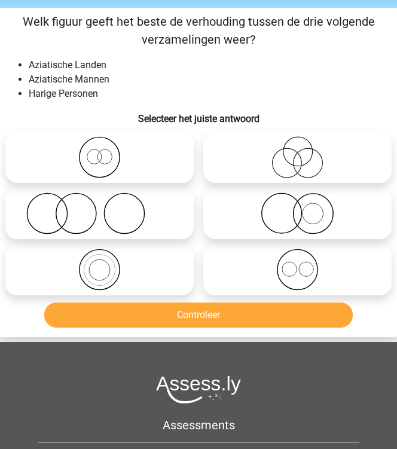
scroll to position [45, 0]
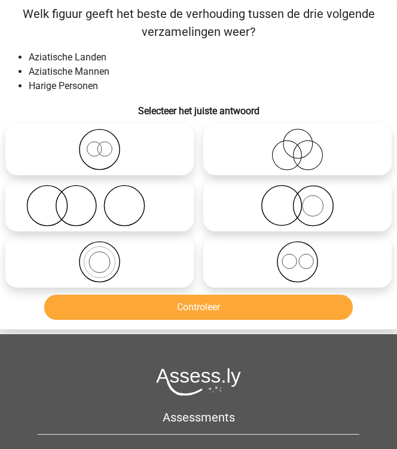
click at [196, 185] on div at bounding box center [100, 206] width 198 height 56
click at [190, 197] on label at bounding box center [99, 205] width 188 height 51
click at [108, 197] on input "radio" at bounding box center [104, 196] width 8 height 8
radio input "true"
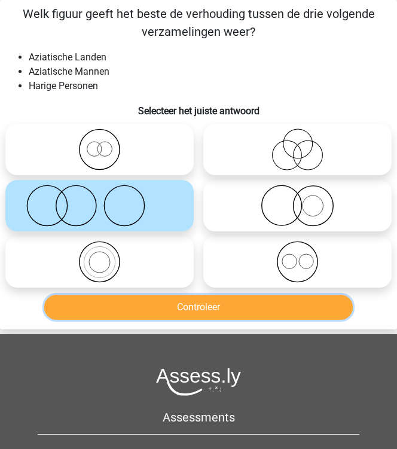
click at [283, 315] on button "Controleer" at bounding box center [198, 307] width 309 height 25
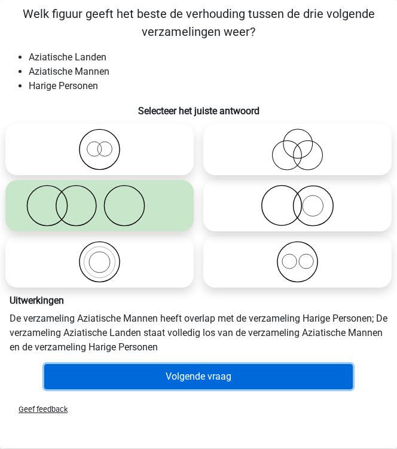
click at [280, 367] on button "Volgende vraag" at bounding box center [198, 376] width 309 height 25
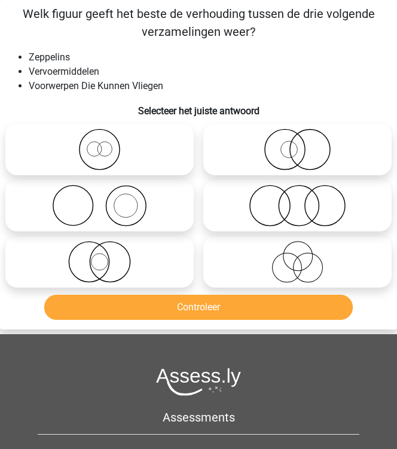
click at [152, 270] on icon at bounding box center [99, 262] width 179 height 42
click at [108, 256] on input "radio" at bounding box center [104, 252] width 8 height 8
radio input "true"
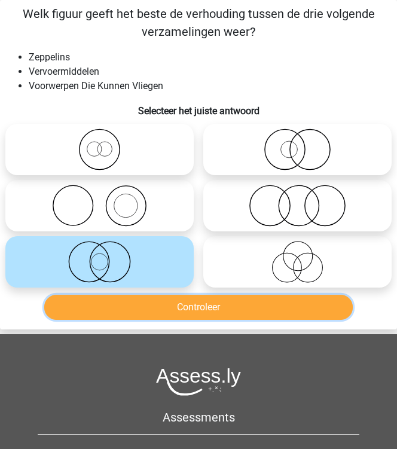
click at [173, 312] on button "Controleer" at bounding box center [198, 307] width 309 height 25
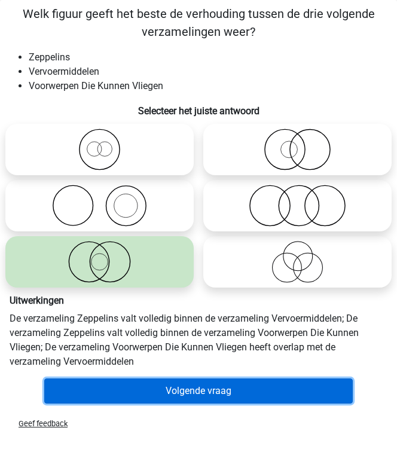
click at [211, 382] on button "Volgende vraag" at bounding box center [198, 391] width 309 height 25
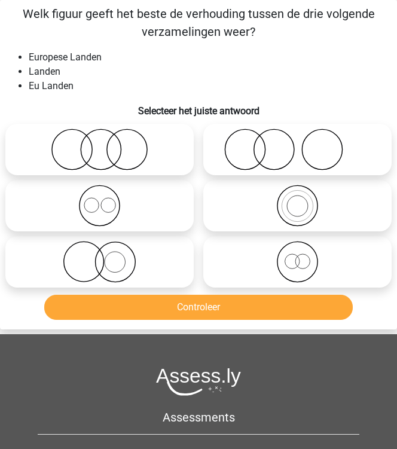
click at [320, 213] on icon at bounding box center [297, 206] width 179 height 42
click at [306, 200] on input "radio" at bounding box center [302, 196] width 8 height 8
radio input "true"
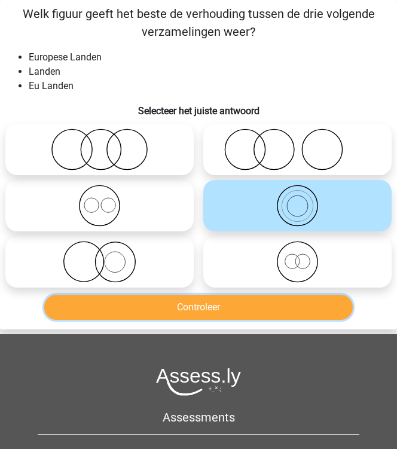
click at [289, 301] on button "Controleer" at bounding box center [198, 307] width 309 height 25
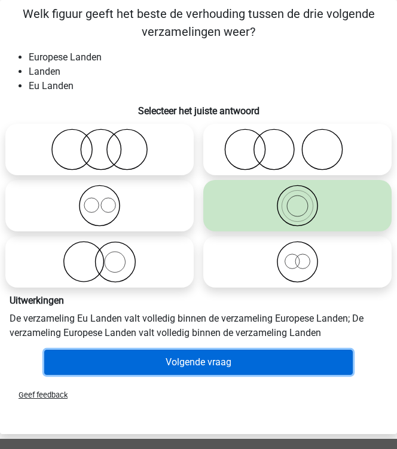
click at [249, 364] on button "Volgende vraag" at bounding box center [198, 362] width 309 height 25
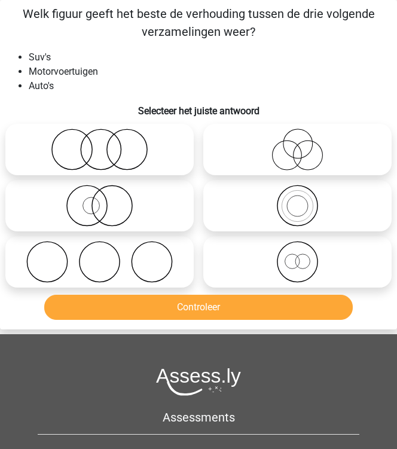
click at [334, 216] on icon at bounding box center [297, 206] width 179 height 42
click at [306, 200] on input "radio" at bounding box center [302, 196] width 8 height 8
radio input "true"
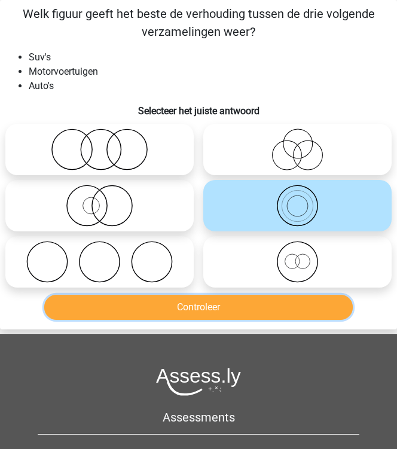
click at [298, 298] on button "Controleer" at bounding box center [198, 307] width 309 height 25
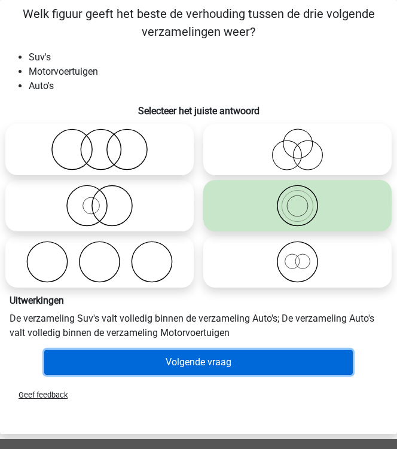
click at [280, 359] on button "Volgende vraag" at bounding box center [198, 362] width 309 height 25
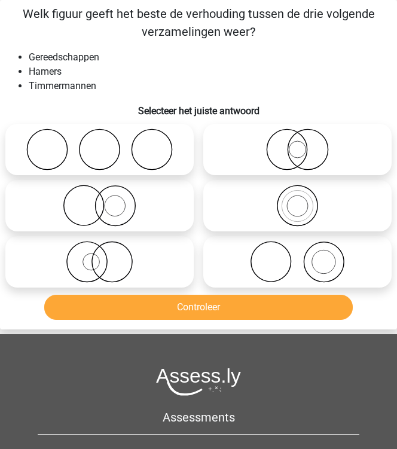
click at [325, 258] on icon at bounding box center [297, 262] width 179 height 42
click at [306, 256] on input "radio" at bounding box center [302, 252] width 8 height 8
radio input "true"
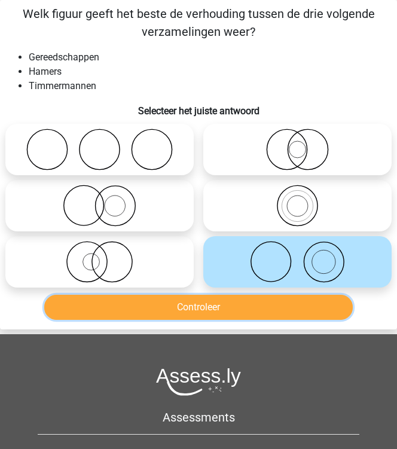
click at [291, 319] on button "Controleer" at bounding box center [198, 307] width 309 height 25
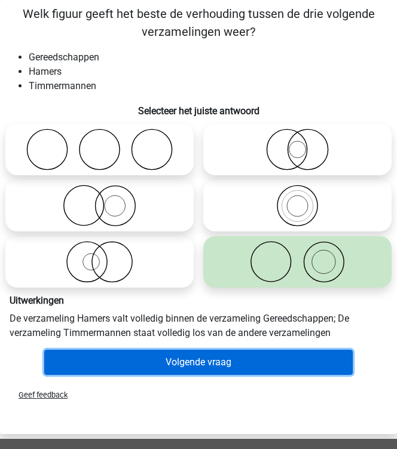
click at [285, 362] on button "Volgende vraag" at bounding box center [198, 362] width 309 height 25
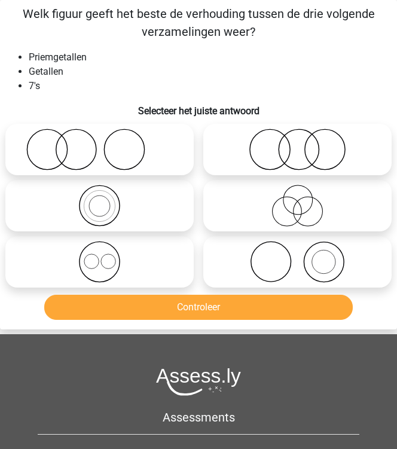
click at [164, 213] on icon at bounding box center [99, 206] width 179 height 42
click at [108, 200] on input "radio" at bounding box center [104, 196] width 8 height 8
radio input "true"
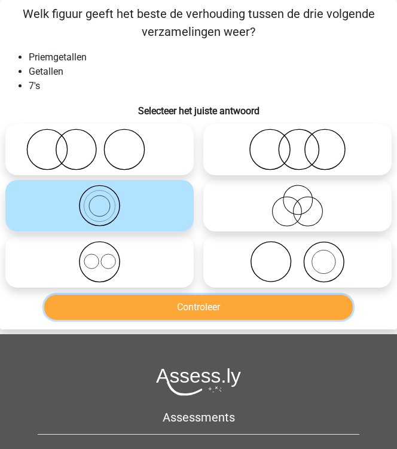
click at [163, 316] on button "Controleer" at bounding box center [198, 307] width 309 height 25
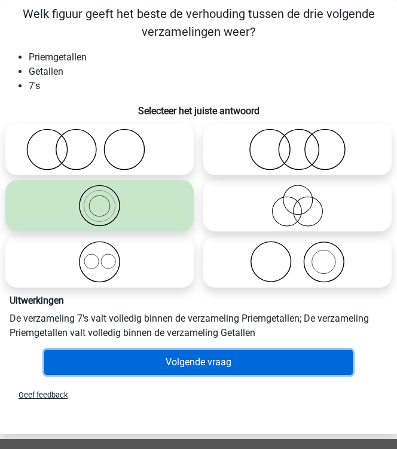
click at [225, 360] on button "Volgende vraag" at bounding box center [198, 362] width 309 height 25
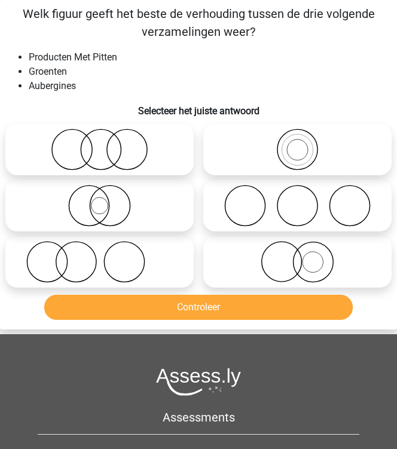
click at [158, 212] on icon at bounding box center [99, 206] width 179 height 42
click at [108, 200] on input "radio" at bounding box center [104, 196] width 8 height 8
radio input "true"
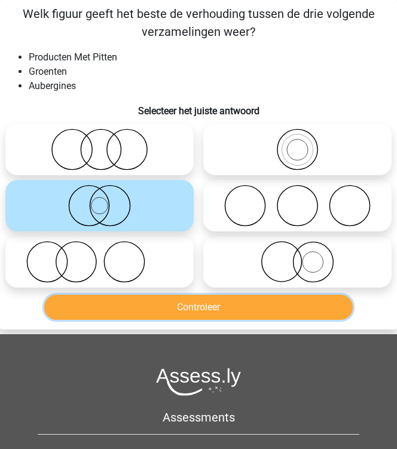
click at [211, 306] on button "Controleer" at bounding box center [198, 307] width 309 height 25
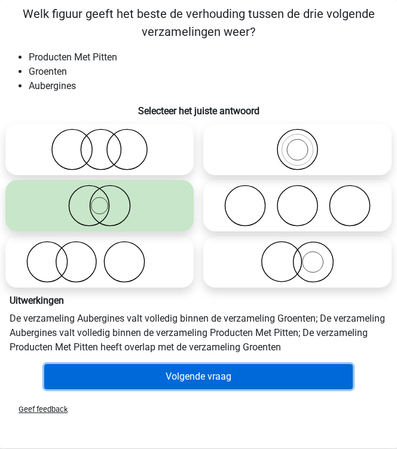
click at [255, 383] on button "Volgende vraag" at bounding box center [198, 376] width 309 height 25
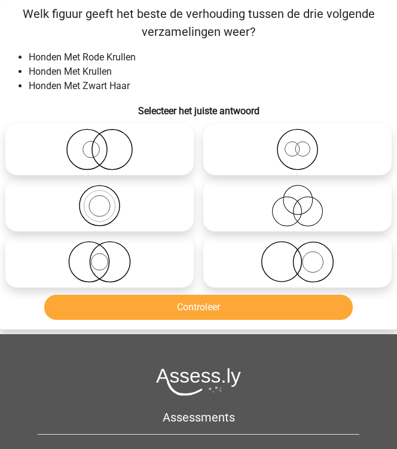
click at [341, 258] on icon at bounding box center [297, 262] width 179 height 42
click at [306, 256] on input "radio" at bounding box center [302, 252] width 8 height 8
radio input "true"
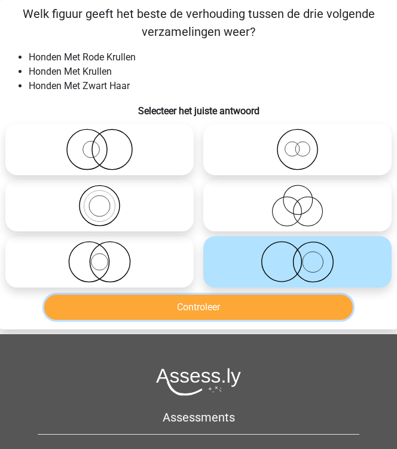
click at [314, 306] on button "Controleer" at bounding box center [198, 307] width 309 height 25
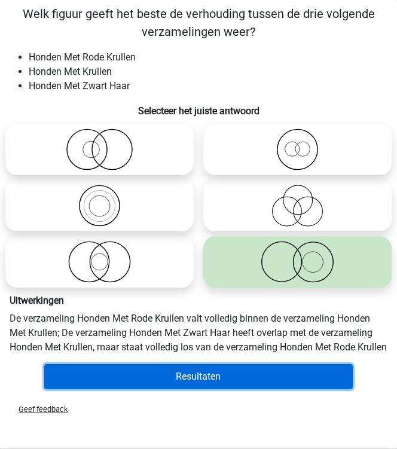
click at [289, 386] on button "Resultaten" at bounding box center [198, 376] width 309 height 25
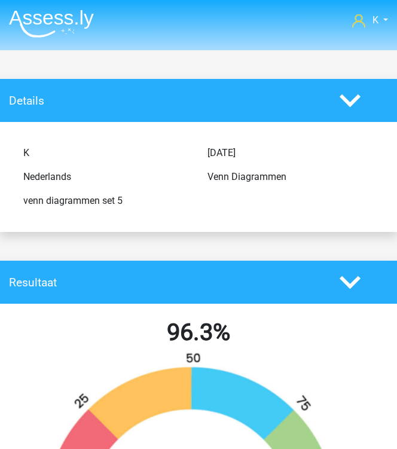
click at [73, 39] on nav "K geluid_keratine_9q@icloud.com" at bounding box center [198, 21] width 379 height 39
click at [73, 24] on img at bounding box center [51, 24] width 85 height 28
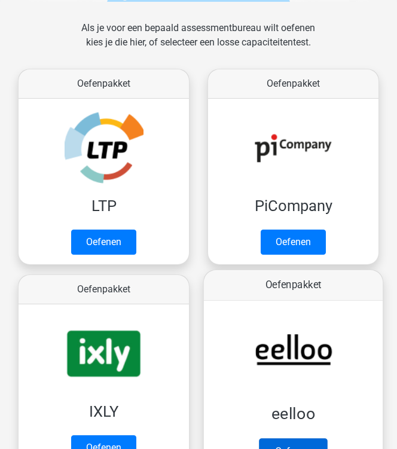
scroll to position [239, 0]
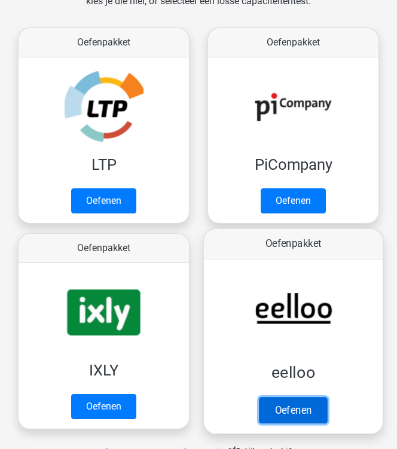
click at [298, 397] on link "Oefenen" at bounding box center [293, 410] width 68 height 26
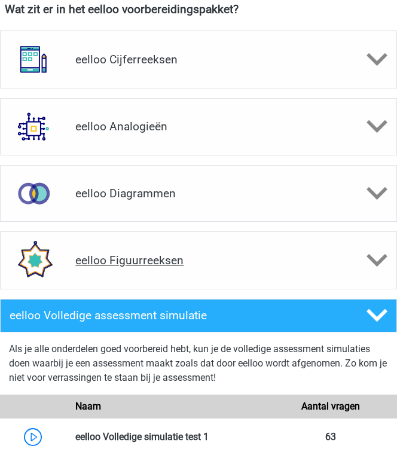
click at [215, 257] on h4 "eelloo Figuurreeksen" at bounding box center [198, 261] width 246 height 14
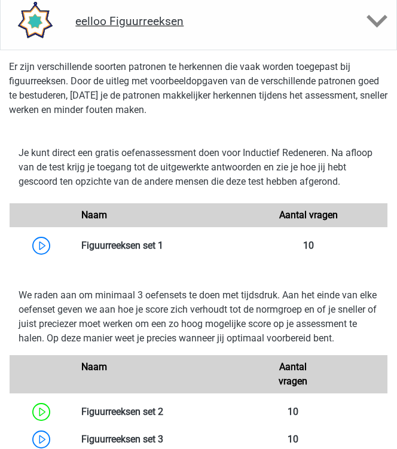
scroll to position [957, 0]
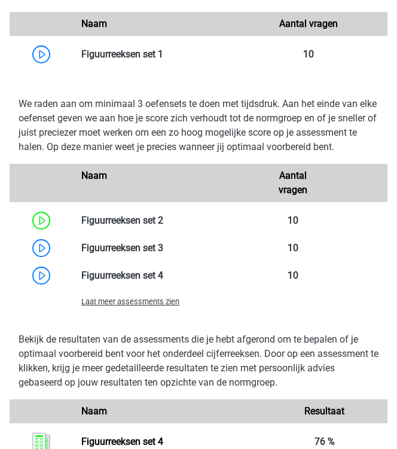
click at [170, 313] on div "Laat meer assessments zien" at bounding box center [199, 301] width 378 height 24
click at [172, 306] on span "Laat meer assessments zien" at bounding box center [130, 301] width 98 height 9
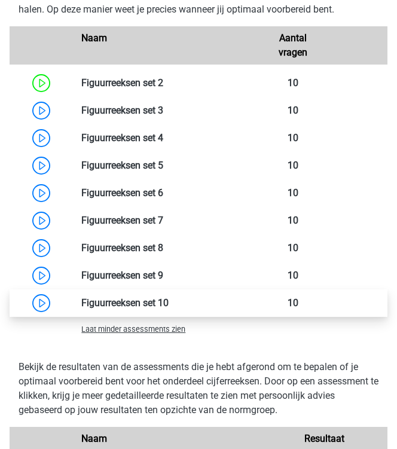
scroll to position [1100, 0]
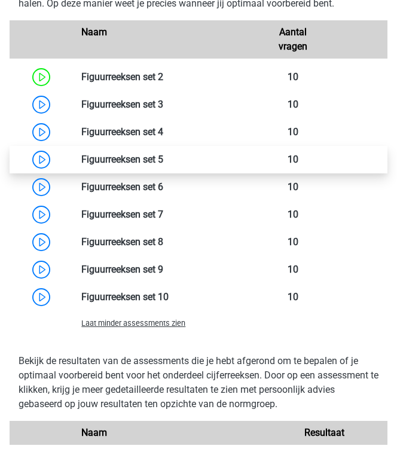
click at [163, 165] on link at bounding box center [163, 159] width 0 height 11
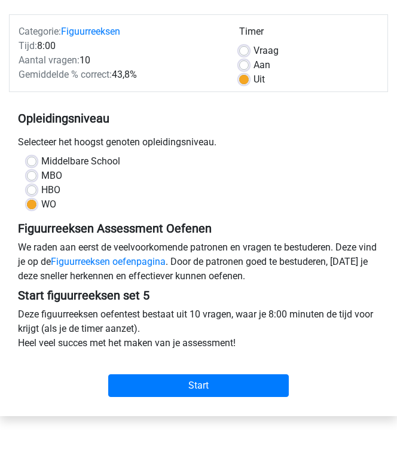
scroll to position [191, 0]
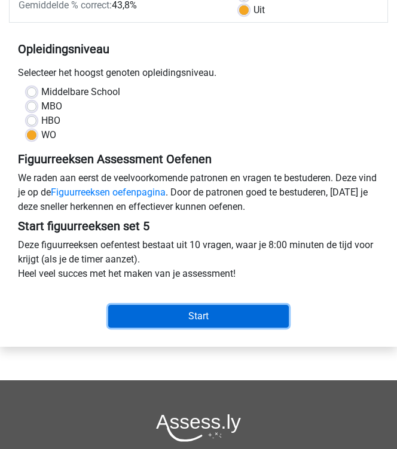
click at [196, 322] on input "Start" at bounding box center [198, 316] width 181 height 23
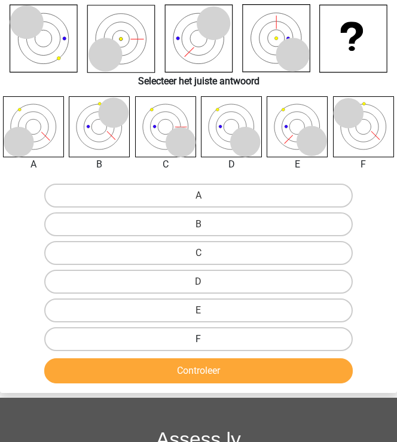
scroll to position [96, 0]
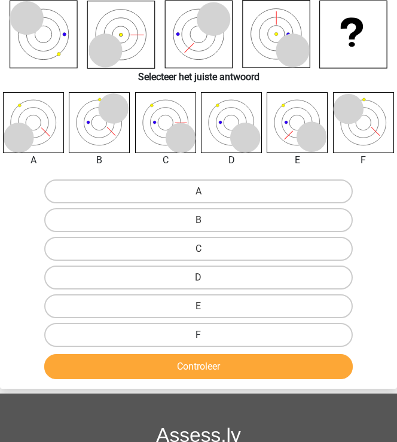
click at [202, 330] on label "F" at bounding box center [198, 335] width 309 height 24
click at [202, 335] on input "F" at bounding box center [203, 339] width 8 height 8
radio input "true"
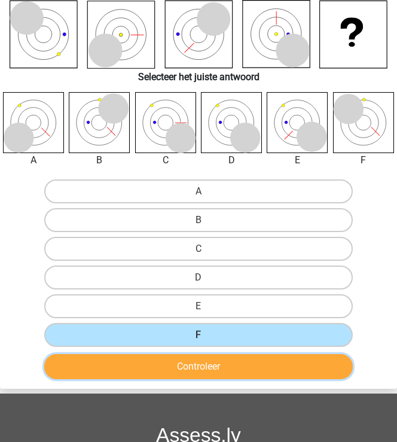
click at [211, 366] on button "Controleer" at bounding box center [198, 366] width 309 height 25
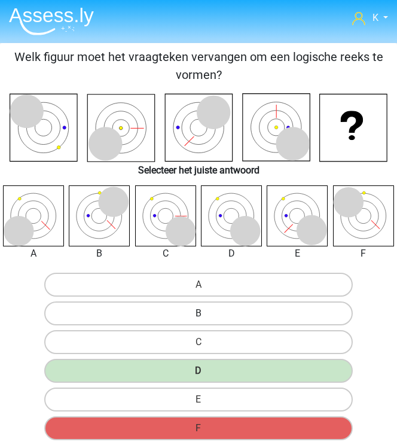
scroll to position [0, 0]
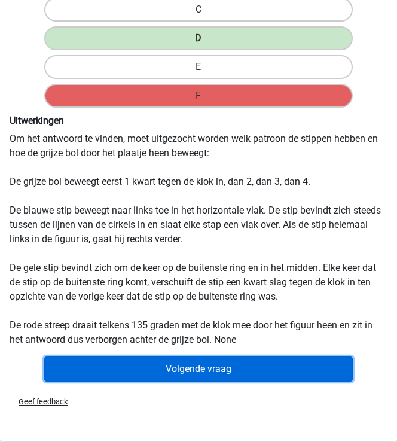
click at [229, 359] on button "Volgende vraag" at bounding box center [198, 368] width 309 height 25
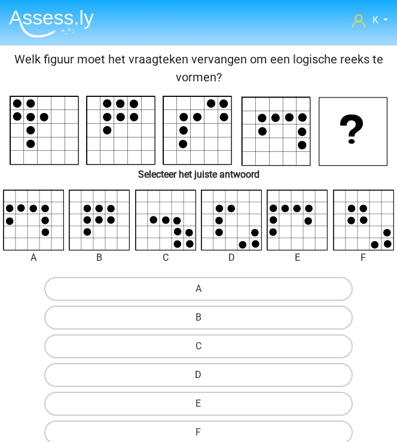
click at [246, 379] on label "D" at bounding box center [198, 375] width 309 height 24
click at [206, 379] on input "D" at bounding box center [203, 379] width 8 height 8
radio input "true"
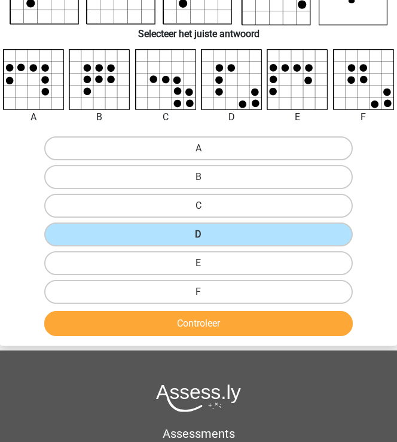
scroll to position [144, 0]
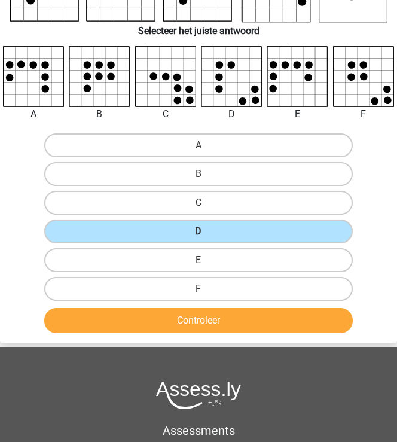
click at [251, 330] on div "Controleer" at bounding box center [199, 323] width 396 height 30
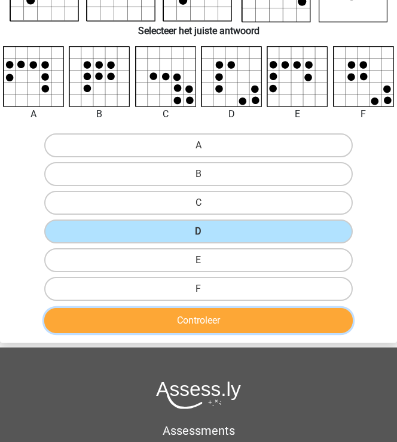
click at [255, 323] on button "Controleer" at bounding box center [198, 320] width 309 height 25
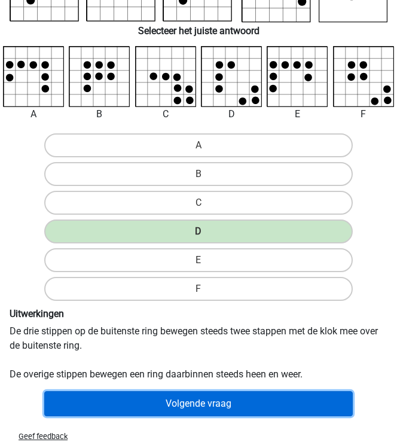
click at [265, 399] on button "Volgende vraag" at bounding box center [198, 403] width 309 height 25
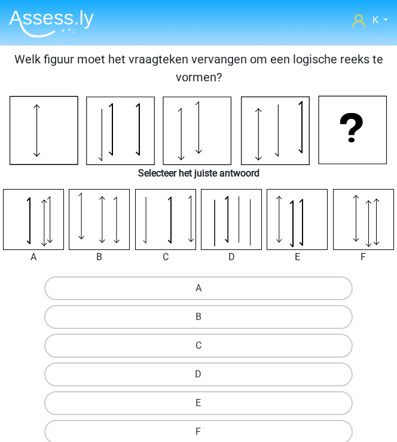
scroll to position [0, 0]
click at [171, 278] on label "A" at bounding box center [198, 288] width 309 height 24
click at [199, 288] on input "A" at bounding box center [203, 292] width 8 height 8
radio input "true"
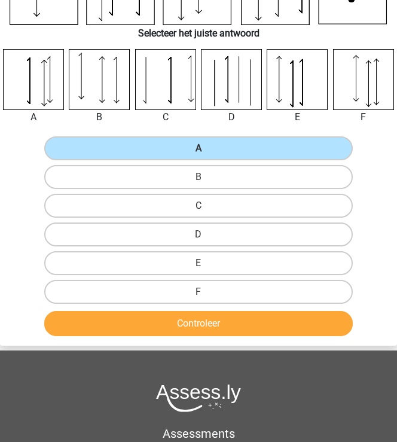
scroll to position [144, 0]
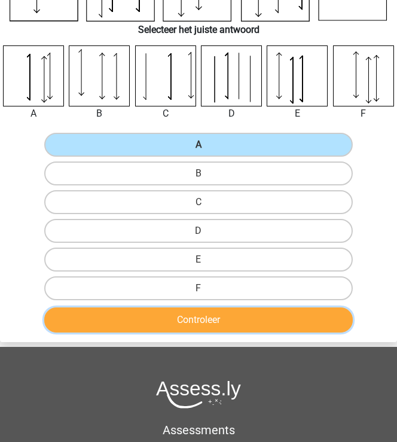
click at [238, 325] on button "Controleer" at bounding box center [198, 319] width 309 height 25
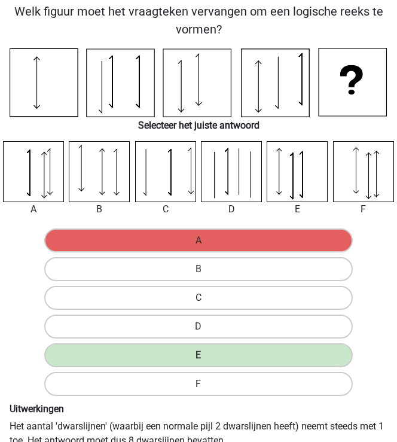
scroll to position [287, 0]
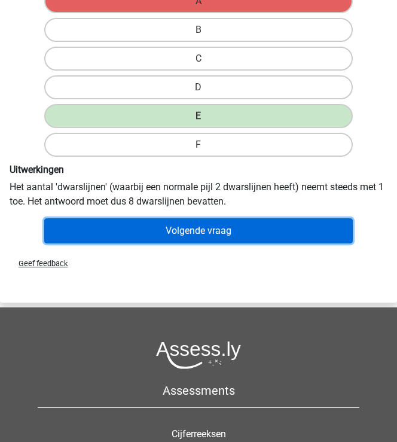
click at [242, 221] on button "Volgende vraag" at bounding box center [198, 230] width 309 height 25
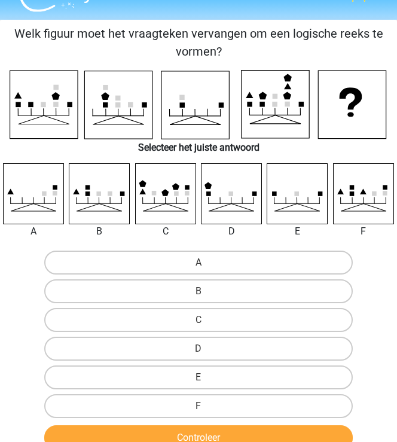
scroll to position [48, 0]
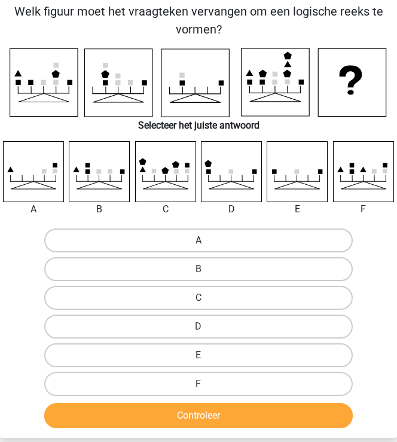
click at [169, 240] on label "A" at bounding box center [198, 240] width 309 height 24
click at [199, 240] on input "A" at bounding box center [203, 244] width 8 height 8
radio input "true"
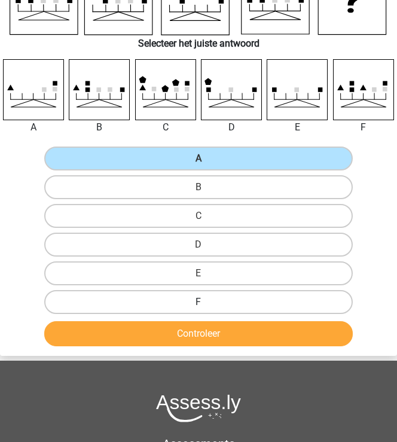
scroll to position [0, 0]
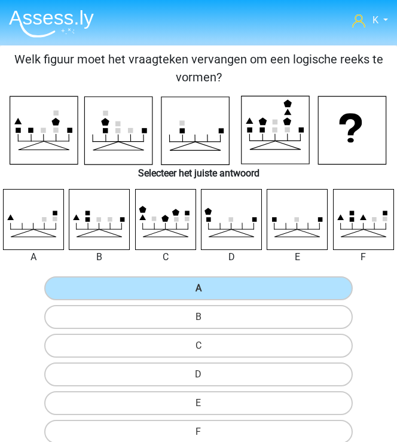
drag, startPoint x: 224, startPoint y: 81, endPoint x: 20, endPoint y: 59, distance: 205.1
click at [20, 59] on p "Welk figuur moet het vraagteken vervangen om een logische reeks te vormen?" at bounding box center [199, 68] width 388 height 36
click at [229, 340] on label "C" at bounding box center [198, 346] width 309 height 24
click at [206, 346] on input "C" at bounding box center [203, 350] width 8 height 8
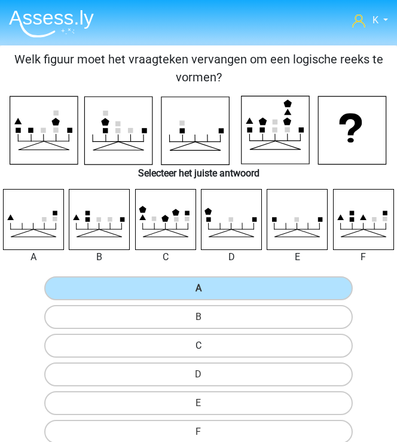
radio input "true"
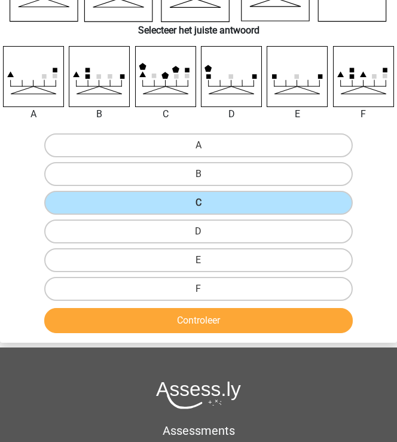
scroll to position [144, 0]
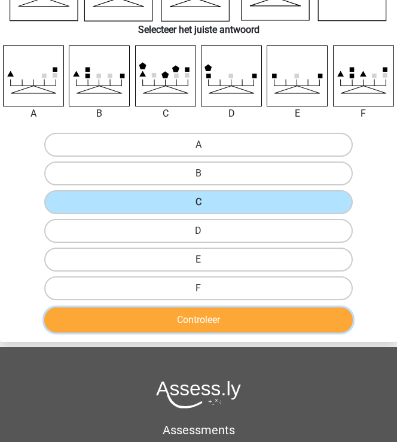
click at [211, 327] on button "Controleer" at bounding box center [198, 319] width 309 height 25
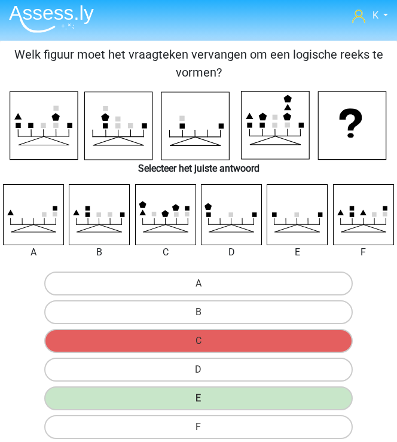
scroll to position [0, 0]
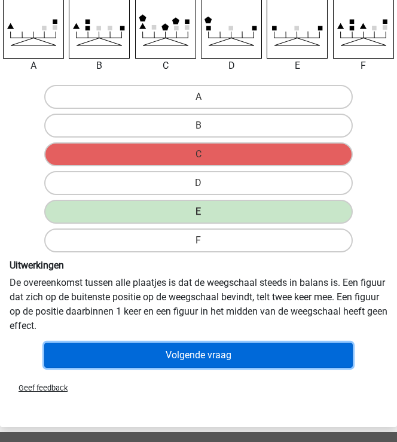
click at [234, 352] on button "Volgende vraag" at bounding box center [198, 355] width 309 height 25
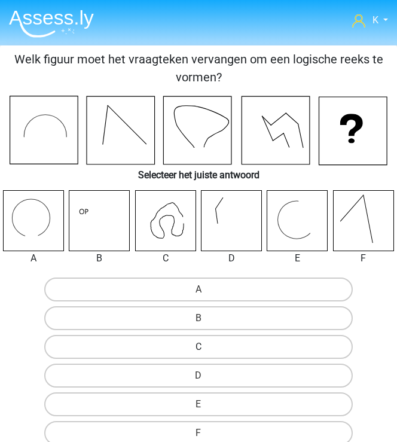
click at [222, 339] on label "C" at bounding box center [198, 347] width 309 height 24
click at [206, 347] on input "C" at bounding box center [203, 351] width 8 height 8
radio input "true"
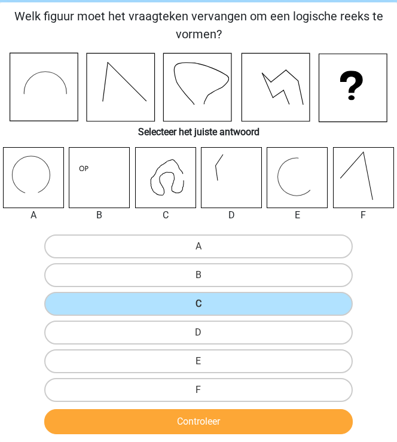
scroll to position [144, 0]
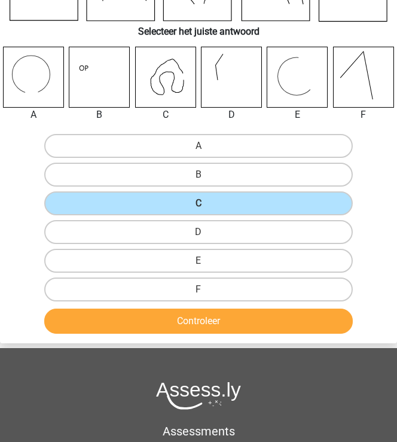
click at [218, 304] on div "Controleer" at bounding box center [199, 321] width 388 height 35
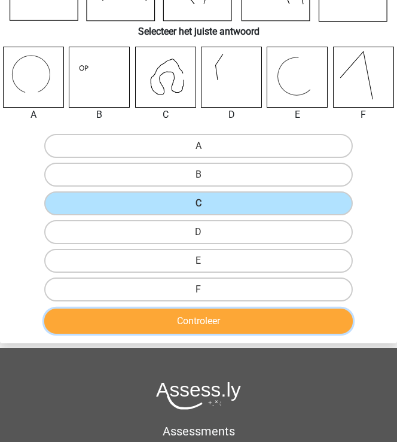
click at [222, 321] on button "Controleer" at bounding box center [198, 321] width 309 height 25
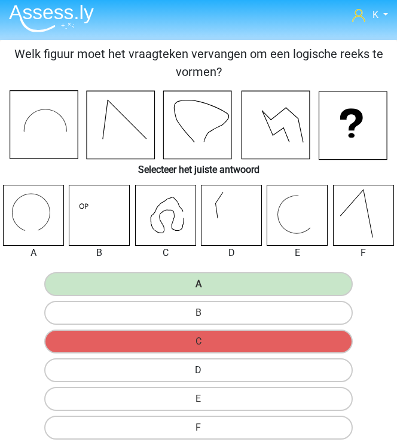
scroll to position [0, 0]
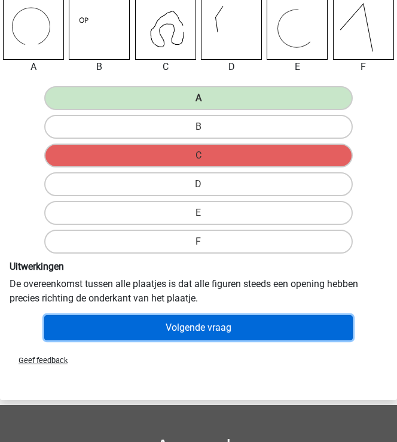
click at [225, 333] on button "Volgende vraag" at bounding box center [198, 327] width 309 height 25
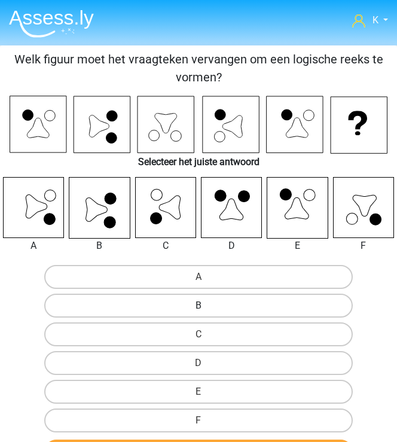
click at [148, 295] on label "B" at bounding box center [198, 306] width 309 height 24
click at [199, 306] on input "B" at bounding box center [203, 310] width 8 height 8
radio input "true"
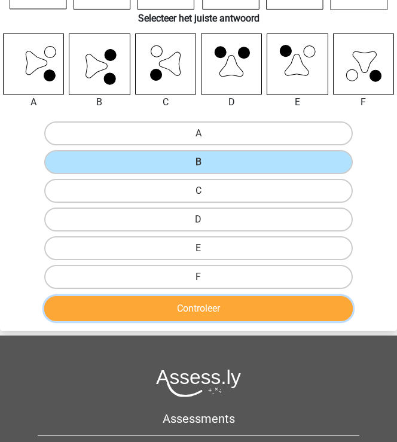
click at [197, 308] on button "Controleer" at bounding box center [198, 308] width 309 height 25
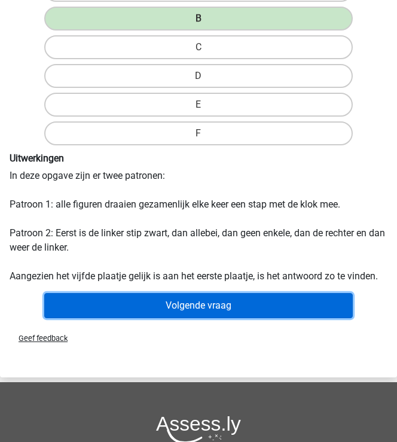
click at [199, 309] on button "Volgende vraag" at bounding box center [198, 305] width 309 height 25
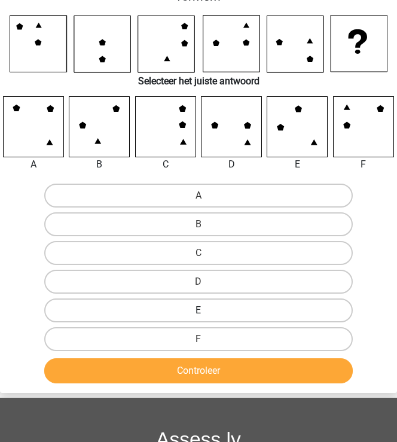
scroll to position [96, 0]
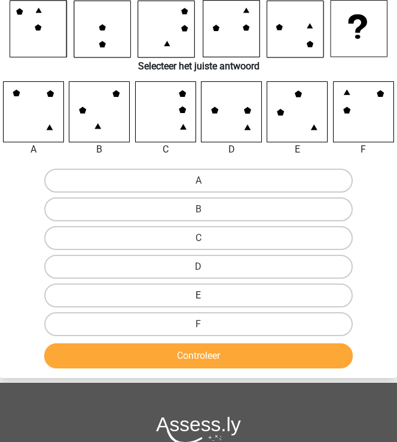
click at [179, 297] on label "E" at bounding box center [198, 295] width 309 height 24
click at [199, 297] on input "E" at bounding box center [203, 299] width 8 height 8
radio input "true"
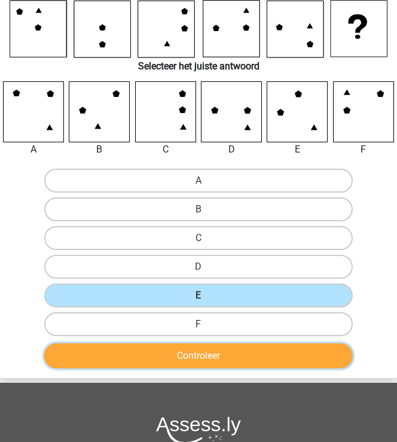
click at [127, 352] on button "Controleer" at bounding box center [198, 355] width 309 height 25
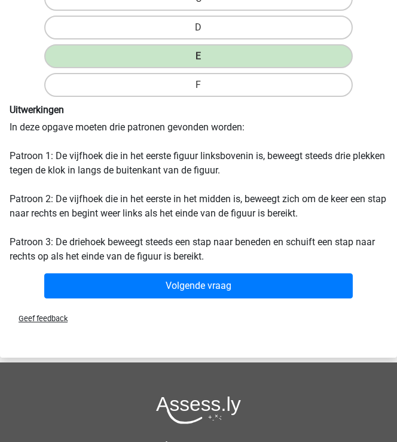
click at [195, 297] on div "Volgende vraag" at bounding box center [199, 288] width 396 height 30
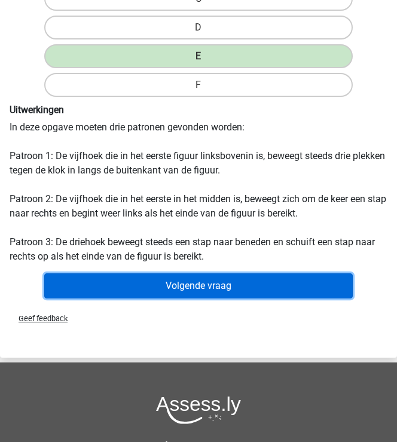
click at [202, 285] on button "Volgende vraag" at bounding box center [198, 285] width 309 height 25
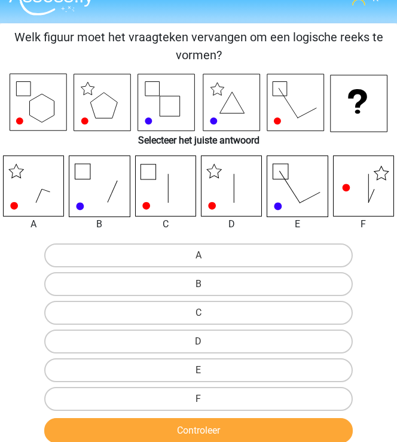
scroll to position [0, 0]
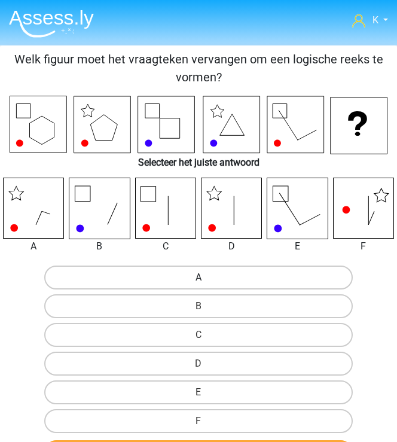
click at [121, 276] on label "A" at bounding box center [198, 278] width 309 height 24
click at [199, 278] on input "A" at bounding box center [203, 282] width 8 height 8
radio input "true"
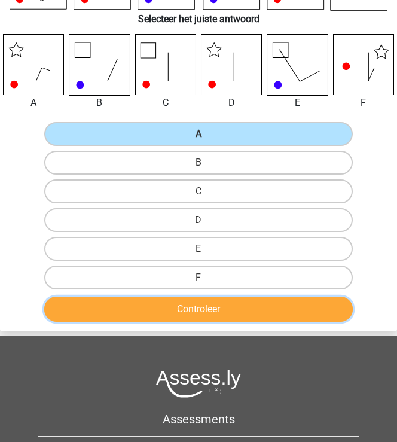
click at [203, 298] on button "Controleer" at bounding box center [198, 309] width 309 height 25
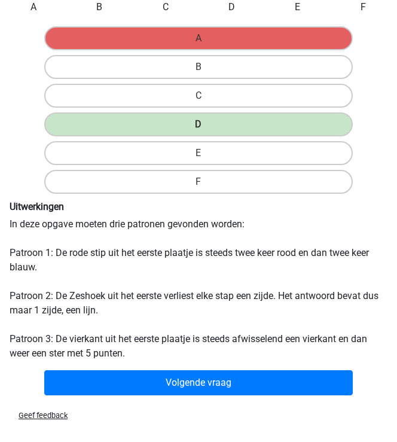
click at [212, 365] on div "Volgende vraag" at bounding box center [199, 382] width 388 height 35
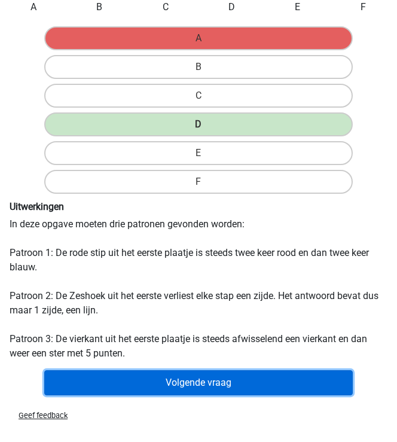
click at [187, 377] on button "Volgende vraag" at bounding box center [198, 382] width 309 height 25
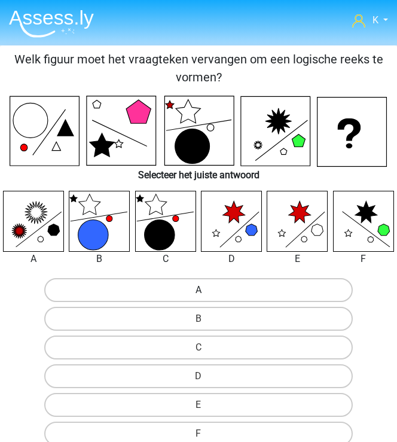
click at [176, 297] on label "A" at bounding box center [198, 290] width 309 height 24
click at [199, 297] on input "A" at bounding box center [203, 294] width 8 height 8
radio input "true"
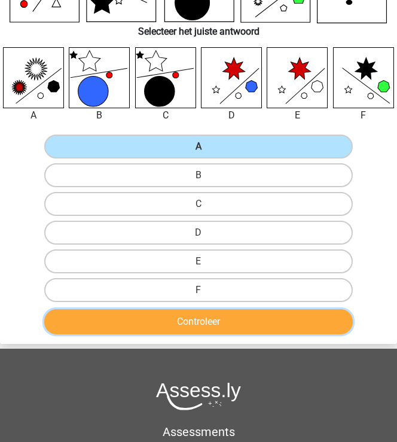
click at [200, 330] on button "Controleer" at bounding box center [198, 321] width 309 height 25
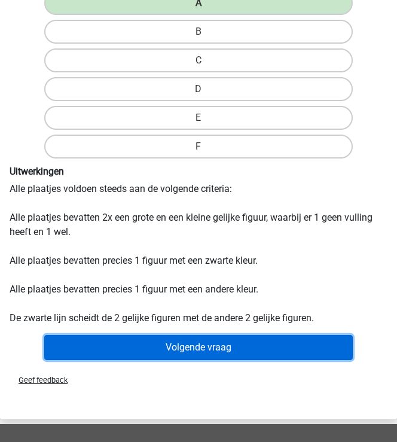
click at [230, 337] on button "Volgende vraag" at bounding box center [198, 347] width 309 height 25
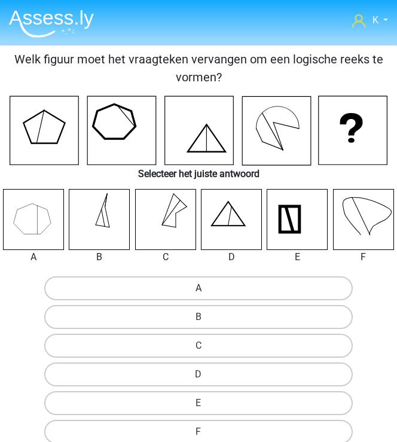
click at [153, 283] on label "A" at bounding box center [198, 288] width 309 height 24
click at [199, 288] on input "A" at bounding box center [203, 292] width 8 height 8
radio input "true"
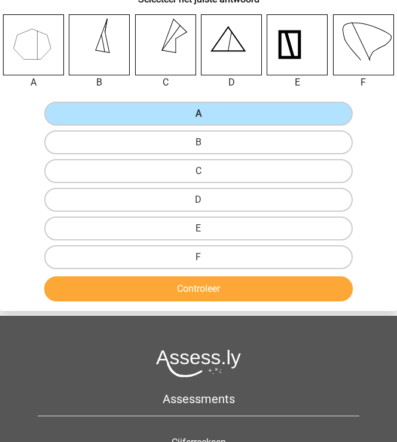
scroll to position [191, 0]
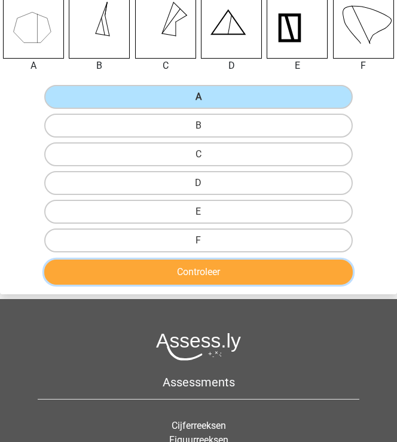
click at [180, 272] on button "Controleer" at bounding box center [198, 272] width 309 height 25
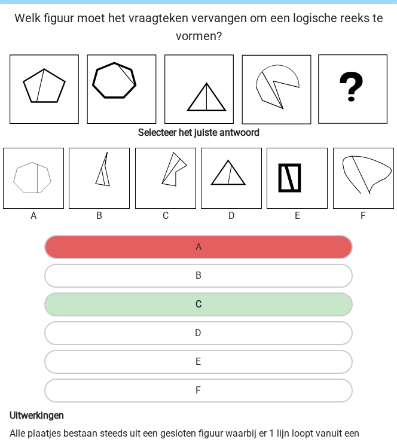
scroll to position [144, 0]
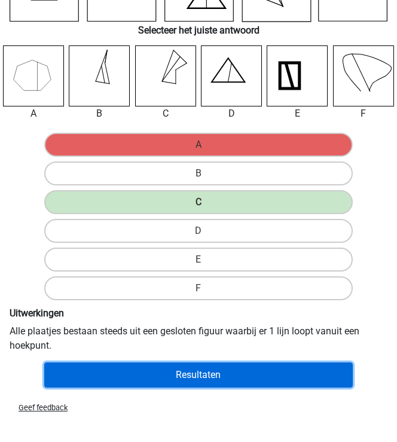
click at [77, 373] on button "Resultaten" at bounding box center [198, 374] width 309 height 25
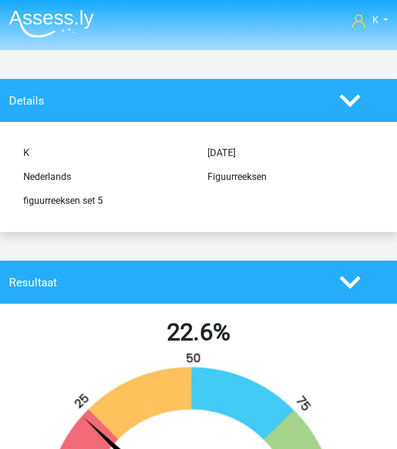
drag, startPoint x: 0, startPoint y: 0, endPoint x: 24, endPoint y: 36, distance: 43.6
click at [24, 36] on img at bounding box center [51, 24] width 85 height 28
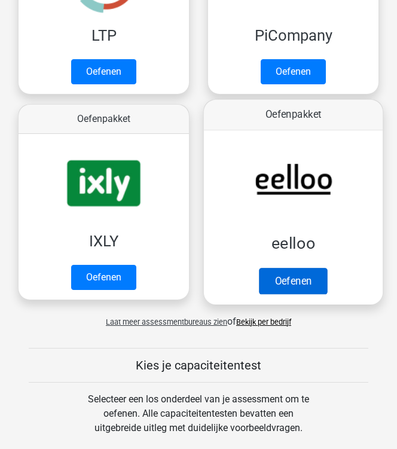
scroll to position [383, 0]
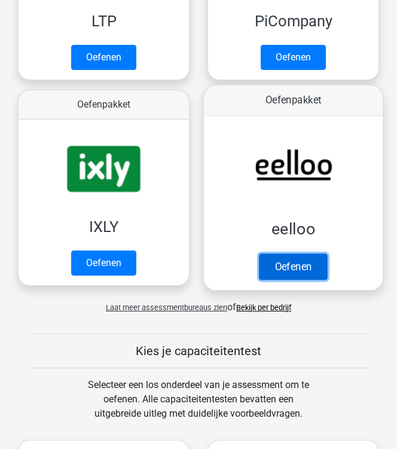
click at [312, 278] on link "Oefenen" at bounding box center [293, 267] width 68 height 26
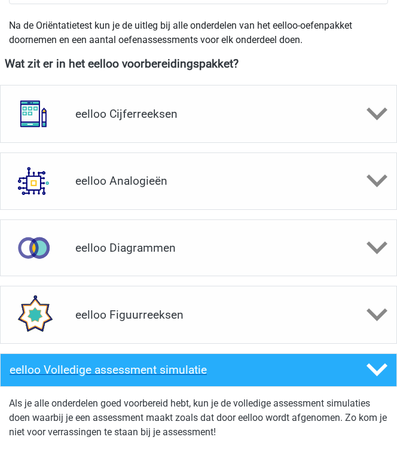
scroll to position [478, 0]
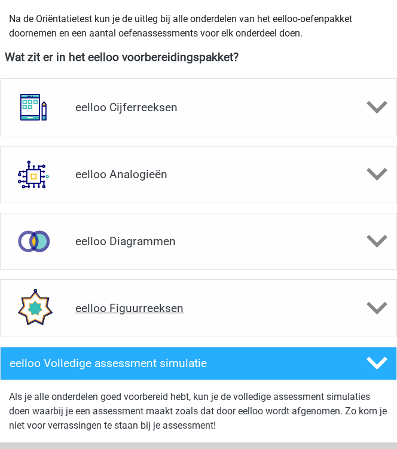
click at [194, 306] on h4 "eelloo Figuurreeksen" at bounding box center [198, 308] width 246 height 14
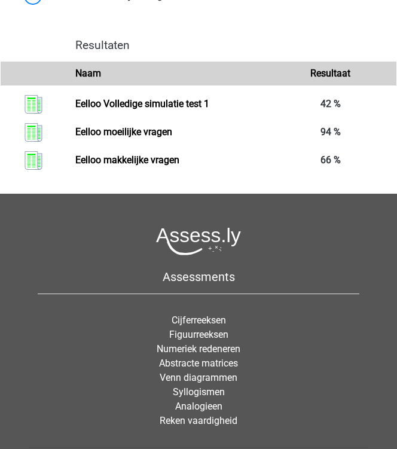
scroll to position [1914, 0]
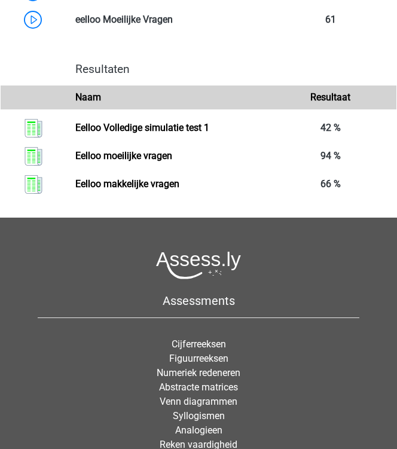
click at [177, 268] on img at bounding box center [198, 265] width 85 height 28
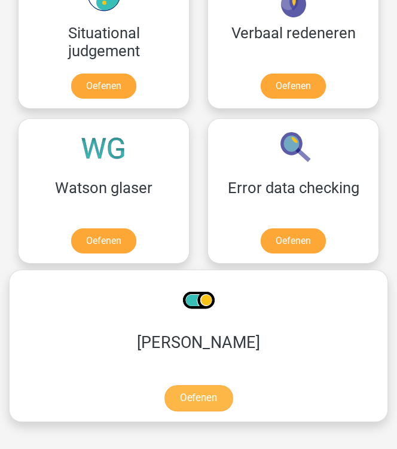
scroll to position [1675, 0]
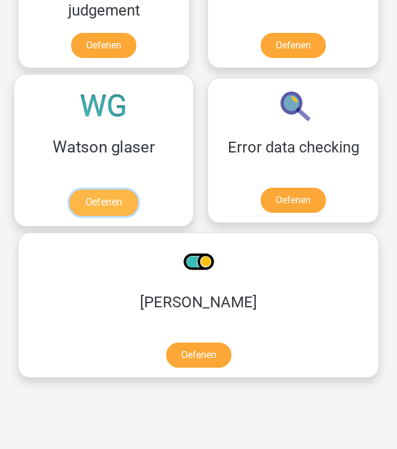
click at [121, 215] on link "Oefenen" at bounding box center [103, 203] width 68 height 26
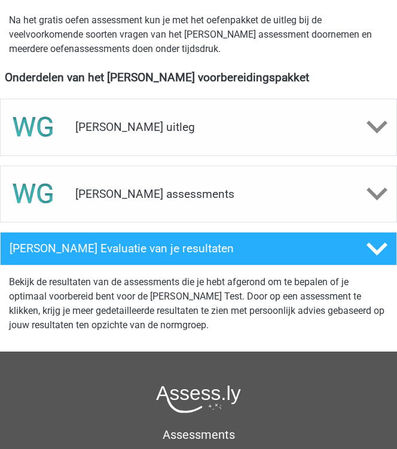
scroll to position [383, 0]
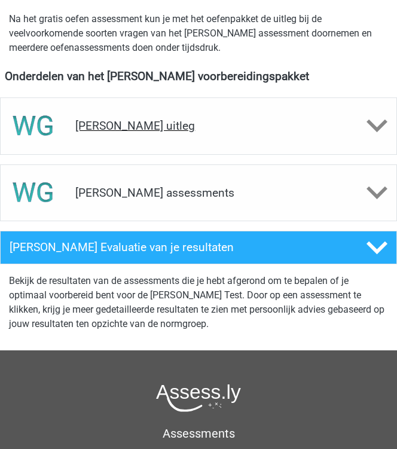
click at [179, 122] on h4 "[PERSON_NAME] uitleg" at bounding box center [198, 126] width 246 height 14
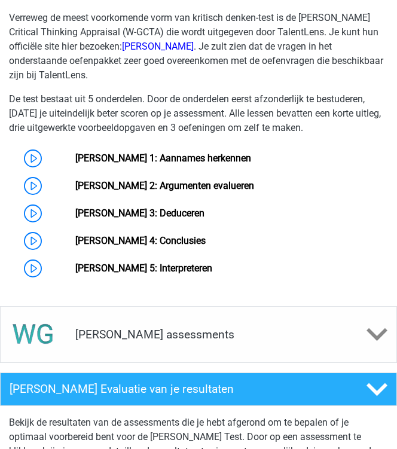
scroll to position [718, 0]
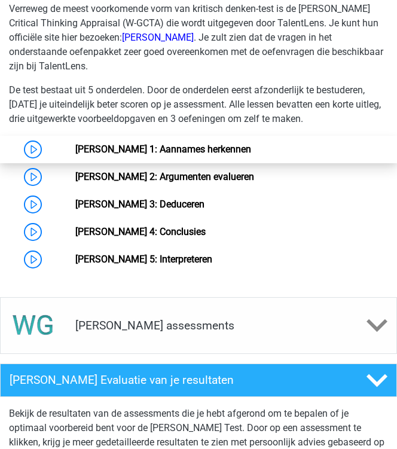
click at [198, 155] on link "[PERSON_NAME] 1: Aannames herkennen" at bounding box center [163, 149] width 176 height 11
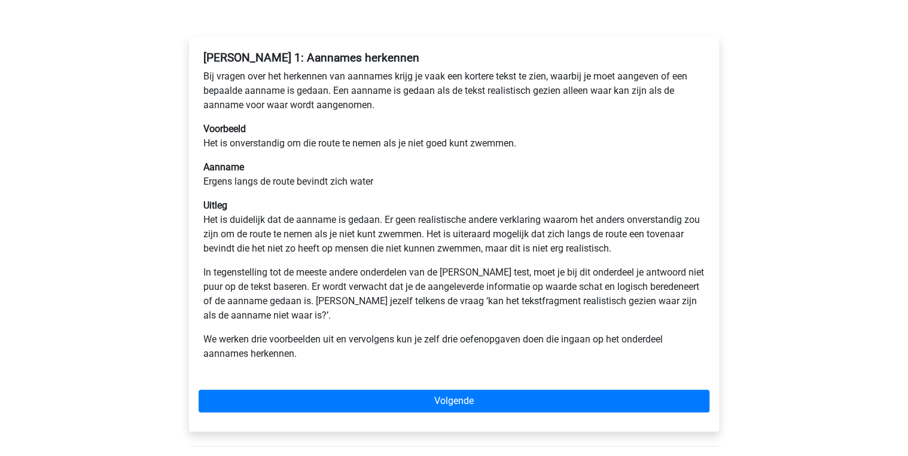
scroll to position [191, 0]
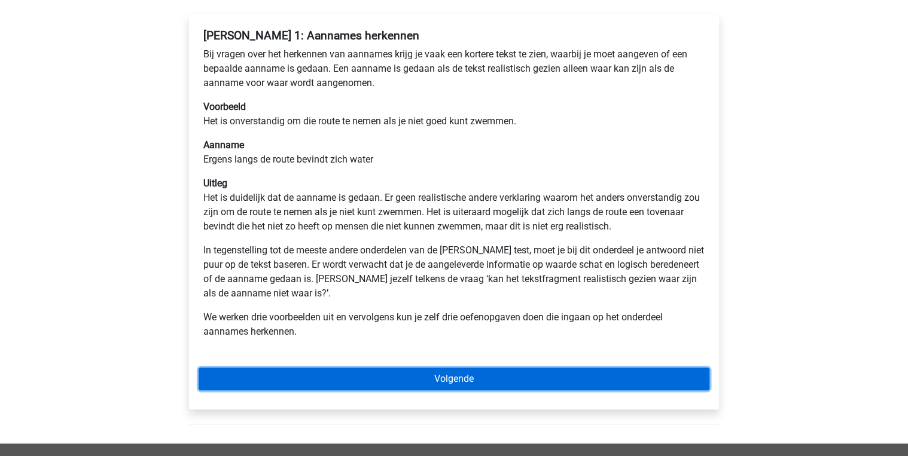
click at [397, 374] on link "Volgende" at bounding box center [454, 379] width 511 height 23
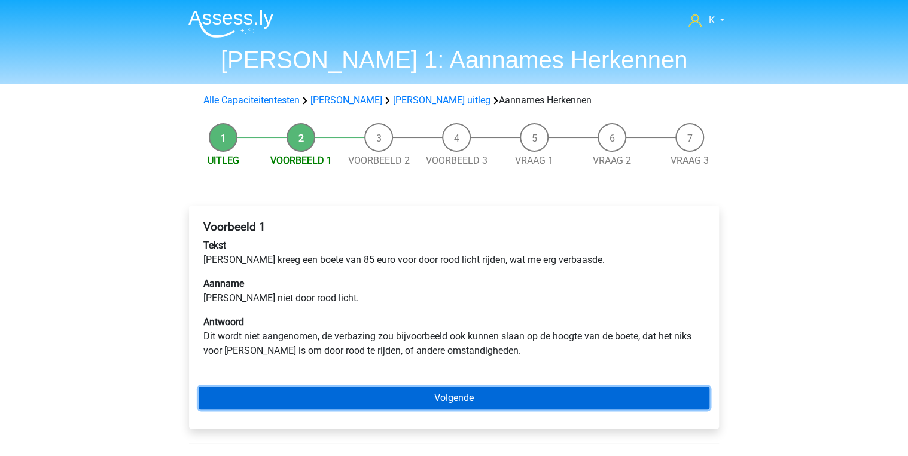
click at [432, 400] on link "Volgende" at bounding box center [454, 398] width 511 height 23
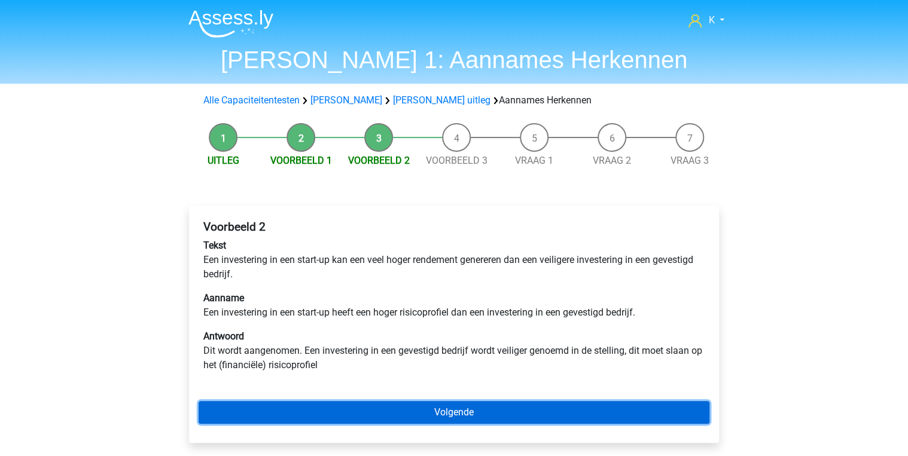
click at [417, 404] on link "Volgende" at bounding box center [454, 412] width 511 height 23
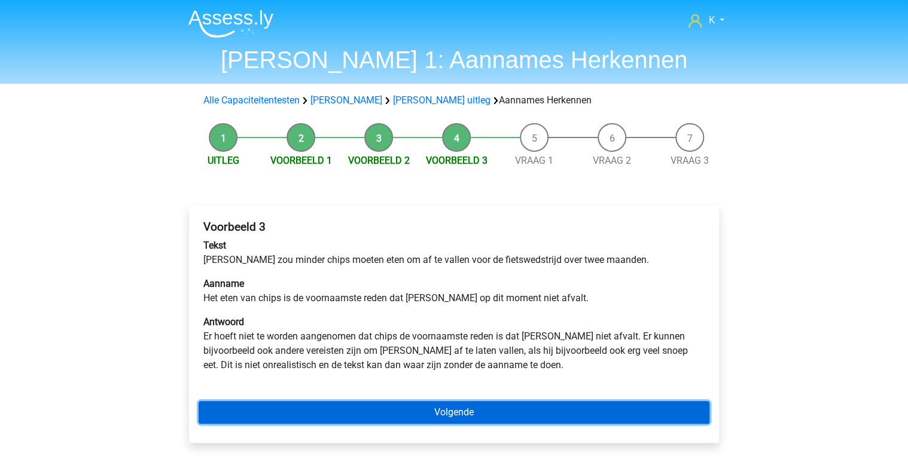
click at [417, 411] on link "Volgende" at bounding box center [454, 412] width 511 height 23
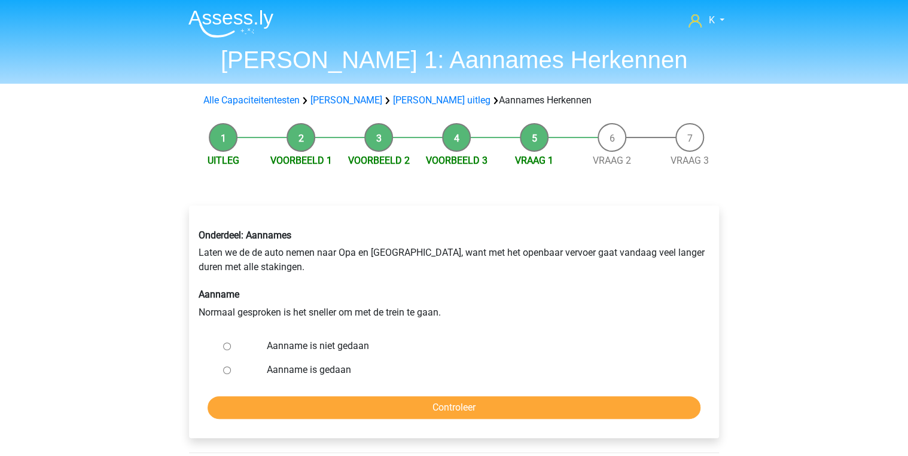
click at [345, 373] on label "Aanname is gedaan" at bounding box center [474, 370] width 414 height 14
click at [231, 373] on input "Aanname is gedaan" at bounding box center [227, 371] width 8 height 8
radio input "true"
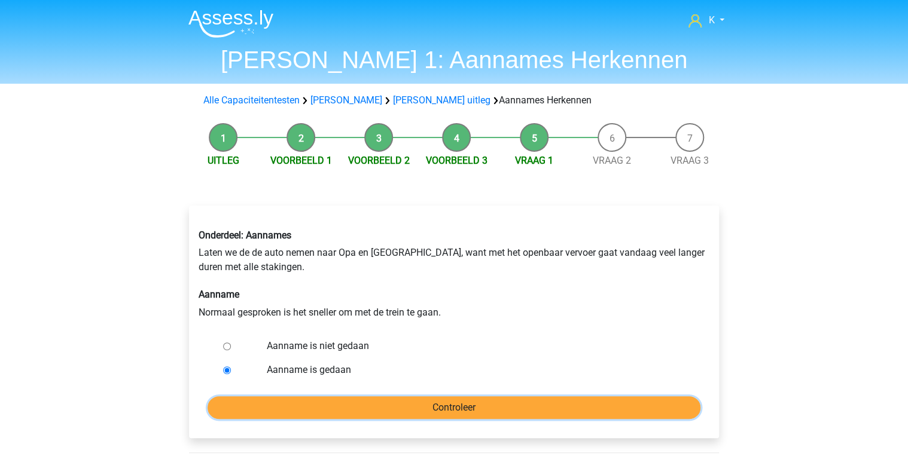
click at [349, 404] on input "Controleer" at bounding box center [454, 408] width 493 height 23
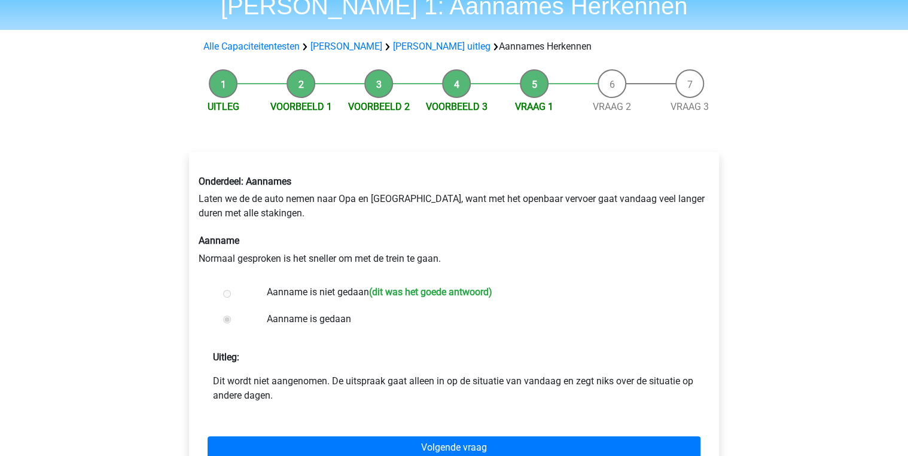
scroll to position [96, 0]
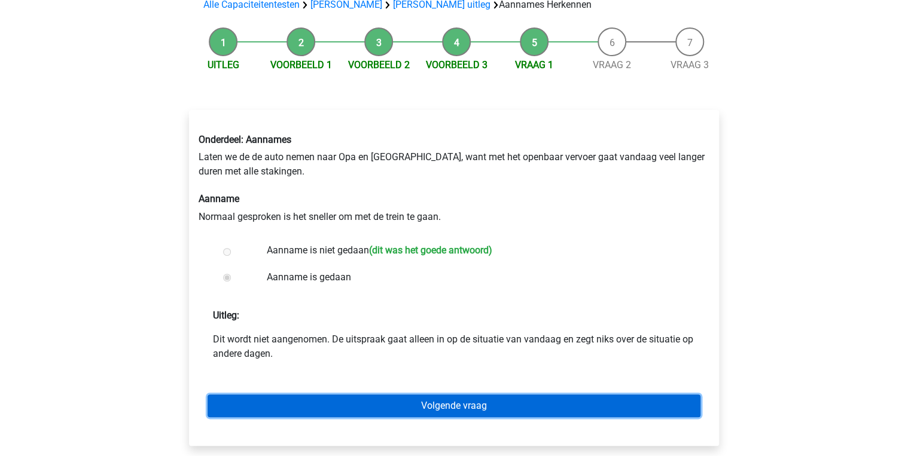
click at [361, 405] on link "Volgende vraag" at bounding box center [454, 406] width 493 height 23
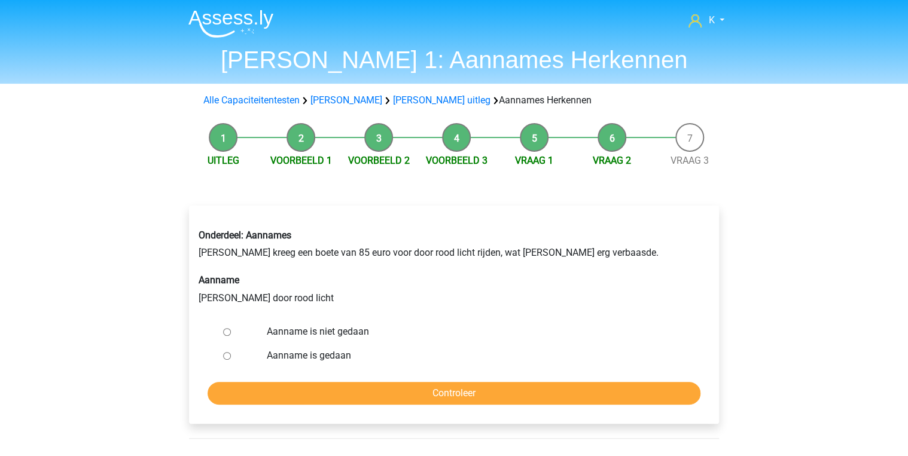
drag, startPoint x: 367, startPoint y: 372, endPoint x: 338, endPoint y: 362, distance: 31.0
click at [338, 362] on label "Aanname is gedaan" at bounding box center [474, 356] width 414 height 14
click at [231, 360] on input "Aanname is gedaan" at bounding box center [227, 356] width 8 height 8
radio input "true"
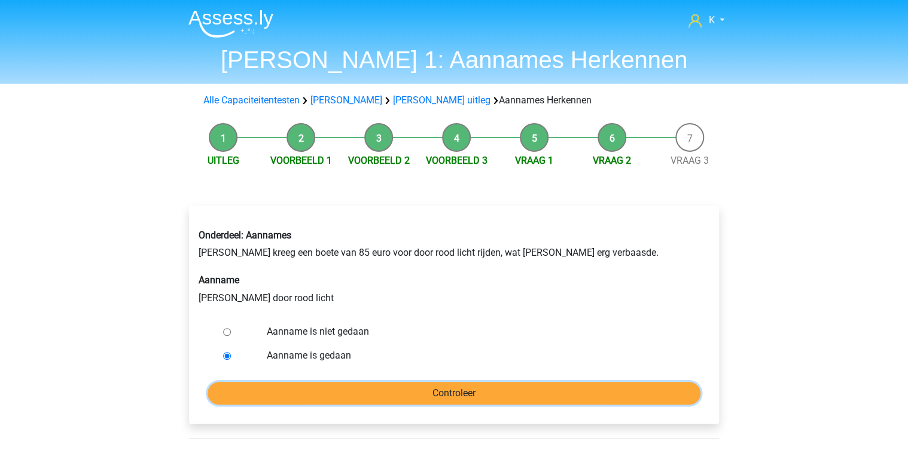
click at [348, 392] on input "Controleer" at bounding box center [454, 393] width 493 height 23
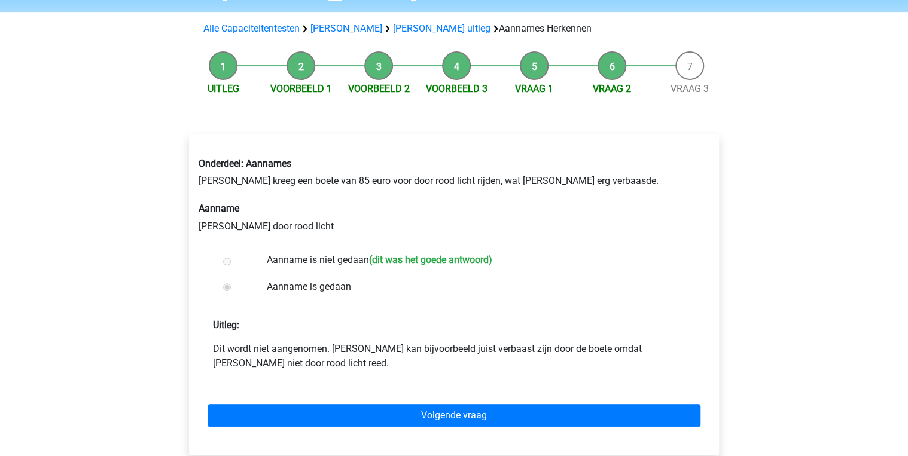
scroll to position [96, 0]
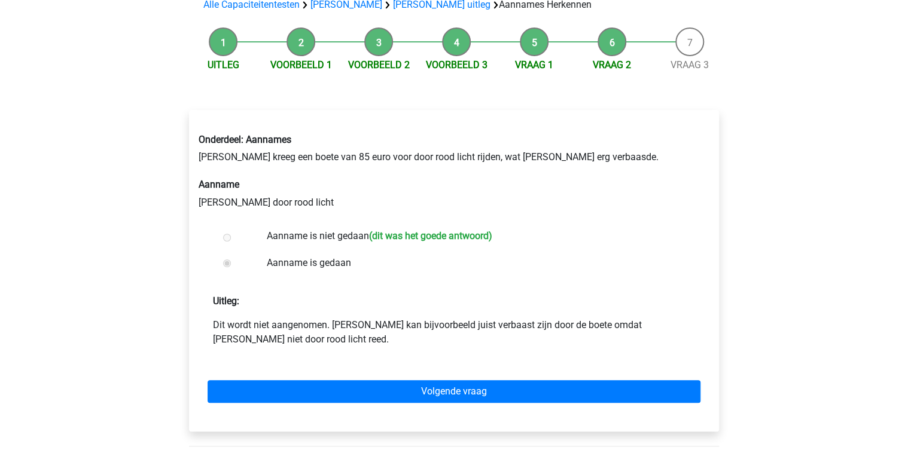
click at [212, 52] on li "Uitleg" at bounding box center [223, 50] width 78 height 45
click at [227, 69] on link "Uitleg" at bounding box center [224, 64] width 32 height 11
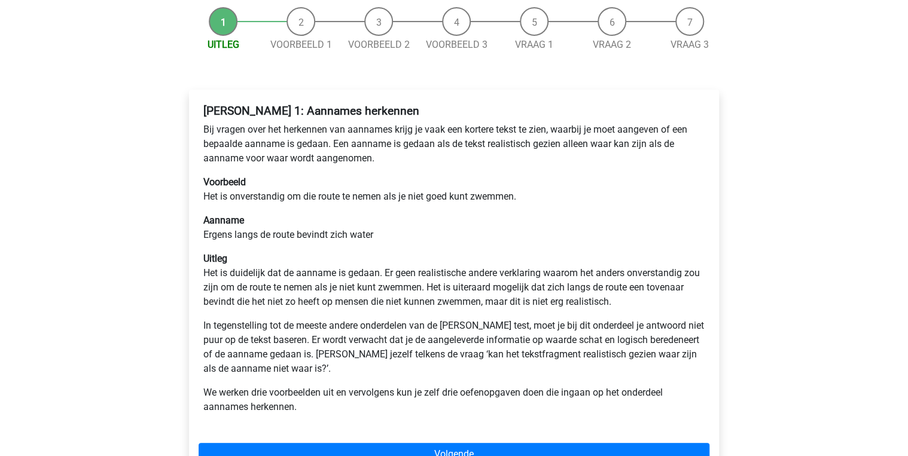
scroll to position [144, 0]
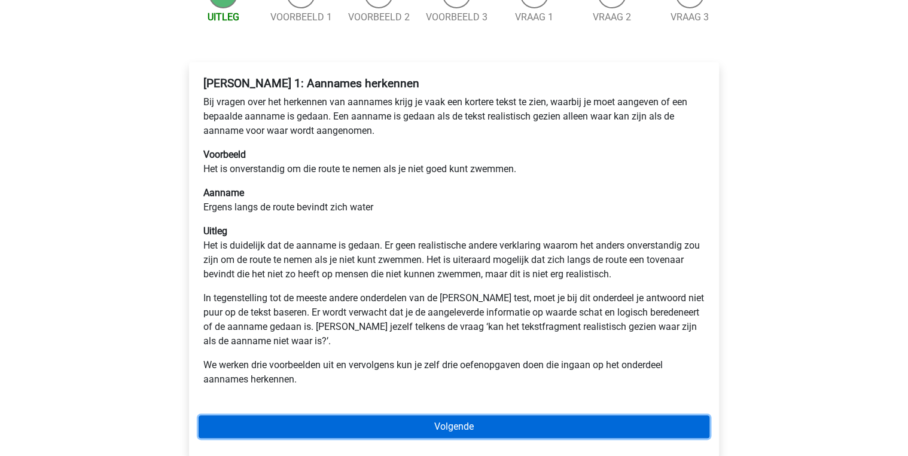
click at [455, 419] on link "Volgende" at bounding box center [454, 427] width 511 height 23
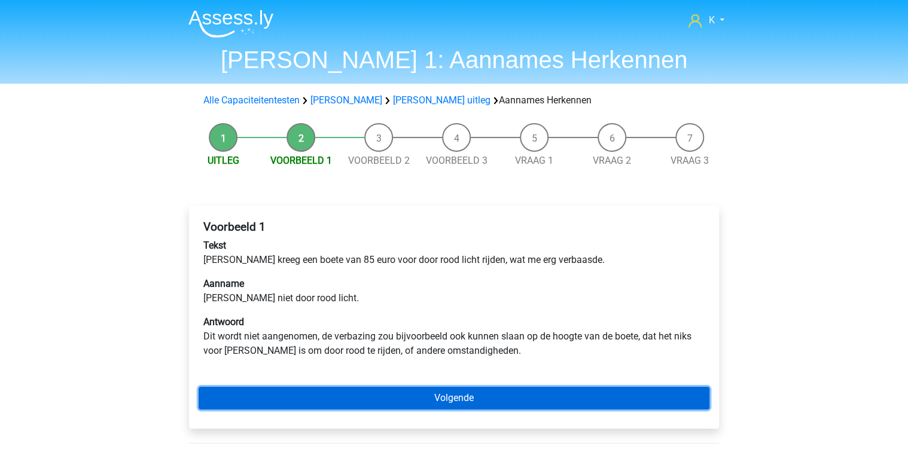
click at [475, 395] on link "Volgende" at bounding box center [454, 398] width 511 height 23
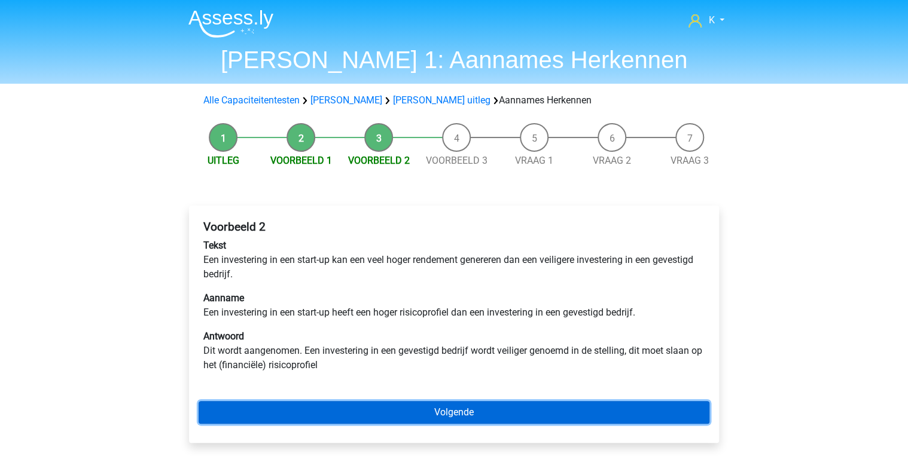
click at [469, 408] on link "Volgende" at bounding box center [454, 412] width 511 height 23
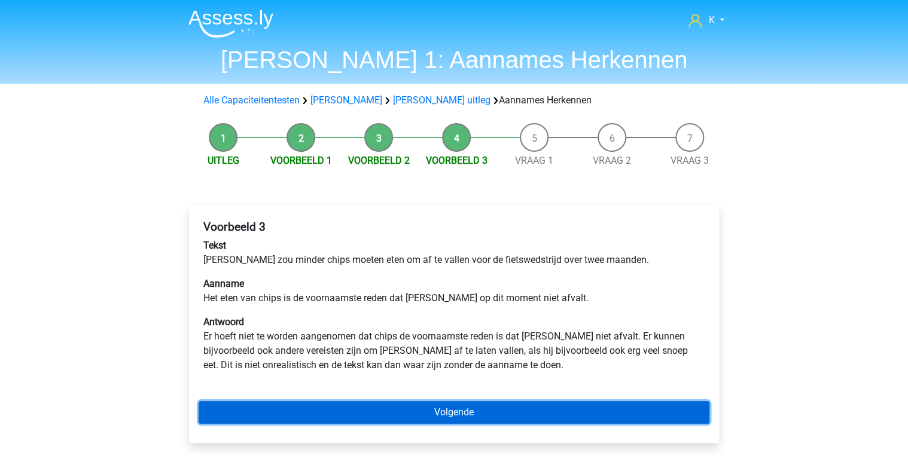
click at [468, 408] on link "Volgende" at bounding box center [454, 412] width 511 height 23
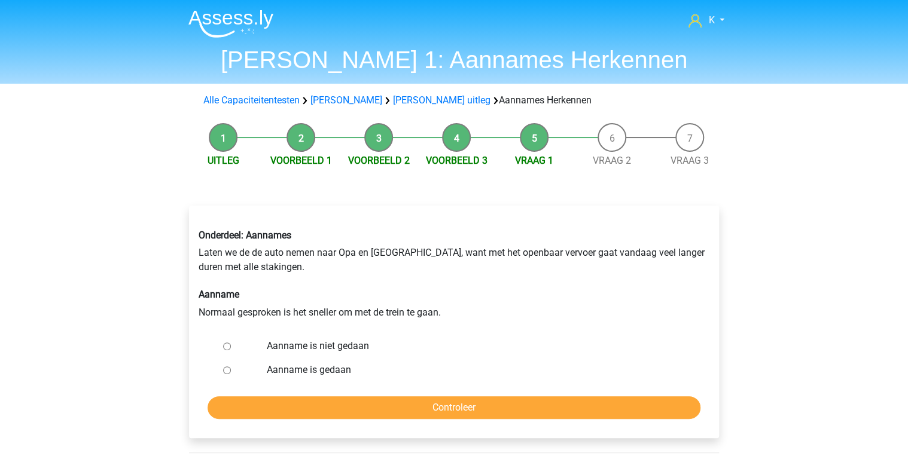
click at [361, 348] on label "Aanname is niet gedaan" at bounding box center [474, 346] width 414 height 14
click at [231, 348] on input "Aanname is niet gedaan" at bounding box center [227, 347] width 8 height 8
radio input "true"
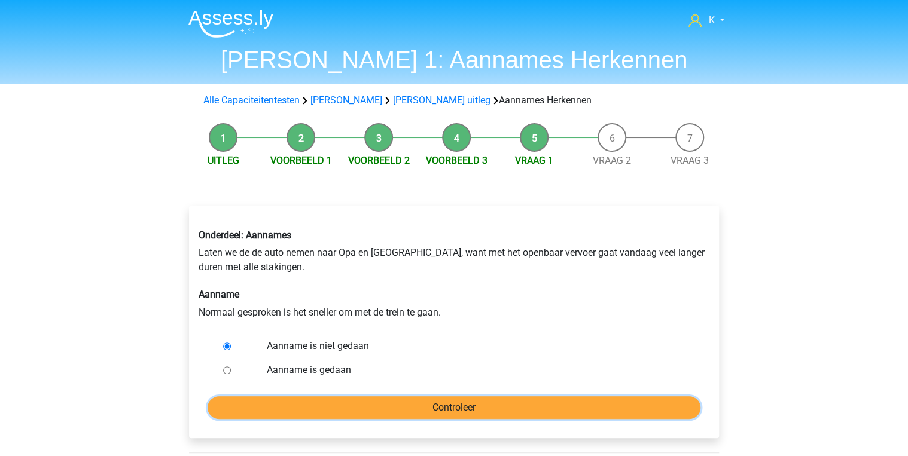
click at [380, 406] on input "Controleer" at bounding box center [454, 408] width 493 height 23
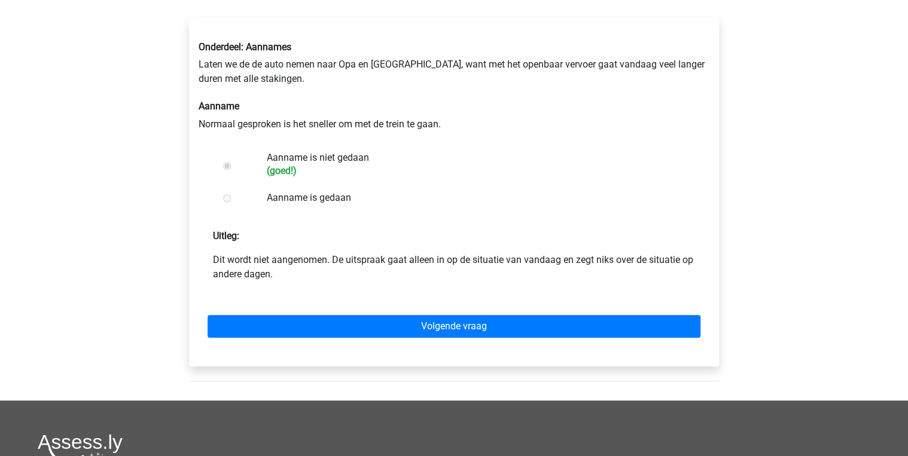
scroll to position [191, 0]
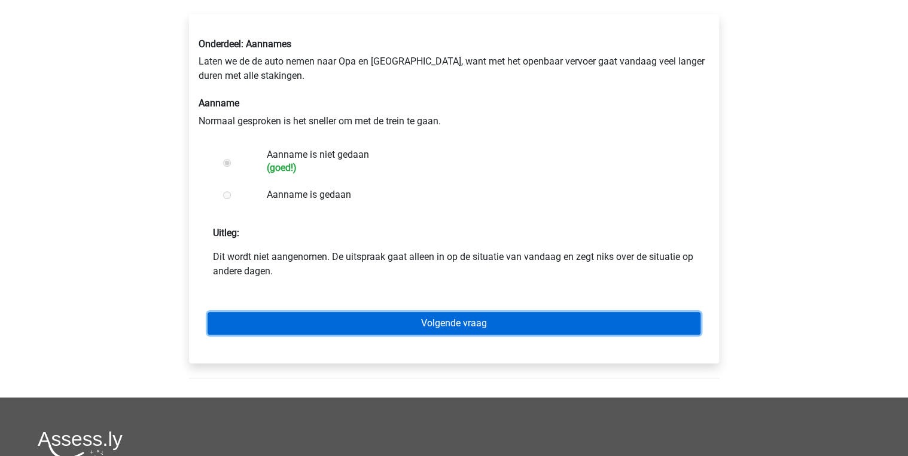
click at [480, 320] on link "Volgende vraag" at bounding box center [454, 323] width 493 height 23
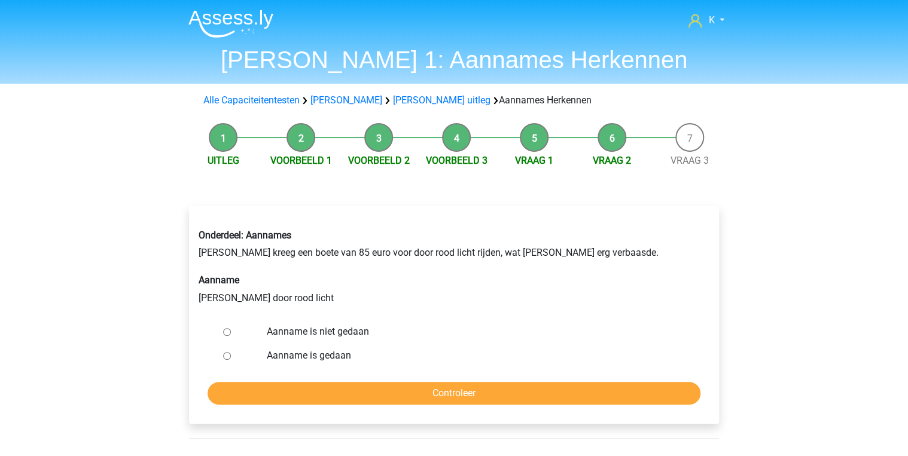
click at [333, 335] on label "Aanname is niet gedaan" at bounding box center [474, 332] width 414 height 14
click at [231, 335] on input "Aanname is niet gedaan" at bounding box center [227, 332] width 8 height 8
radio input "true"
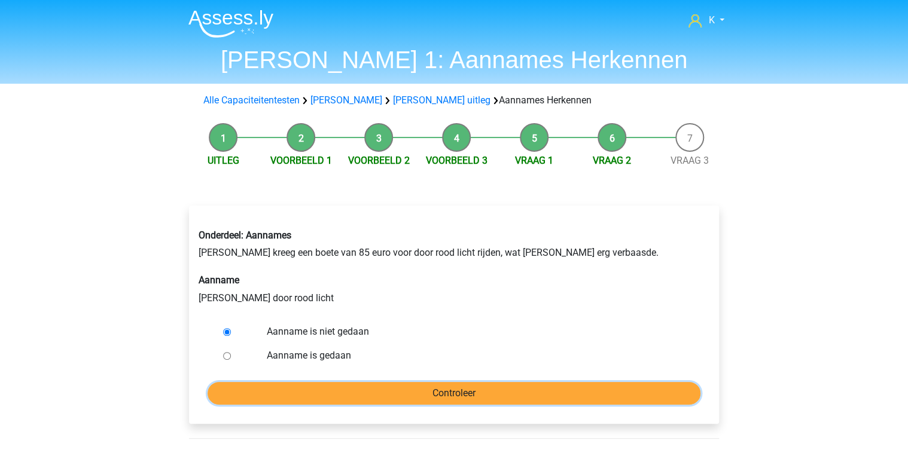
click at [350, 385] on input "Controleer" at bounding box center [454, 393] width 493 height 23
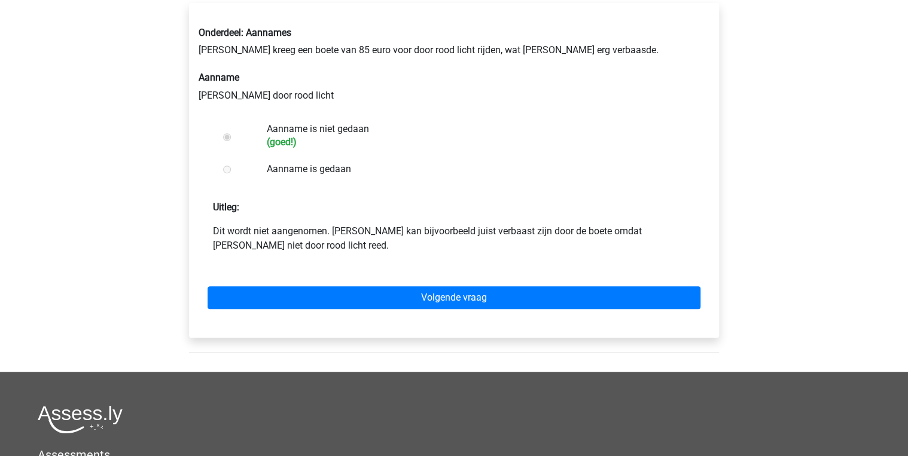
scroll to position [239, 0]
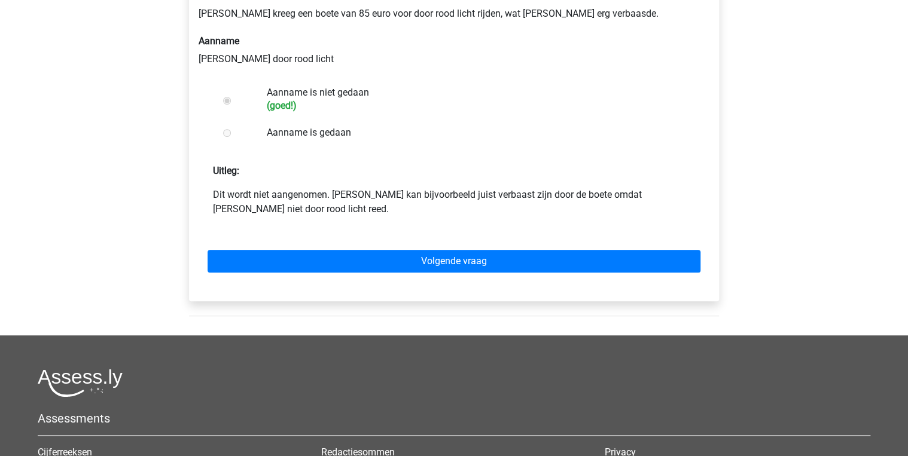
drag, startPoint x: 435, startPoint y: 278, endPoint x: 440, endPoint y: 272, distance: 7.8
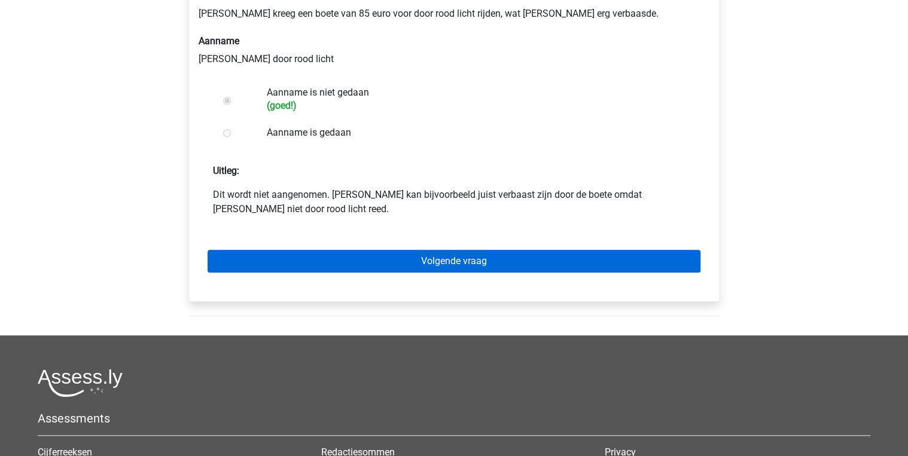
click at [435, 278] on div "Volgende vraag" at bounding box center [454, 259] width 511 height 66
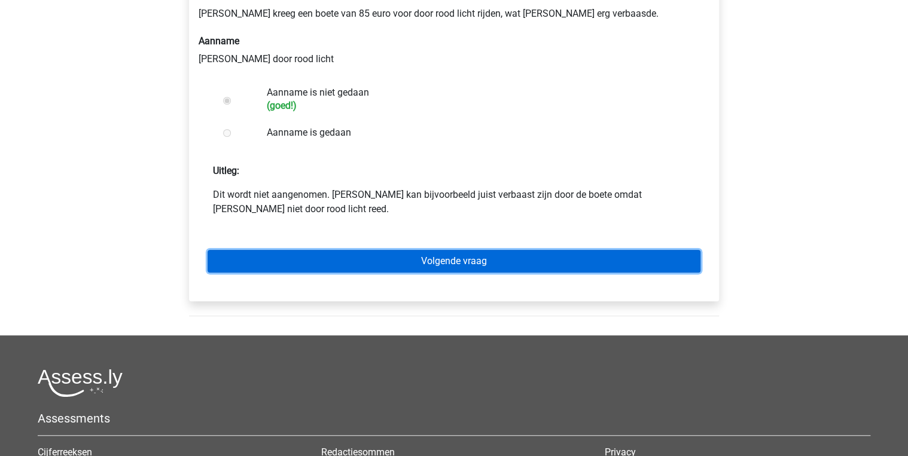
click at [441, 269] on link "Volgende vraag" at bounding box center [454, 261] width 493 height 23
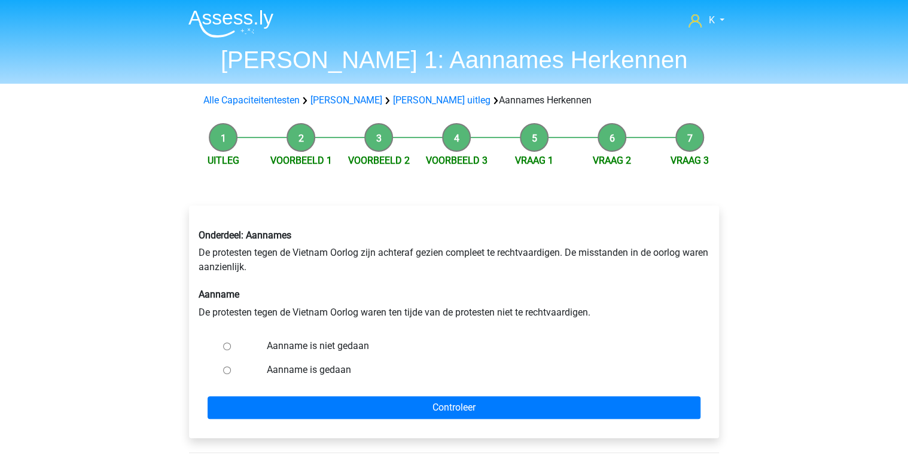
click at [315, 363] on label "Aanname is gedaan" at bounding box center [474, 370] width 414 height 14
click at [231, 367] on input "Aanname is gedaan" at bounding box center [227, 371] width 8 height 8
radio input "true"
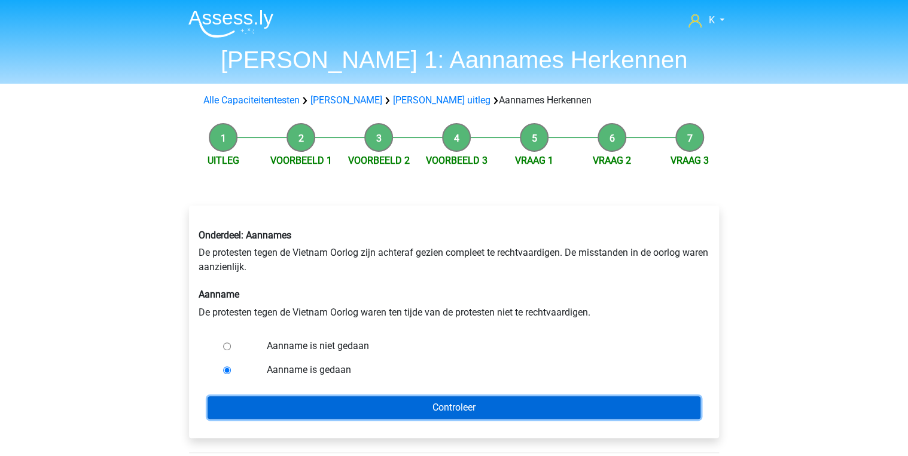
click at [333, 400] on input "Controleer" at bounding box center [454, 408] width 493 height 23
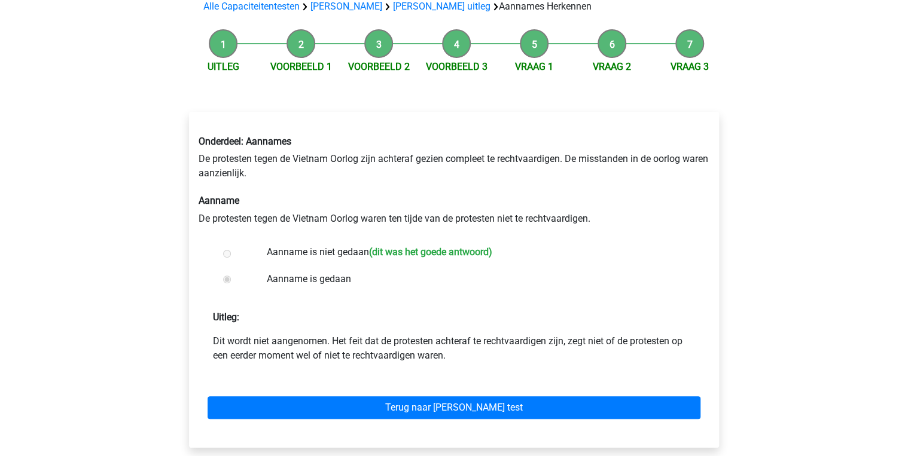
scroll to position [96, 0]
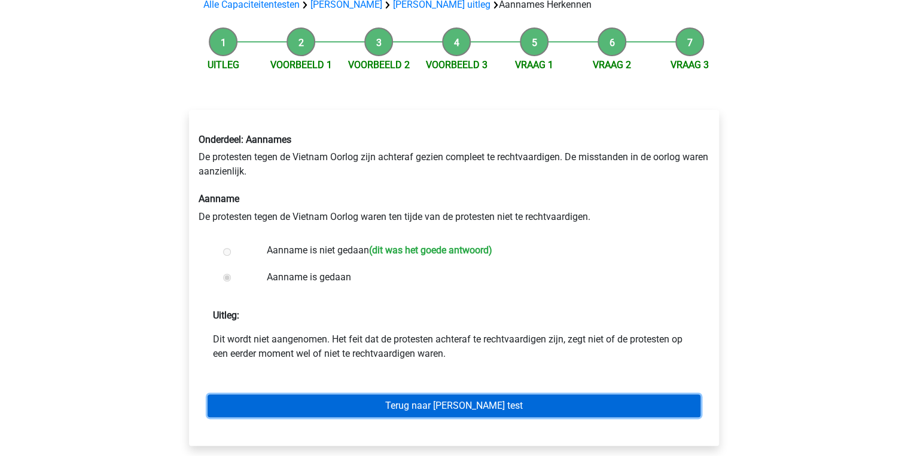
click at [414, 401] on link "Terug naar [PERSON_NAME] test" at bounding box center [454, 406] width 493 height 23
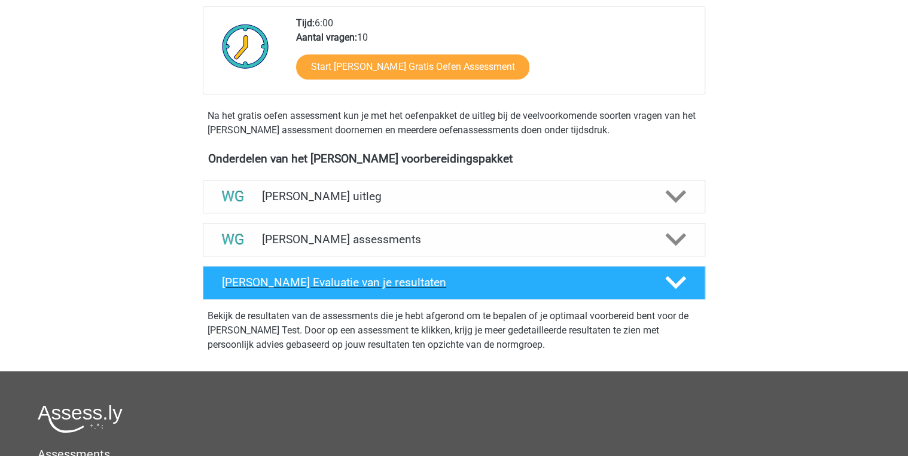
scroll to position [287, 0]
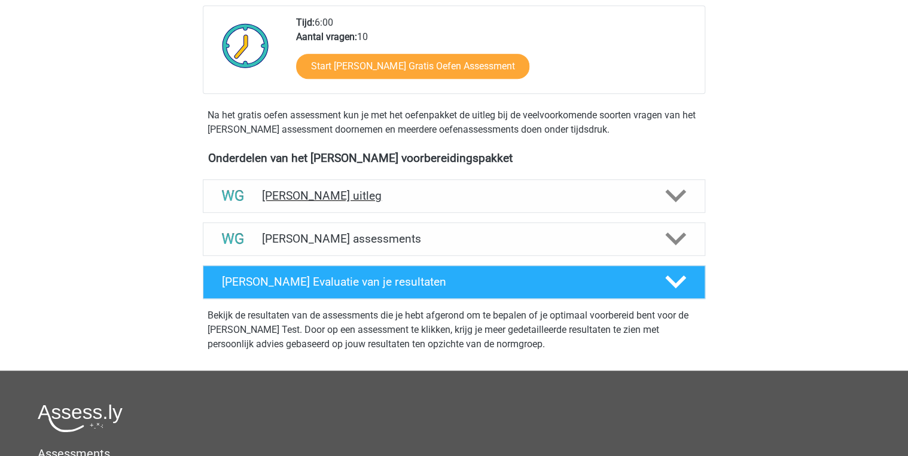
click at [434, 204] on div "[PERSON_NAME] uitleg" at bounding box center [454, 195] width 502 height 33
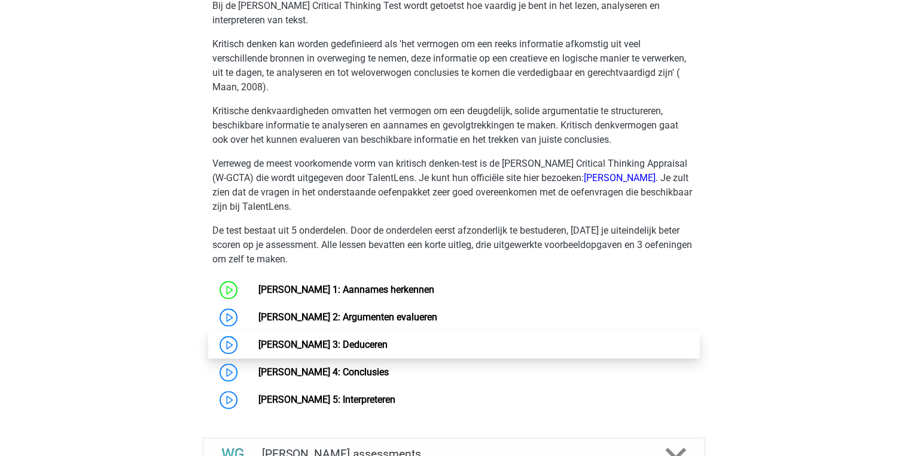
scroll to position [526, 0]
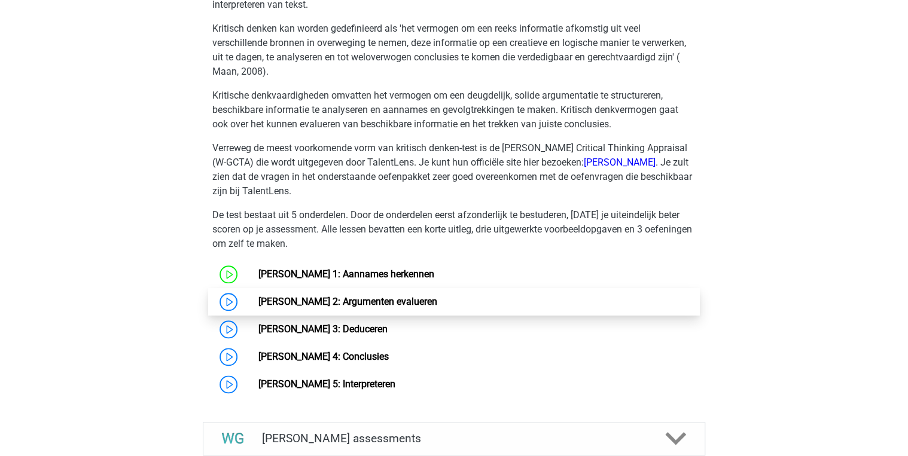
click at [405, 298] on link "[PERSON_NAME] 2: Argumenten evalueren" at bounding box center [347, 301] width 179 height 11
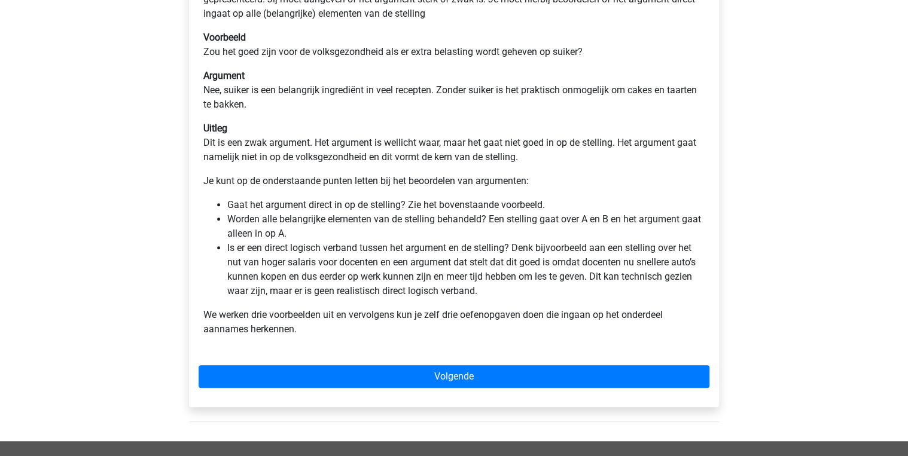
scroll to position [287, 0]
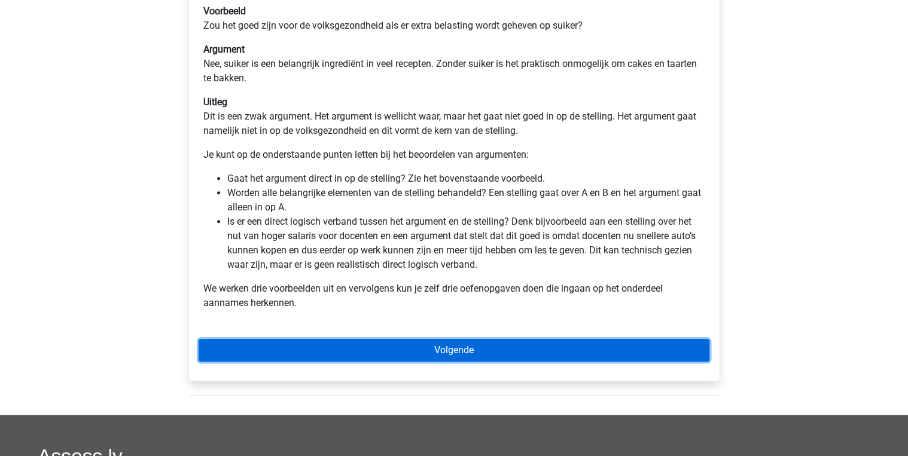
click at [419, 344] on link "Volgende" at bounding box center [454, 350] width 511 height 23
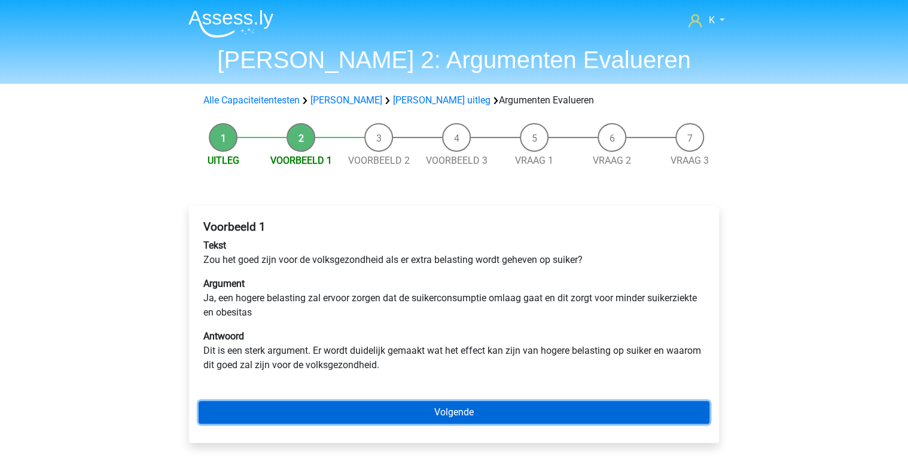
click at [456, 411] on link "Volgende" at bounding box center [454, 412] width 511 height 23
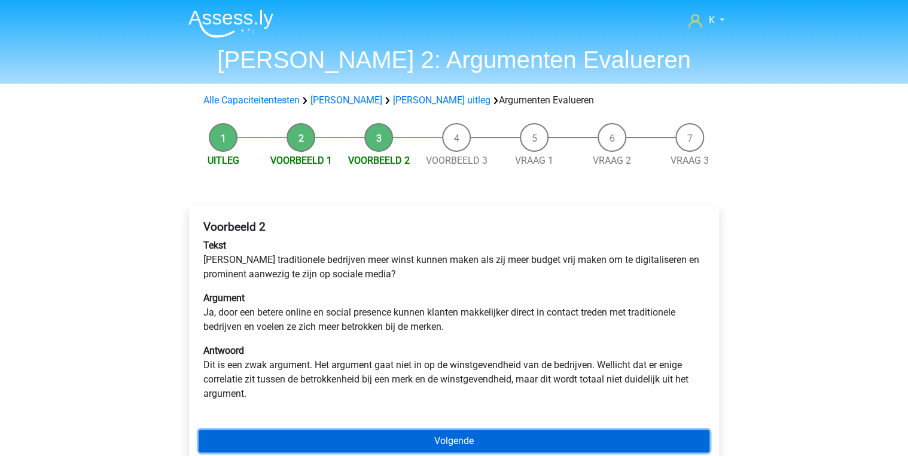
click at [452, 437] on link "Volgende" at bounding box center [454, 441] width 511 height 23
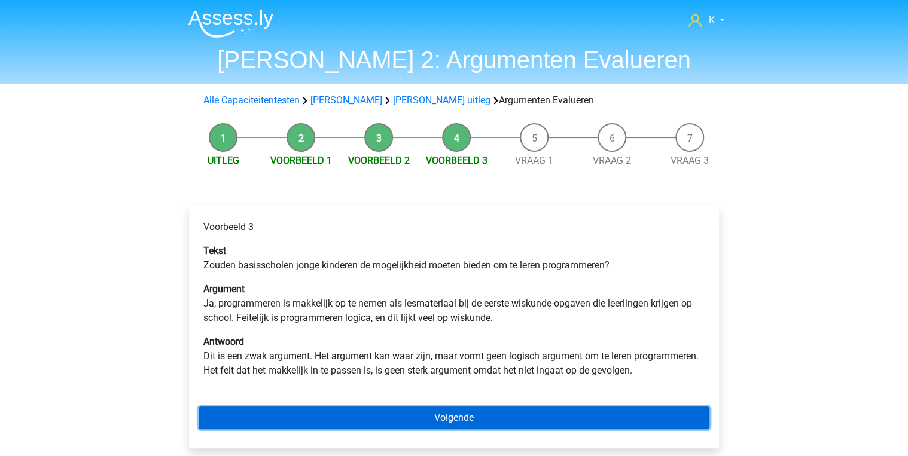
click at [481, 414] on link "Volgende" at bounding box center [454, 418] width 511 height 23
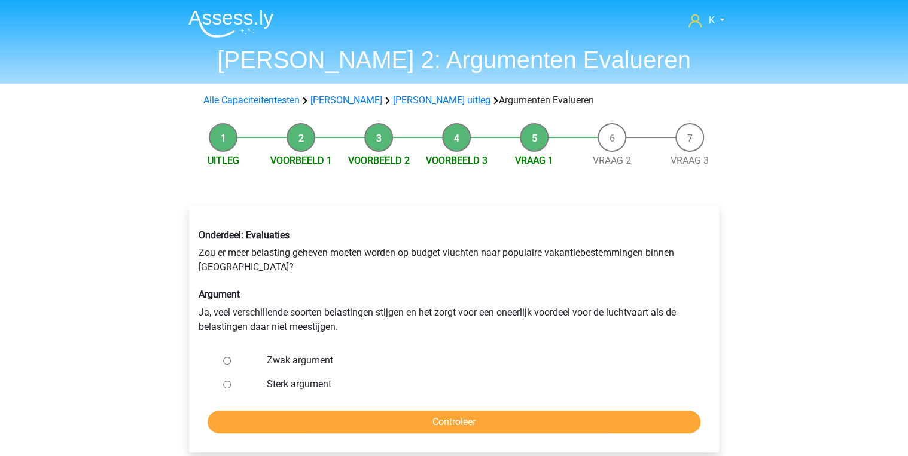
click at [320, 364] on label "Zwak argument" at bounding box center [474, 360] width 414 height 14
click at [231, 364] on input "Zwak argument" at bounding box center [227, 361] width 8 height 8
radio input "true"
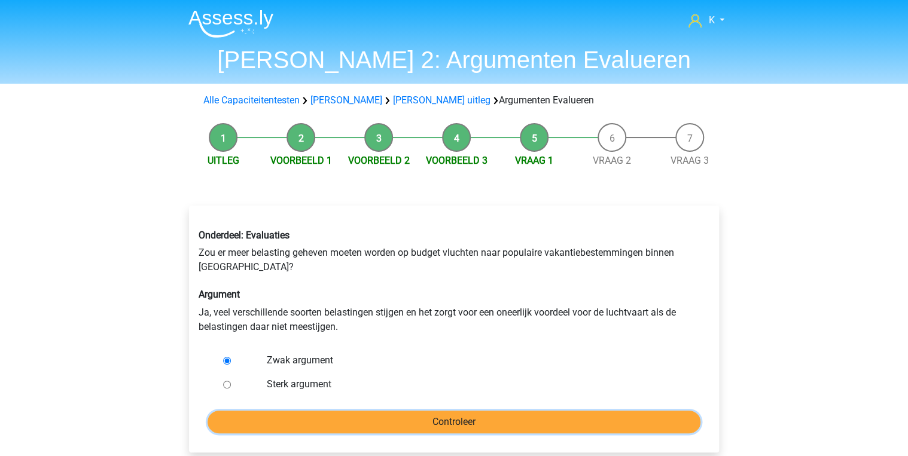
click at [335, 422] on input "Controleer" at bounding box center [454, 422] width 493 height 23
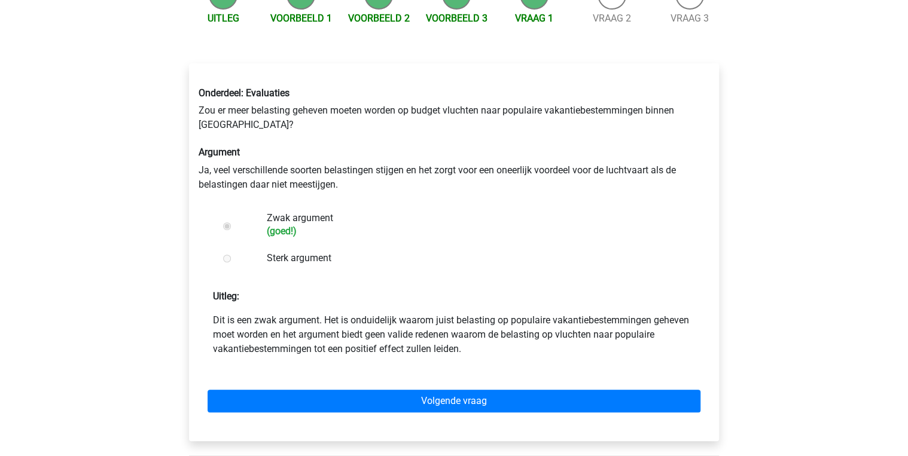
scroll to position [144, 0]
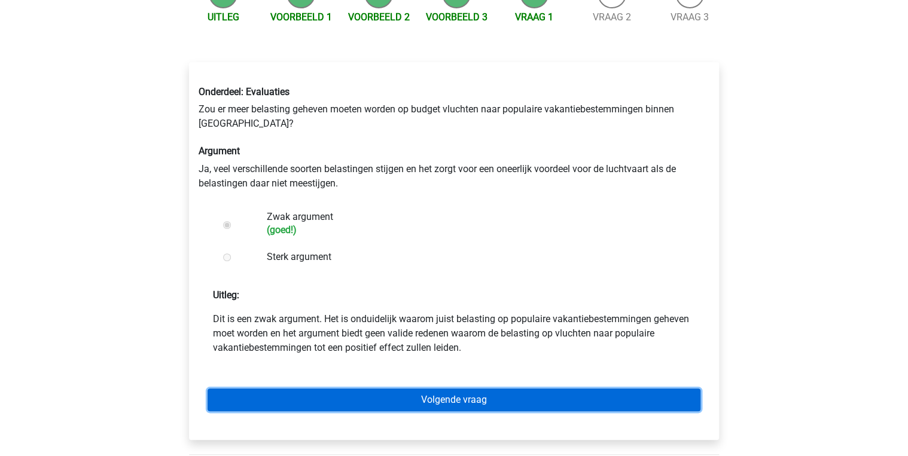
click at [431, 392] on link "Volgende vraag" at bounding box center [454, 400] width 493 height 23
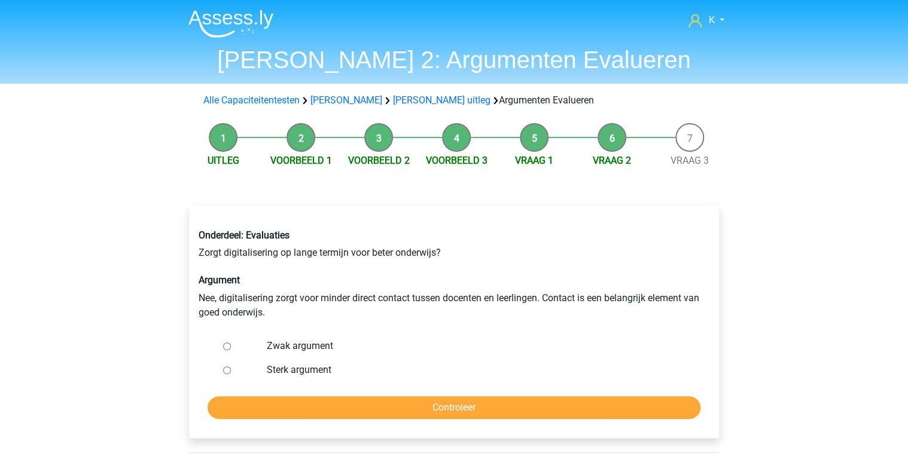
click at [288, 365] on label "Sterk argument" at bounding box center [474, 370] width 414 height 14
click at [231, 367] on input "Sterk argument" at bounding box center [227, 371] width 8 height 8
radio input "true"
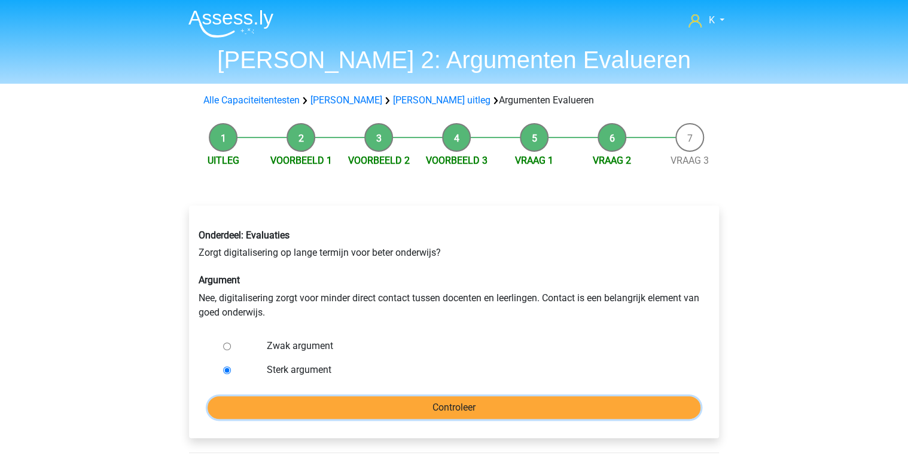
click at [286, 407] on input "Controleer" at bounding box center [454, 408] width 493 height 23
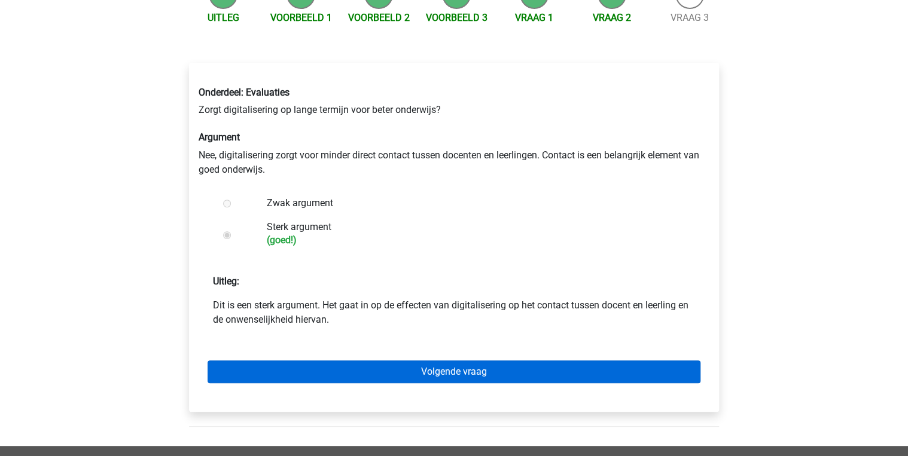
scroll to position [144, 0]
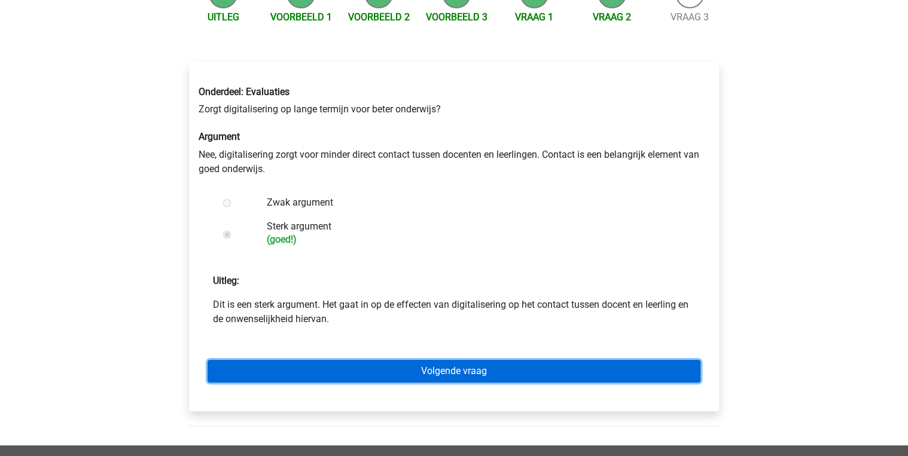
click at [548, 367] on link "Volgende vraag" at bounding box center [454, 371] width 493 height 23
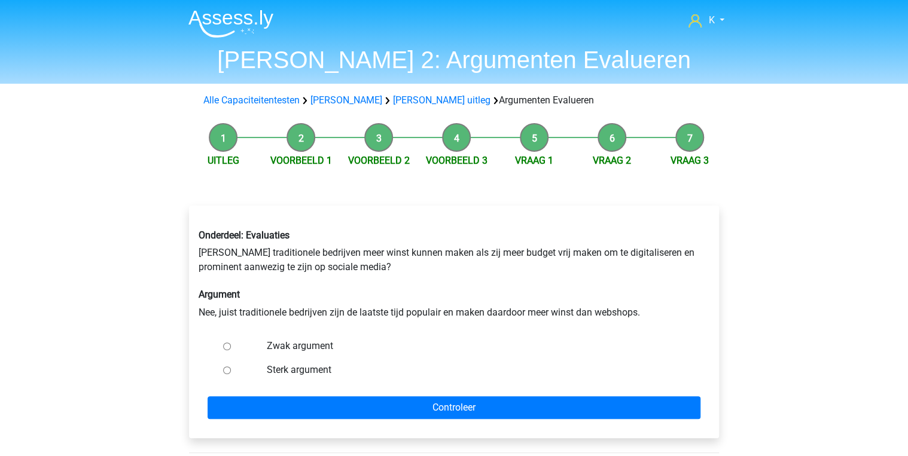
click at [276, 347] on label "Zwak argument" at bounding box center [474, 346] width 414 height 14
click at [231, 347] on input "Zwak argument" at bounding box center [227, 347] width 8 height 8
radio input "true"
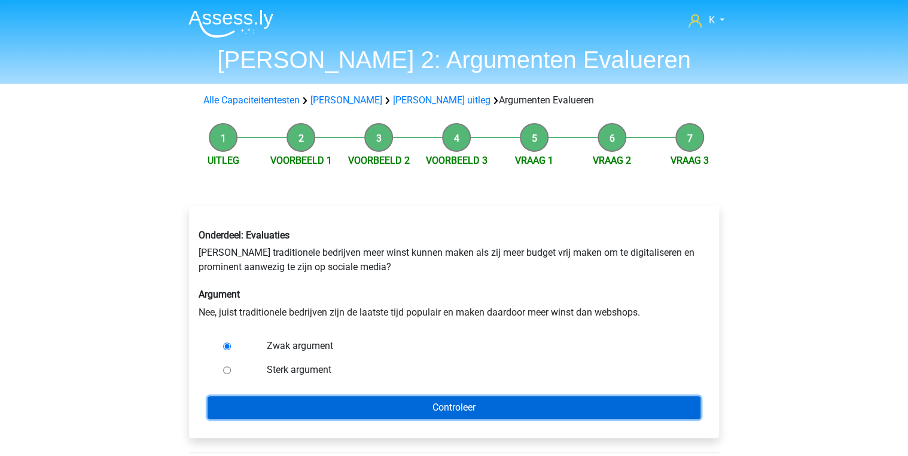
click at [353, 405] on input "Controleer" at bounding box center [454, 408] width 493 height 23
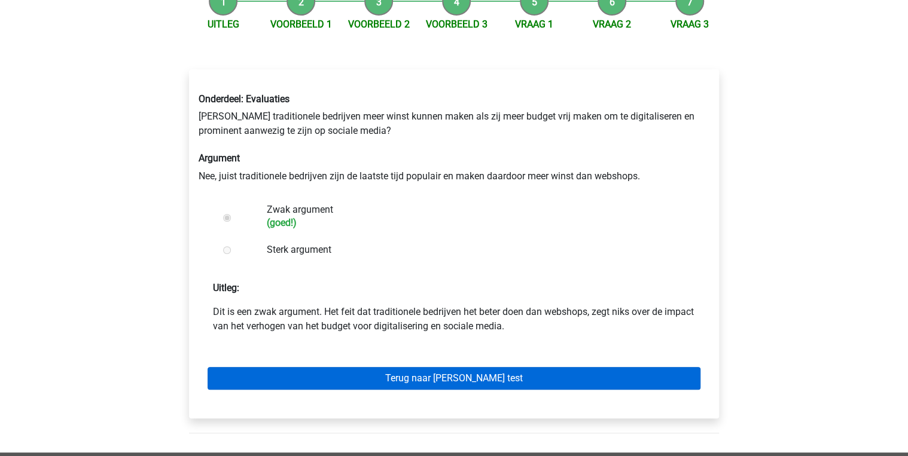
scroll to position [144, 0]
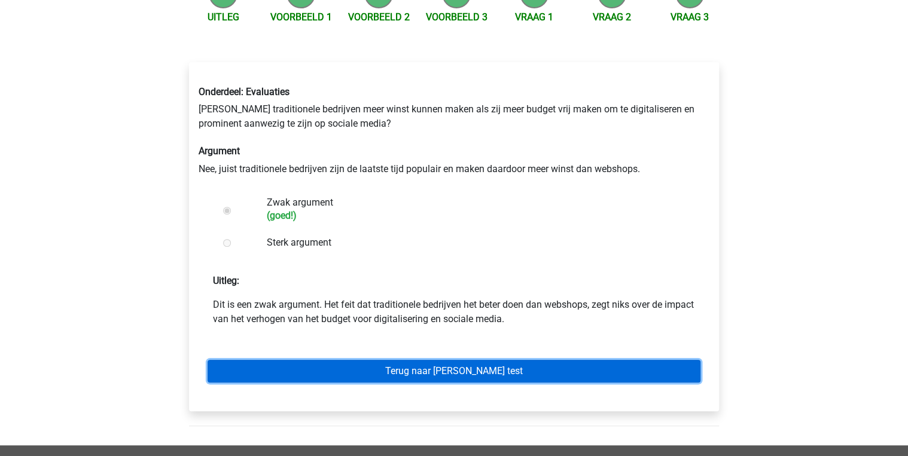
click at [462, 368] on link "Terug naar watson glaser test" at bounding box center [454, 371] width 493 height 23
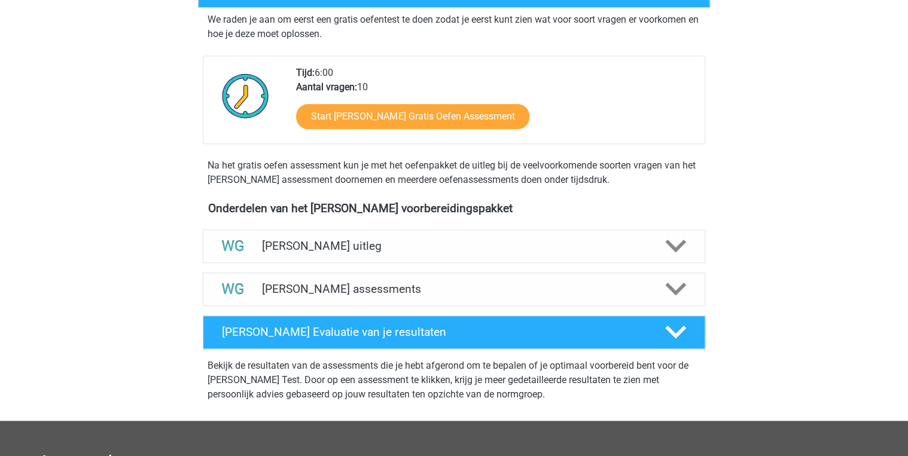
scroll to position [239, 0]
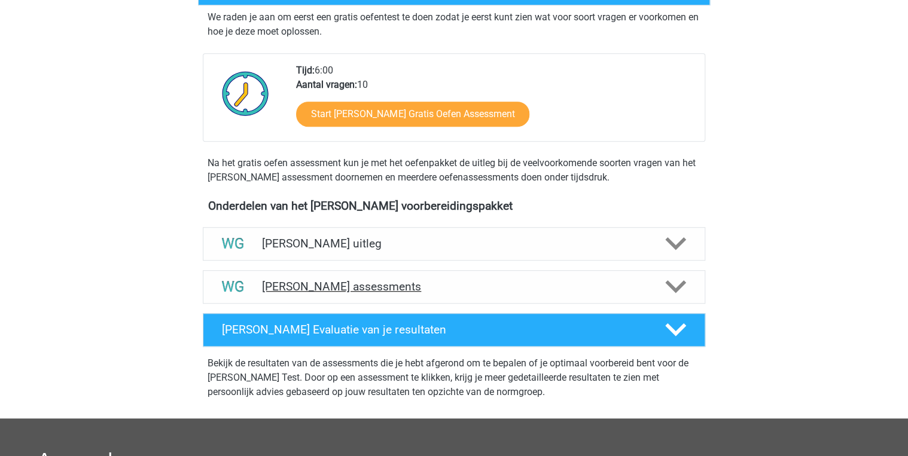
click at [434, 288] on h4 "Watson Glaser assessments" at bounding box center [454, 287] width 384 height 14
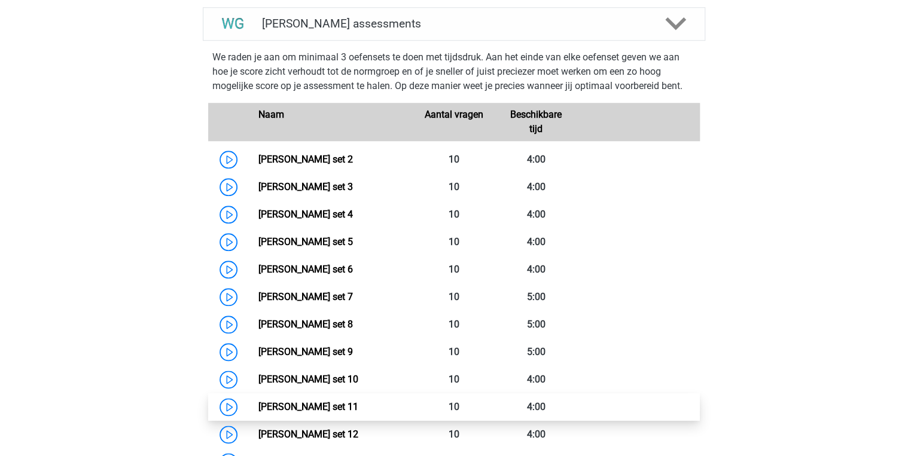
scroll to position [335, 0]
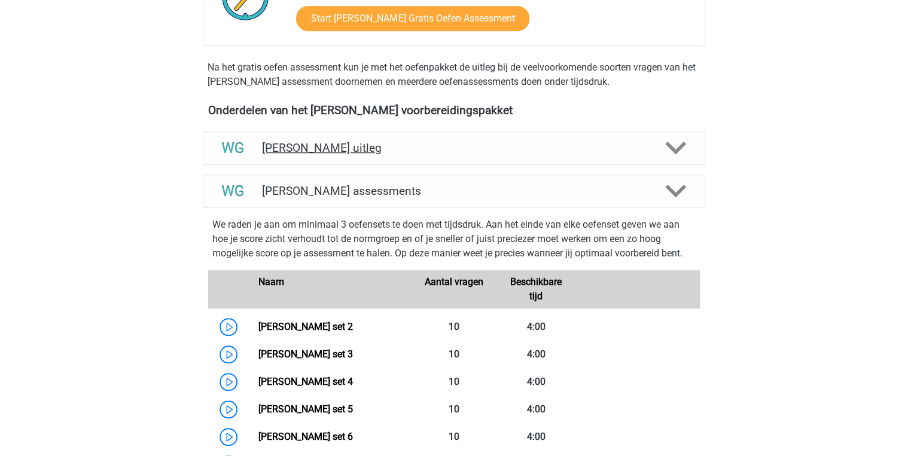
click at [402, 154] on h4 "[PERSON_NAME] uitleg" at bounding box center [454, 148] width 384 height 14
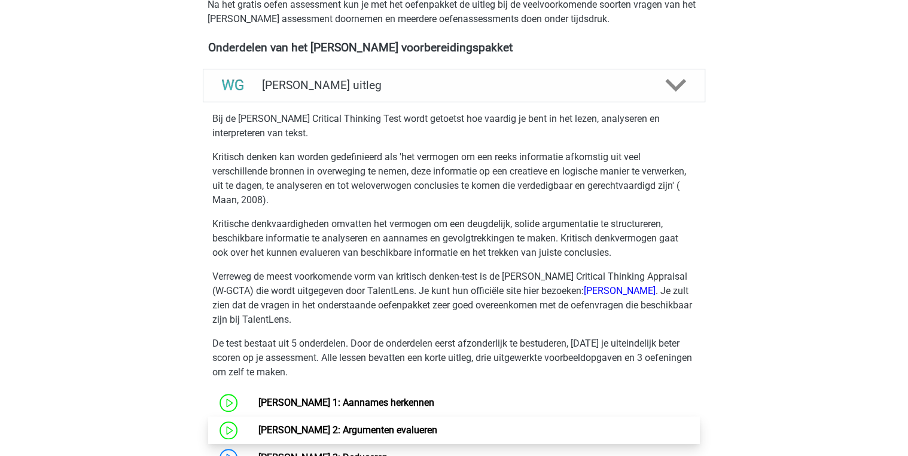
scroll to position [526, 0]
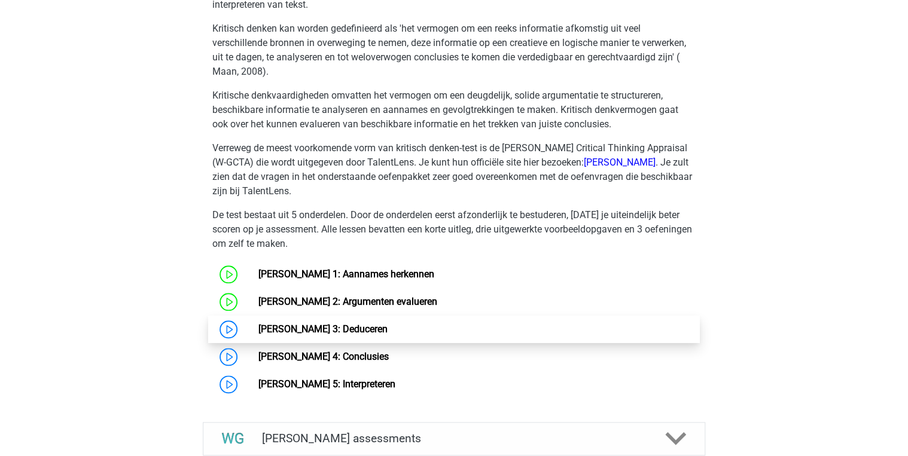
click at [355, 330] on link "[PERSON_NAME] 3: Deduceren" at bounding box center [322, 329] width 129 height 11
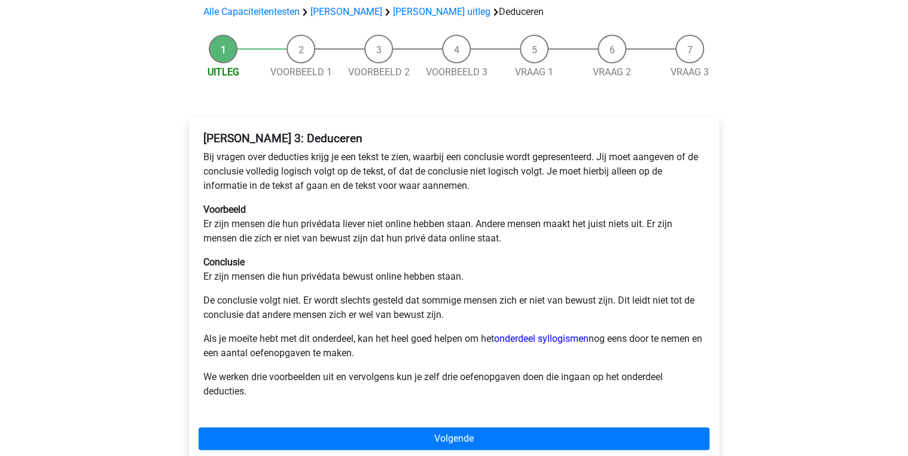
scroll to position [96, 0]
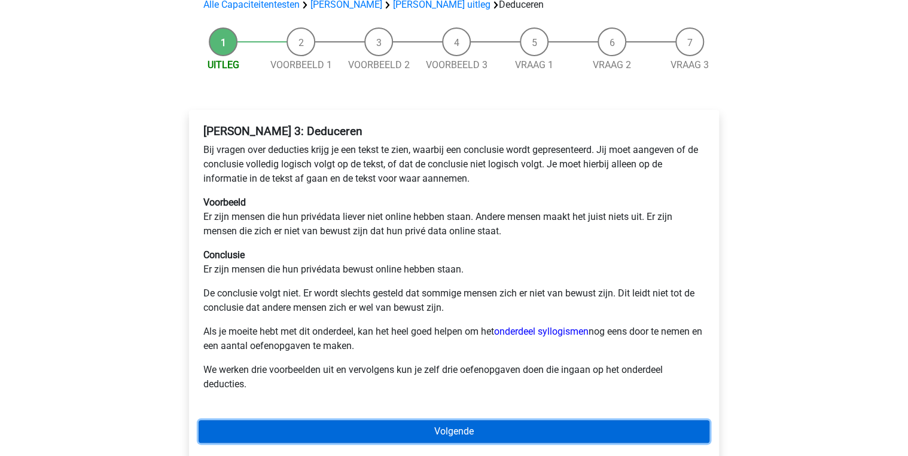
click at [465, 432] on link "Volgende" at bounding box center [454, 431] width 511 height 23
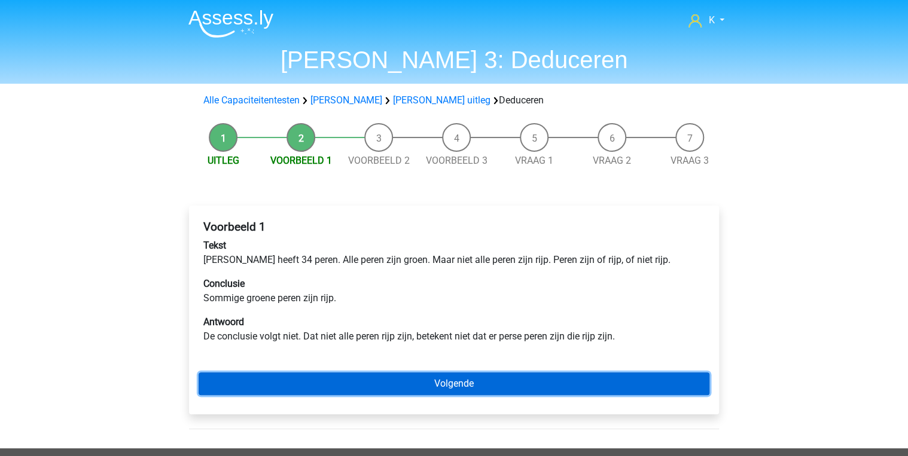
click at [448, 390] on link "Volgende" at bounding box center [454, 384] width 511 height 23
click at [430, 388] on link "Volgende" at bounding box center [454, 384] width 511 height 23
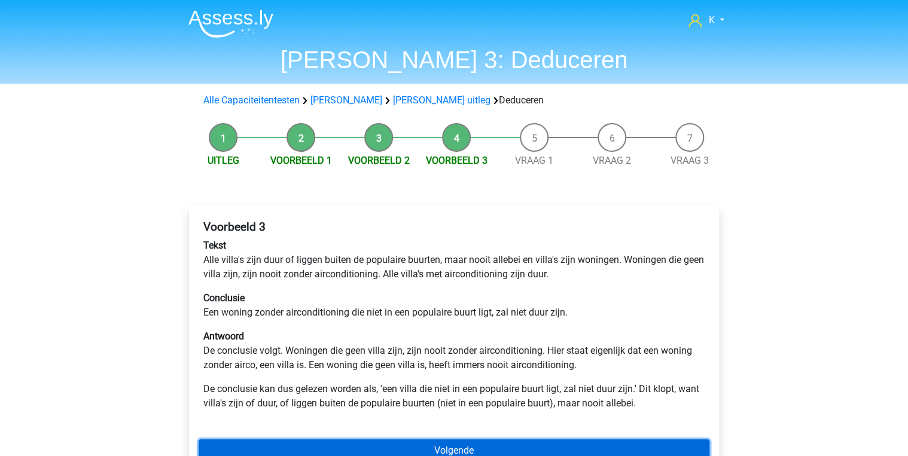
click at [442, 442] on link "Volgende" at bounding box center [454, 451] width 511 height 23
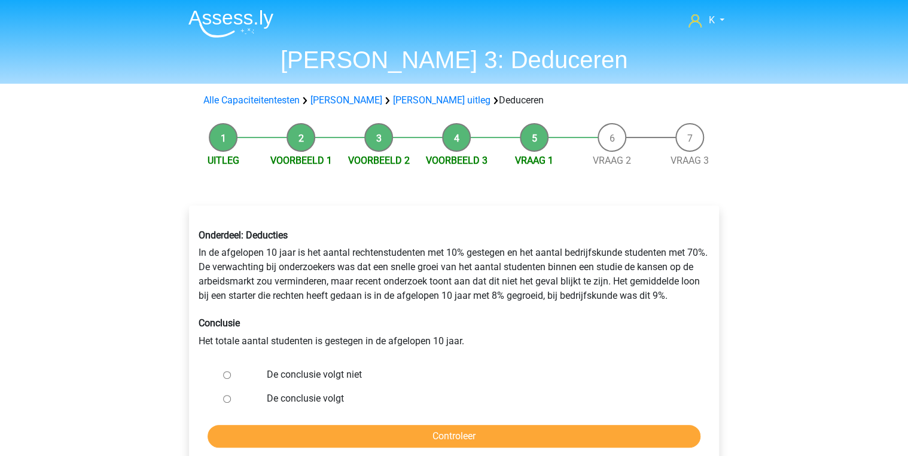
click at [311, 373] on label "De conclusie volgt niet" at bounding box center [474, 375] width 414 height 14
click at [231, 373] on input "De conclusie volgt niet" at bounding box center [227, 375] width 8 height 8
radio input "true"
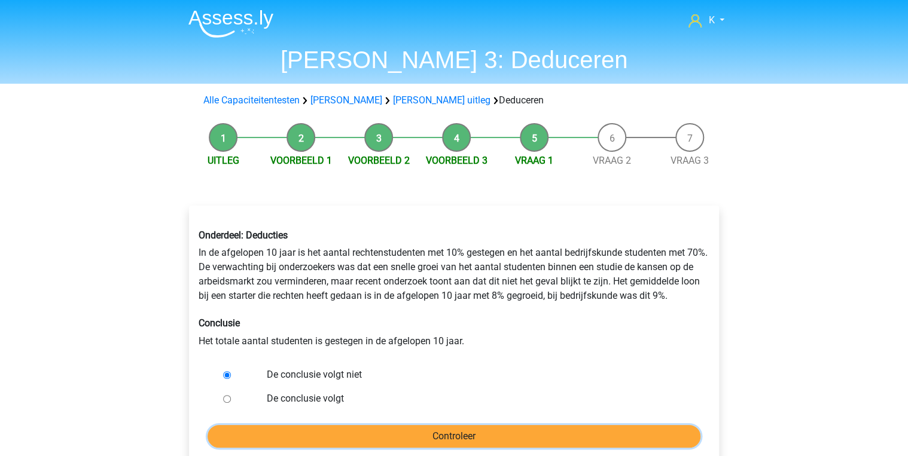
click at [366, 426] on input "Controleer" at bounding box center [454, 436] width 493 height 23
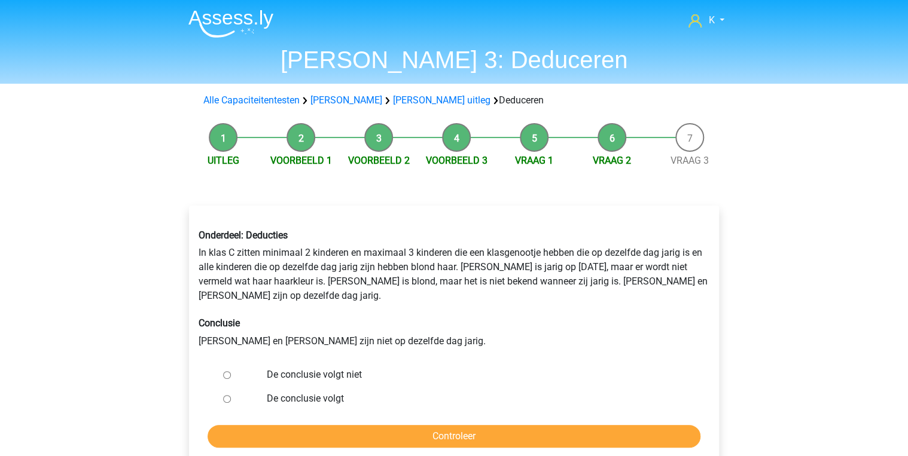
click at [295, 368] on label "De conclusie volgt niet" at bounding box center [474, 375] width 414 height 14
click at [231, 371] on input "De conclusie volgt niet" at bounding box center [227, 375] width 8 height 8
radio input "true"
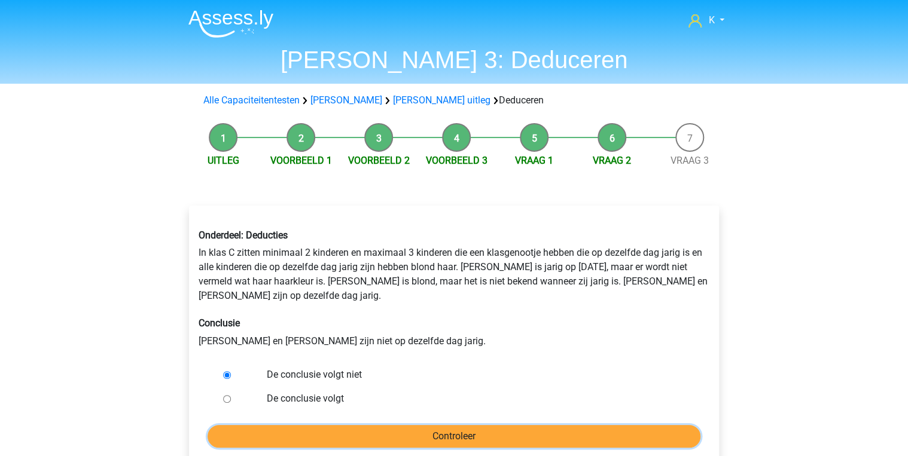
click at [377, 425] on input "Controleer" at bounding box center [454, 436] width 493 height 23
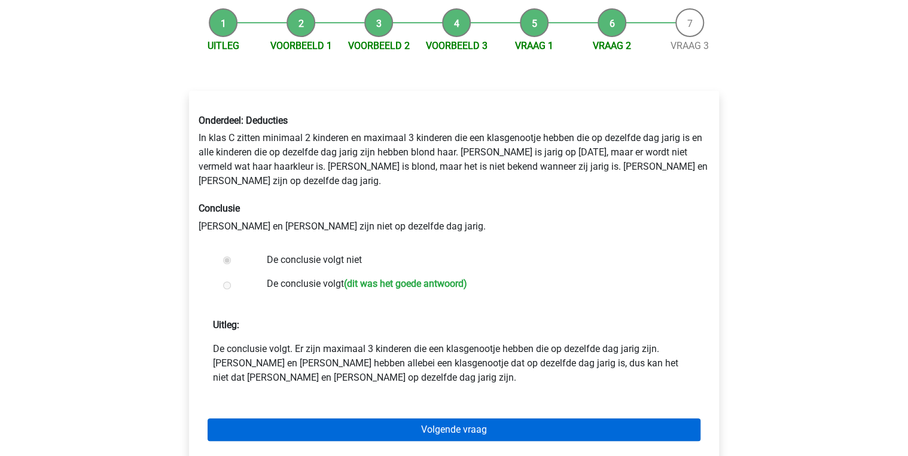
scroll to position [144, 0]
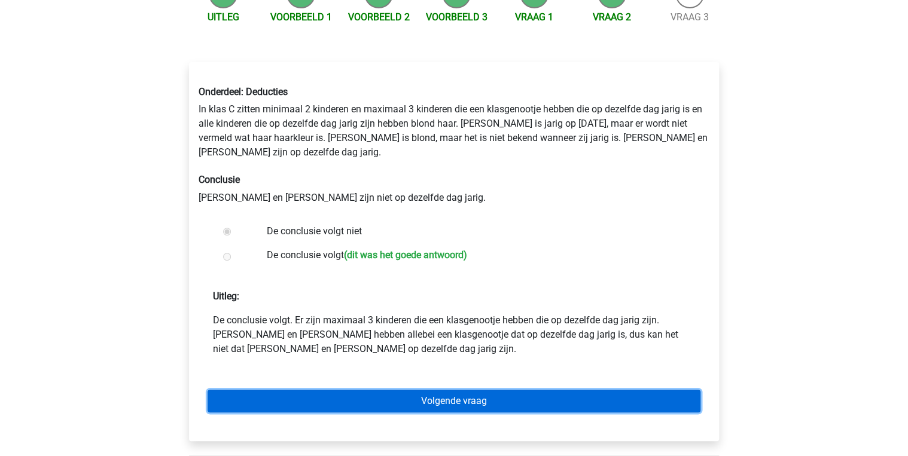
drag, startPoint x: 429, startPoint y: 394, endPoint x: 434, endPoint y: 381, distance: 13.2
click at [429, 394] on link "Volgende vraag" at bounding box center [454, 401] width 493 height 23
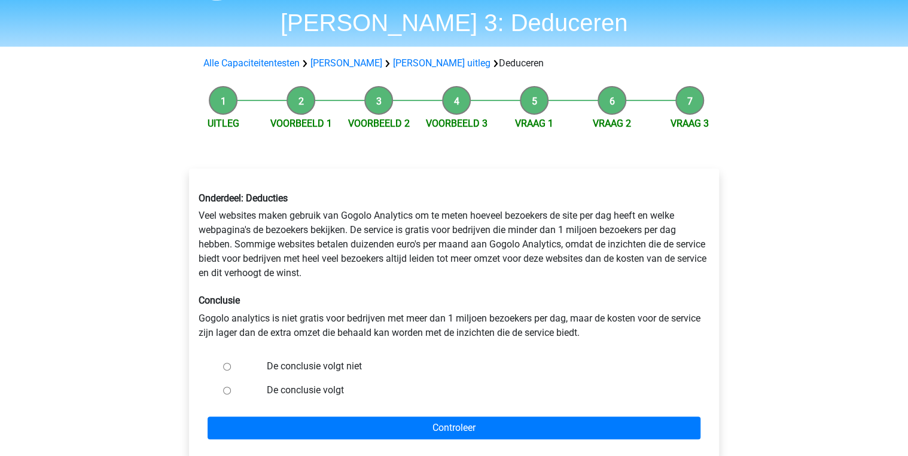
scroll to position [96, 0]
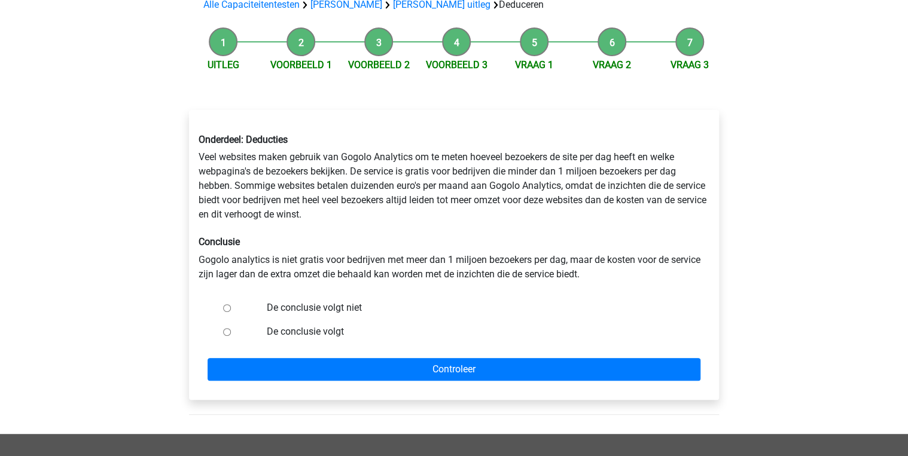
click at [352, 314] on label "De conclusie volgt niet" at bounding box center [474, 308] width 414 height 14
drag, startPoint x: 352, startPoint y: 314, endPoint x: 321, endPoint y: 309, distance: 32.2
click at [321, 309] on label "De conclusie volgt niet" at bounding box center [474, 308] width 414 height 14
click at [231, 309] on input "De conclusie volgt niet" at bounding box center [227, 308] width 8 height 8
radio input "true"
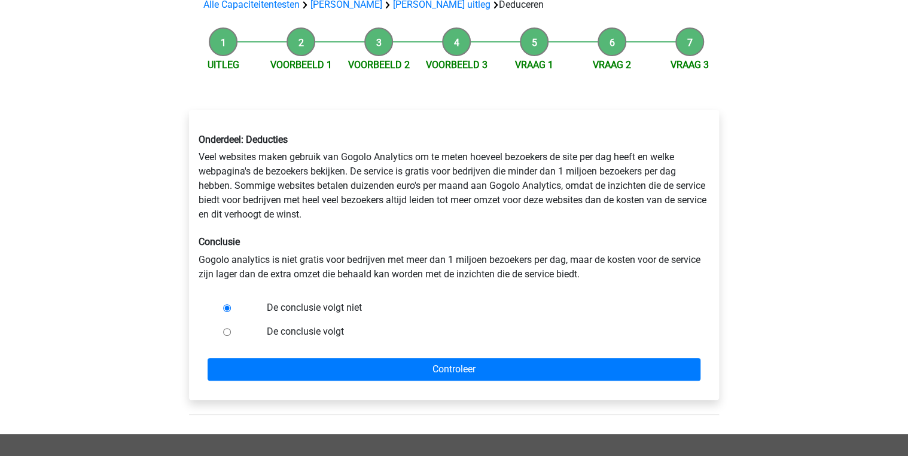
click at [410, 344] on form "De conclusie volgt niet De conclusie volgt Controleer" at bounding box center [454, 338] width 511 height 85
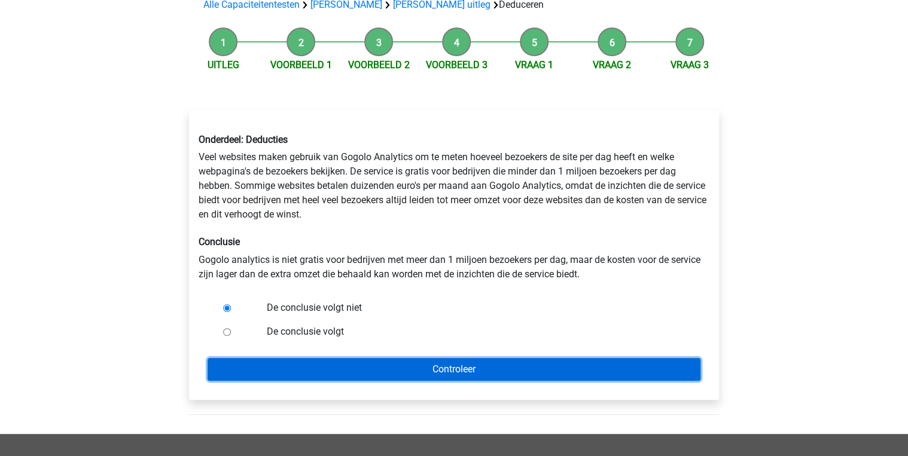
click at [495, 376] on input "Controleer" at bounding box center [454, 369] width 493 height 23
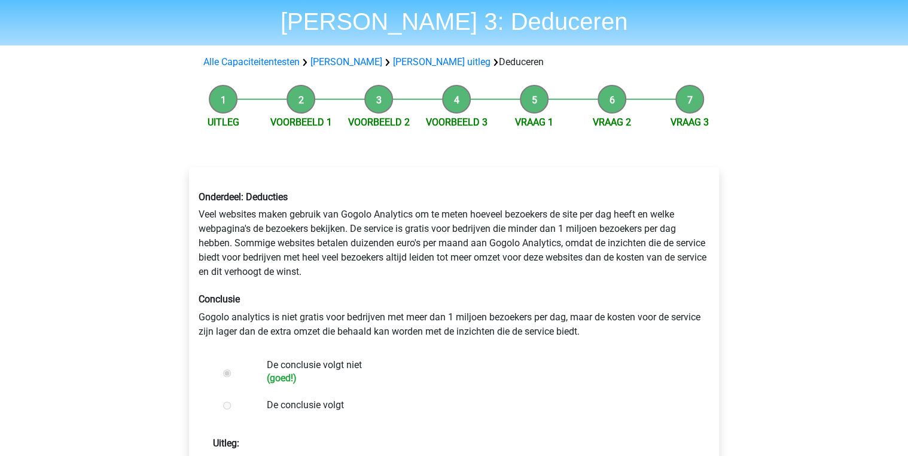
scroll to position [191, 0]
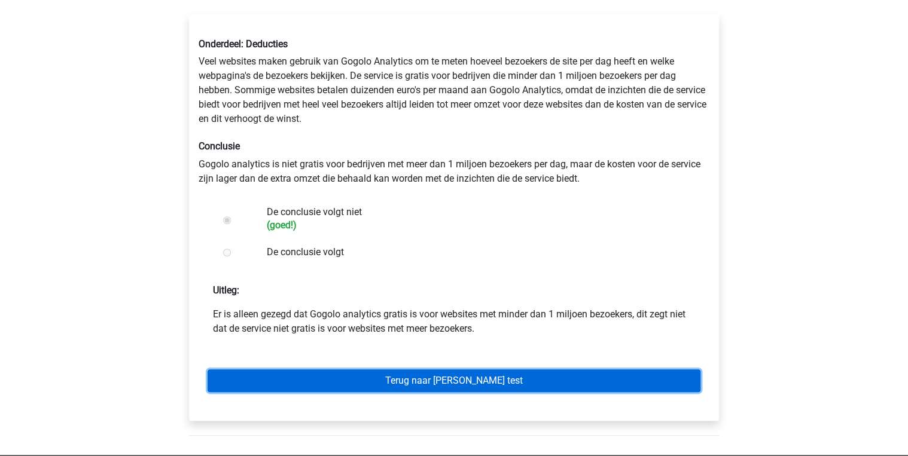
click at [574, 371] on link "Terug naar watson glaser test" at bounding box center [454, 381] width 493 height 23
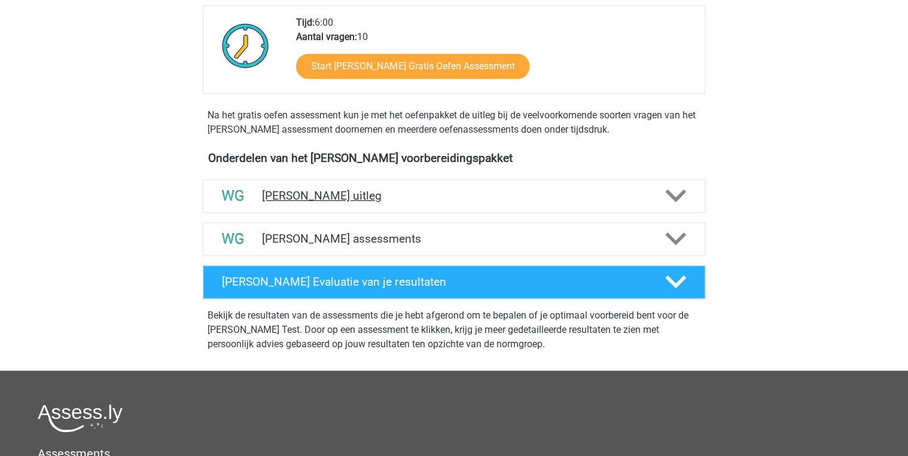
click at [425, 212] on div "[PERSON_NAME] uitleg" at bounding box center [454, 195] width 502 height 33
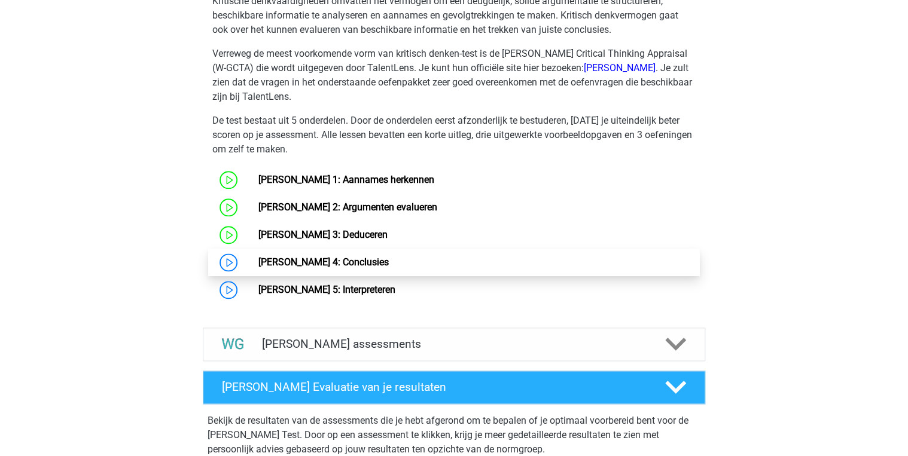
scroll to position [622, 0]
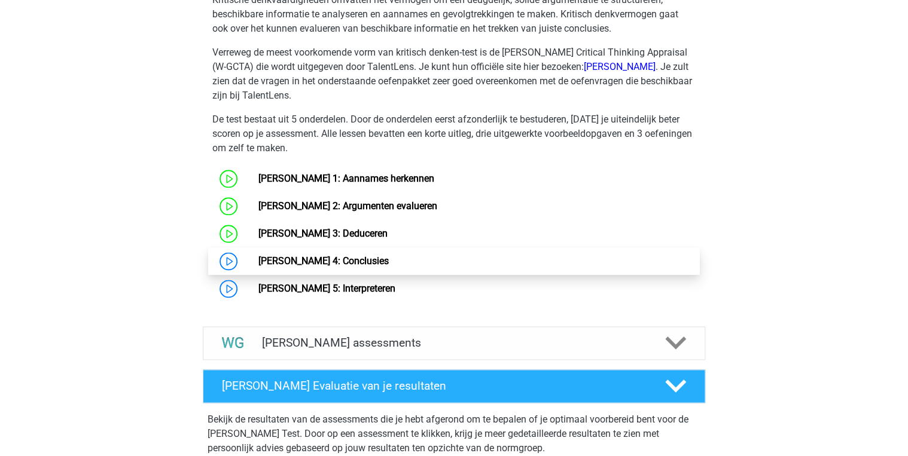
click at [388, 262] on link "[PERSON_NAME] 4: Conclusies" at bounding box center [323, 260] width 130 height 11
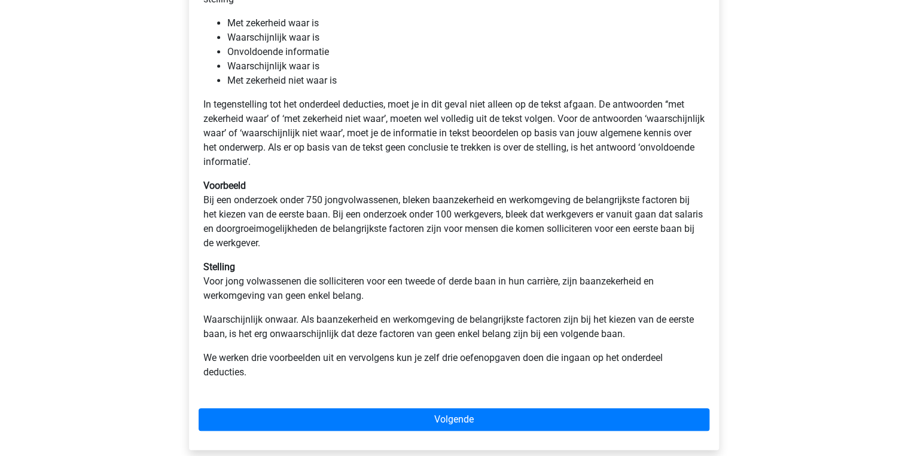
scroll to position [287, 0]
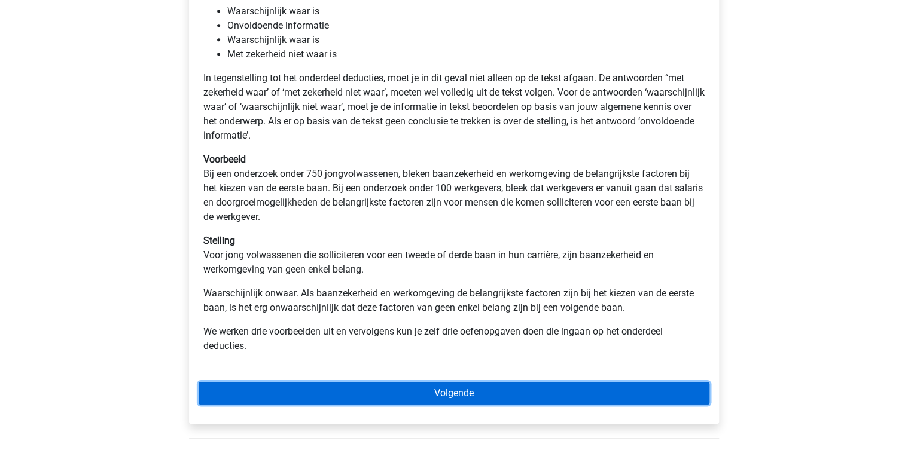
click at [479, 386] on link "Volgende" at bounding box center [454, 393] width 511 height 23
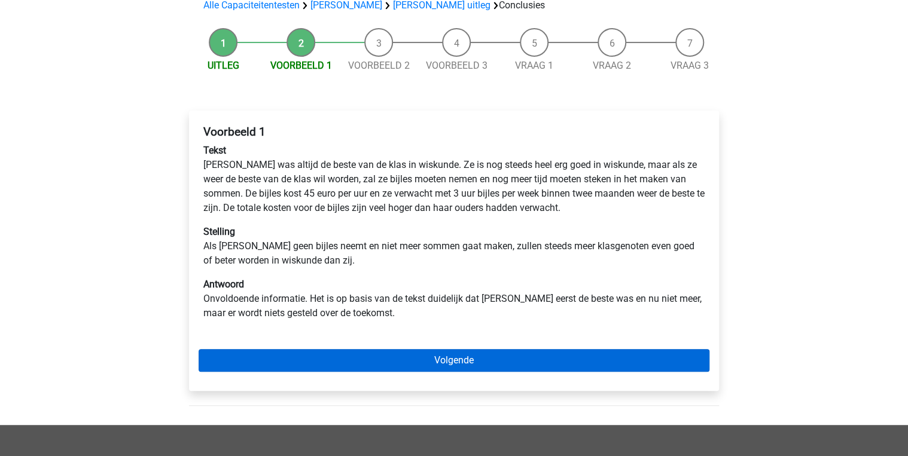
scroll to position [96, 0]
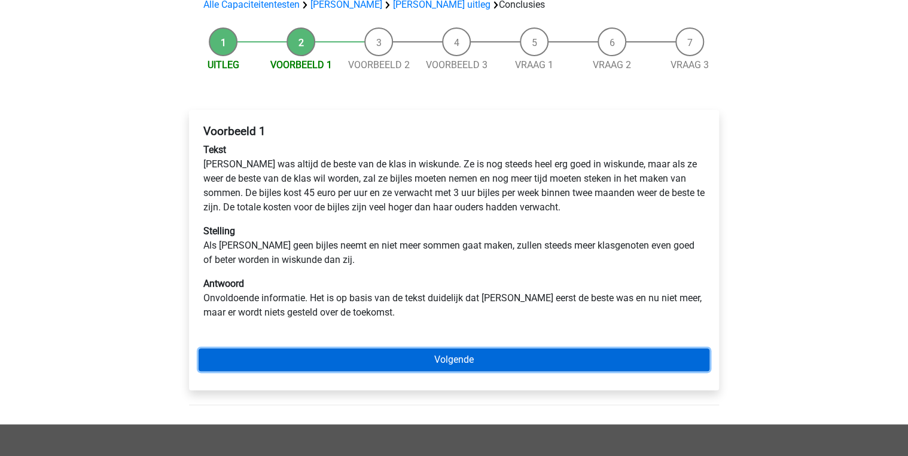
click at [487, 361] on link "Volgende" at bounding box center [454, 360] width 511 height 23
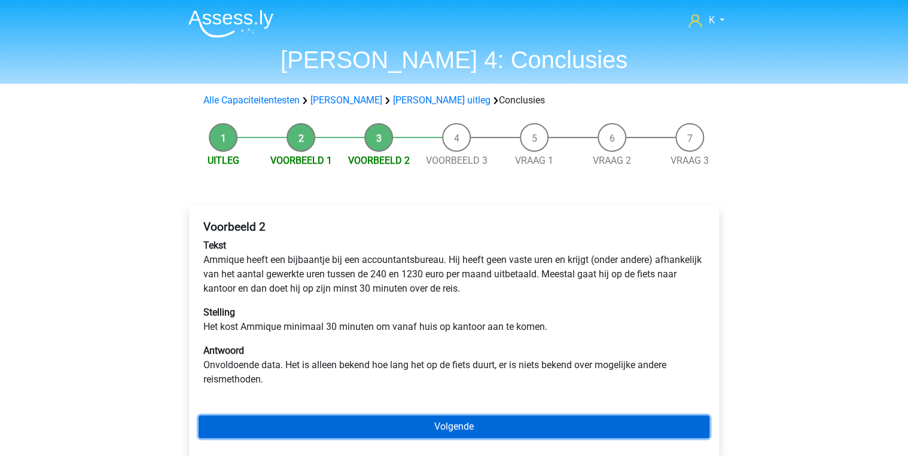
click at [492, 423] on link "Volgende" at bounding box center [454, 427] width 511 height 23
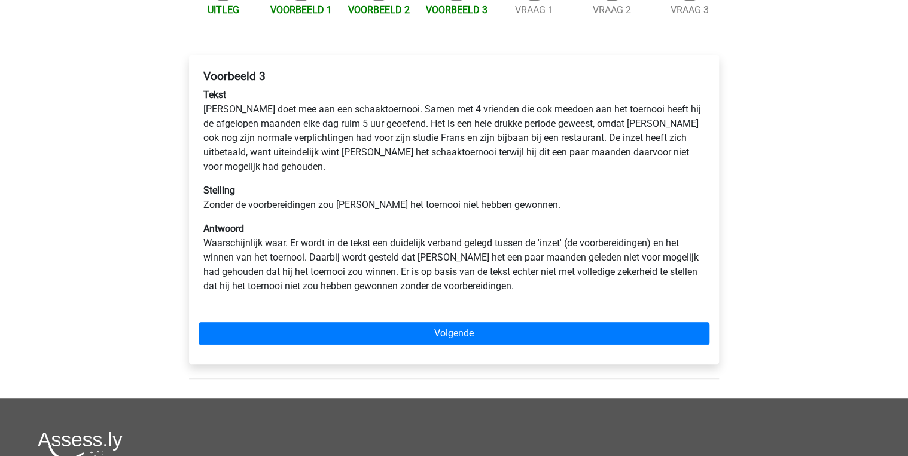
scroll to position [191, 0]
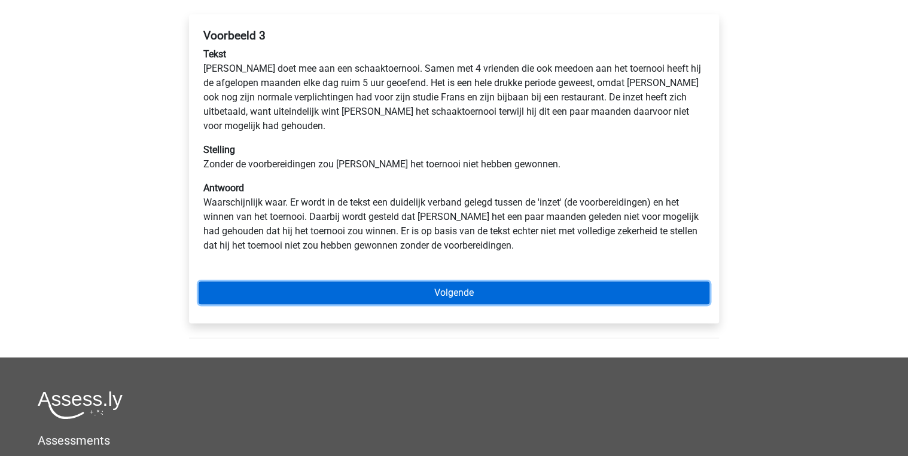
click at [555, 285] on link "Volgende" at bounding box center [454, 293] width 511 height 23
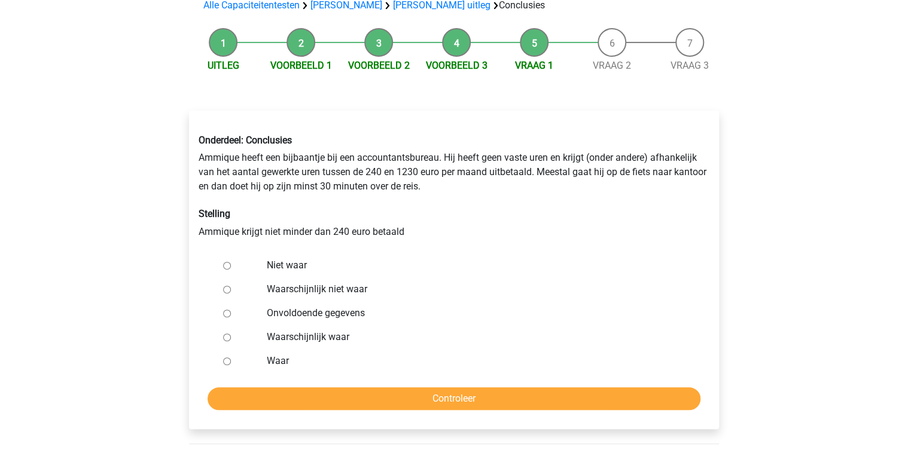
scroll to position [96, 0]
click at [337, 313] on label "Onvoldoende gegevens" at bounding box center [474, 313] width 414 height 14
click at [231, 313] on input "Onvoldoende gegevens" at bounding box center [227, 313] width 8 height 8
radio input "true"
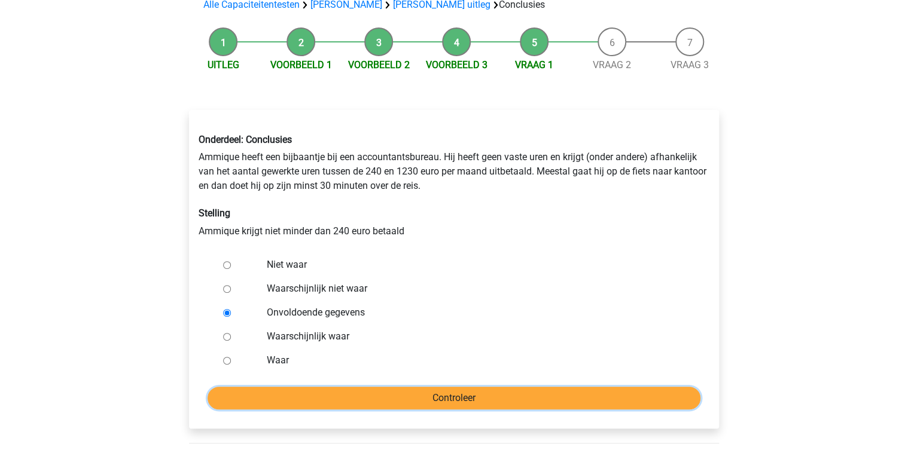
click at [388, 387] on input "Controleer" at bounding box center [454, 398] width 493 height 23
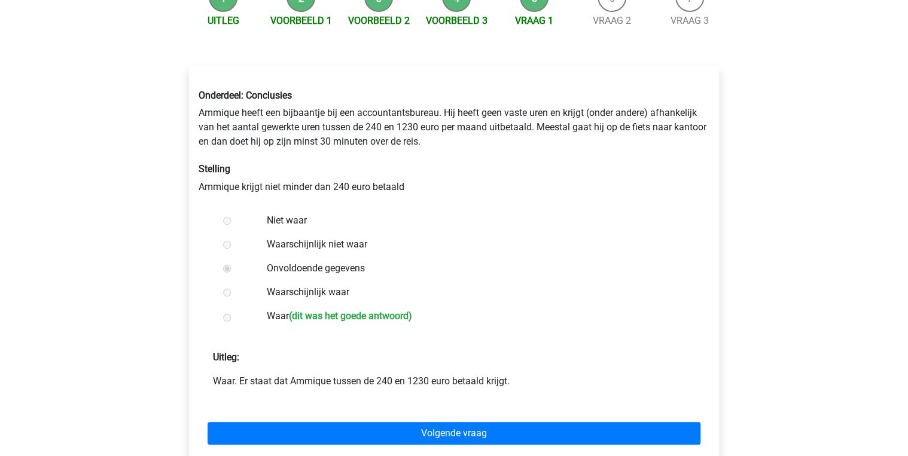
scroll to position [144, 0]
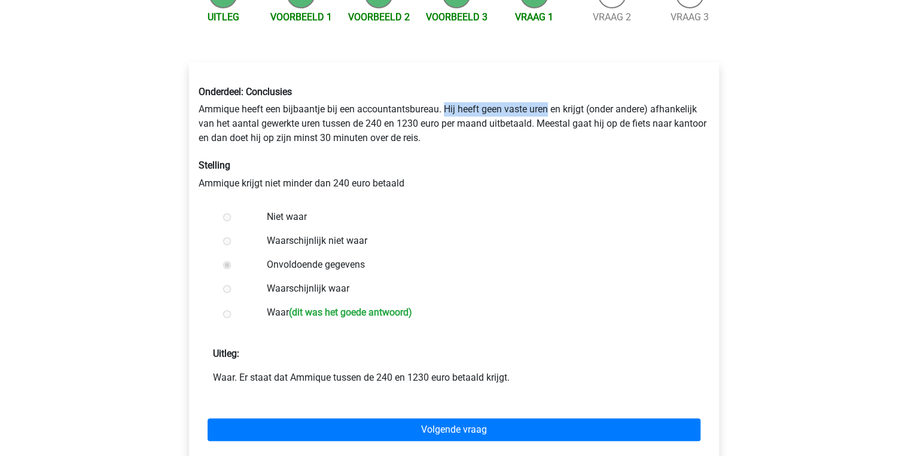
drag, startPoint x: 447, startPoint y: 111, endPoint x: 550, endPoint y: 112, distance: 102.3
click at [550, 112] on div "Onderdeel: Conclusies Ammique heeft een bijbaantje bij een accountantsbureau. H…" at bounding box center [454, 138] width 529 height 123
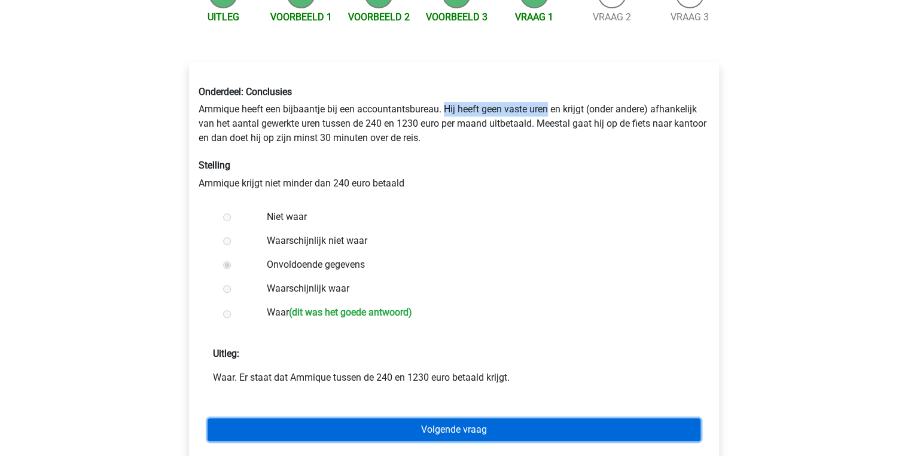
click at [517, 419] on link "Volgende vraag" at bounding box center [454, 430] width 493 height 23
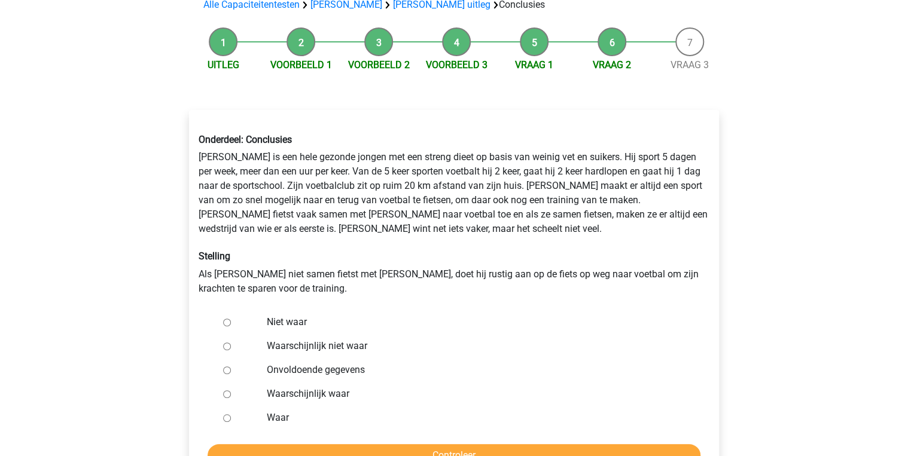
click at [355, 347] on label "Waarschijnlijk niet waar" at bounding box center [474, 346] width 414 height 14
click at [231, 347] on input "Waarschijnlijk niet waar" at bounding box center [227, 347] width 8 height 8
radio input "true"
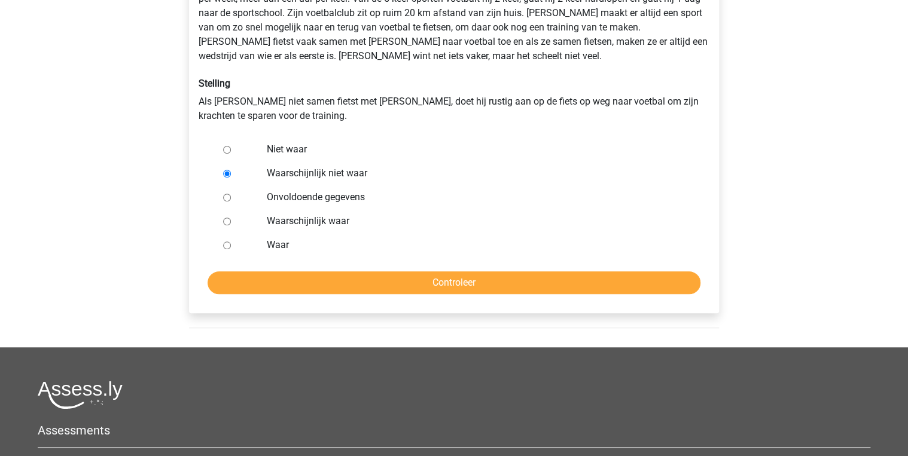
scroll to position [287, 0]
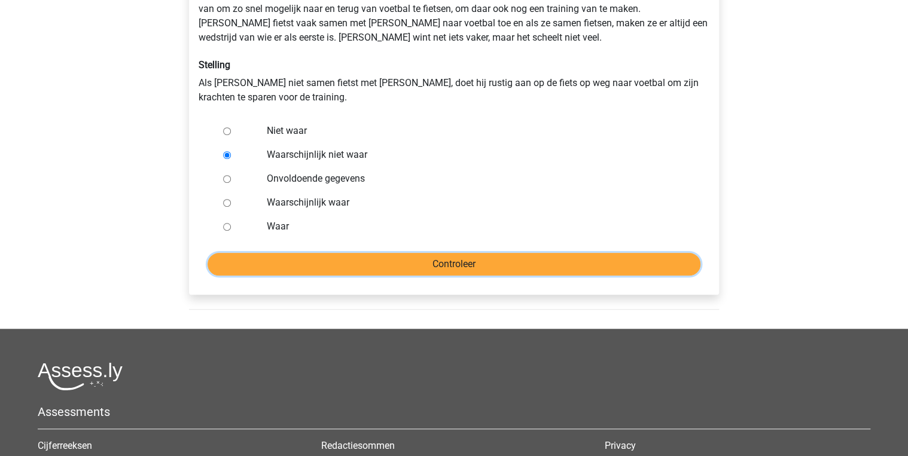
click at [532, 272] on input "Controleer" at bounding box center [454, 264] width 493 height 23
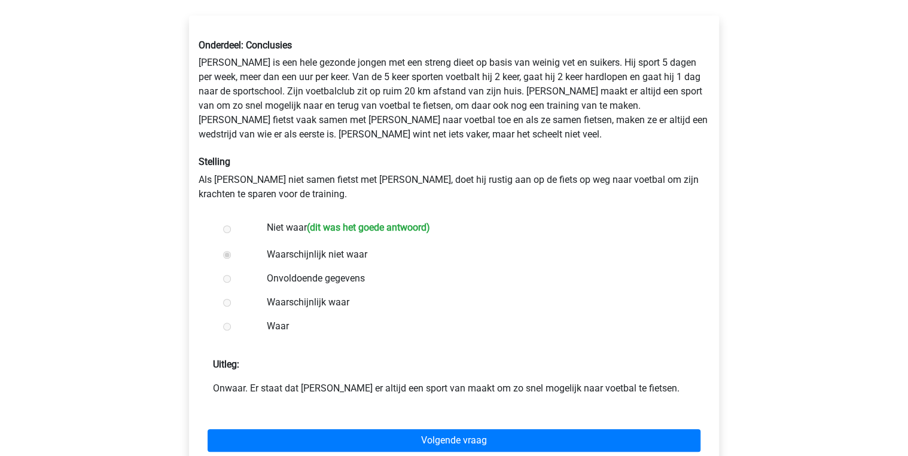
scroll to position [191, 0]
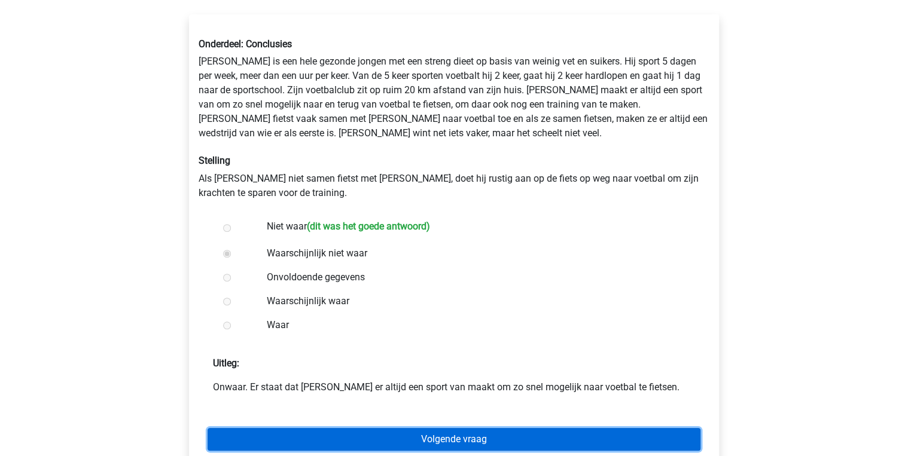
click at [512, 435] on link "Volgende vraag" at bounding box center [454, 439] width 493 height 23
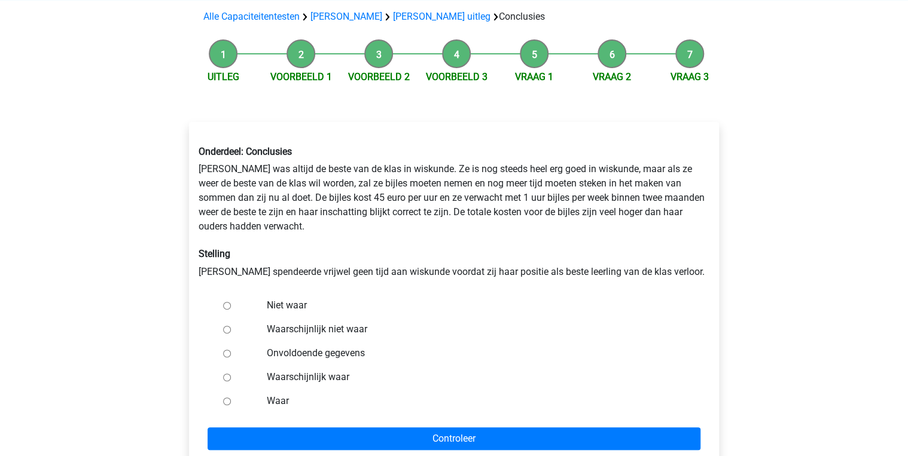
scroll to position [96, 0]
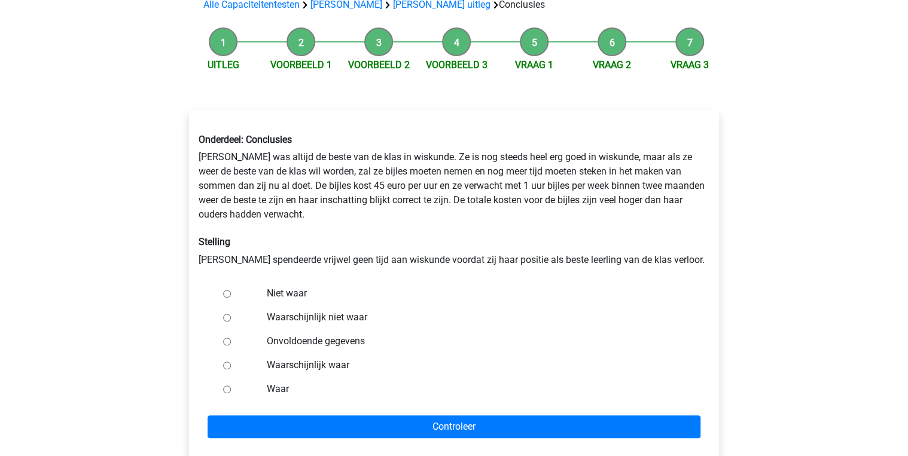
click at [352, 349] on div "Onvoldoende gegevens" at bounding box center [474, 342] width 432 height 24
click at [357, 344] on label "Onvoldoende gegevens" at bounding box center [474, 341] width 414 height 14
click at [231, 344] on input "Onvoldoende gegevens" at bounding box center [227, 342] width 8 height 8
radio input "true"
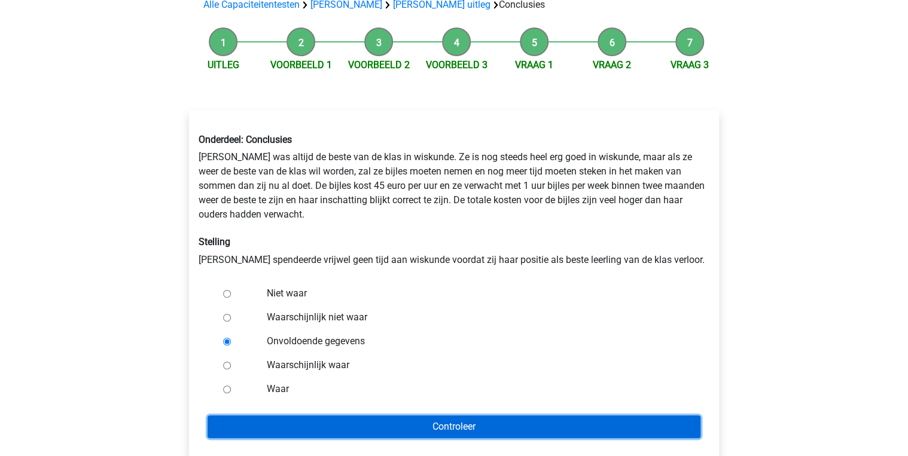
click at [392, 431] on input "Controleer" at bounding box center [454, 427] width 493 height 23
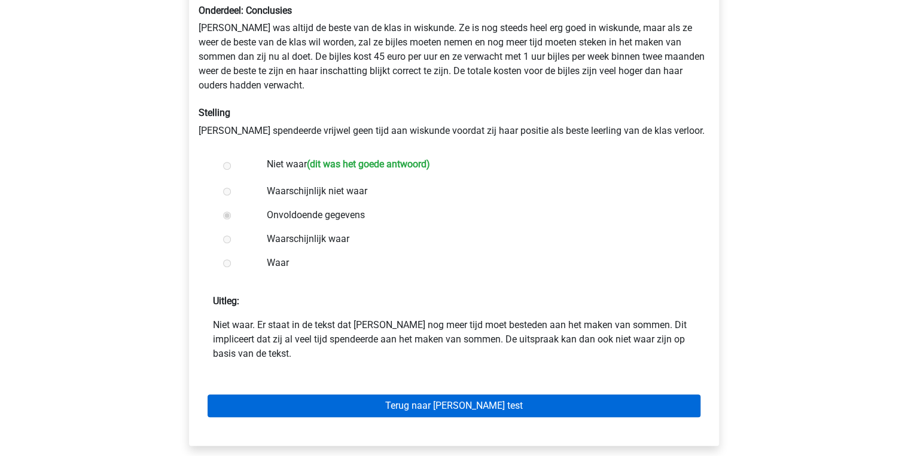
scroll to position [287, 0]
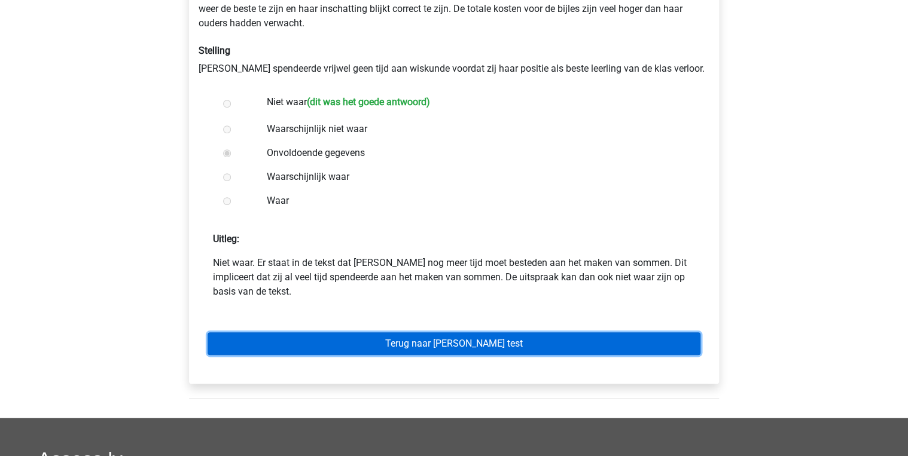
click at [426, 345] on link "Terug naar watson glaser test" at bounding box center [454, 344] width 493 height 23
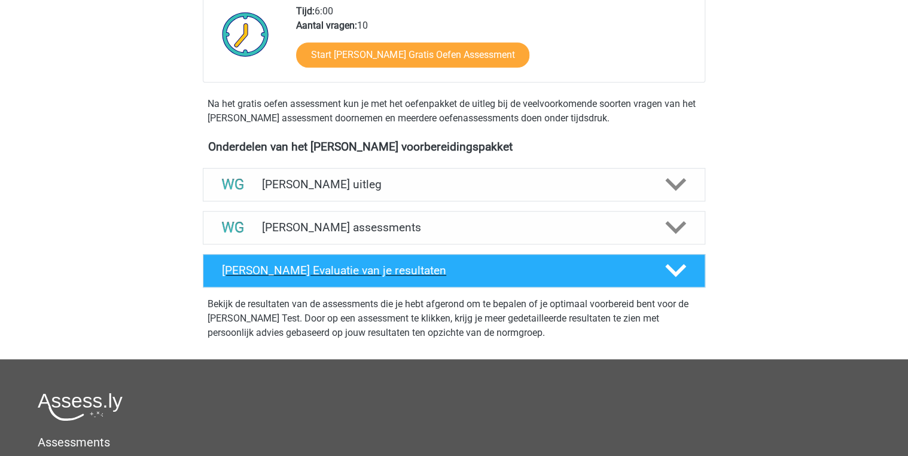
scroll to position [335, 0]
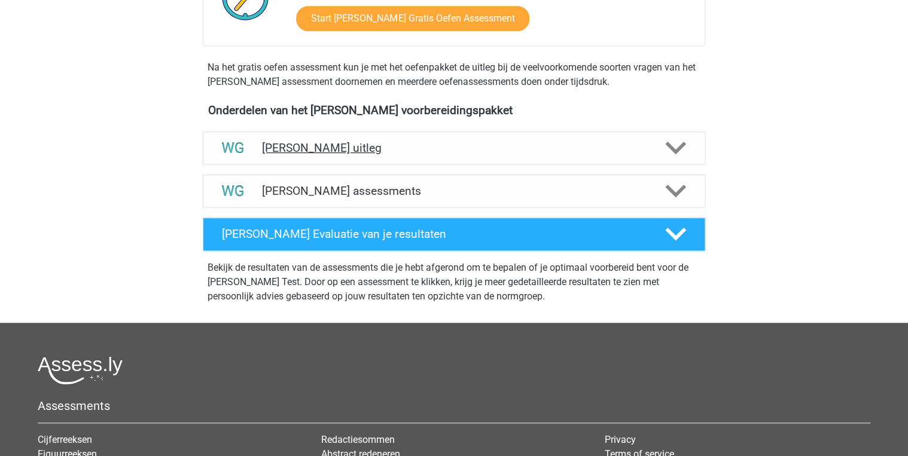
click at [416, 163] on div "[PERSON_NAME] uitleg" at bounding box center [454, 148] width 502 height 33
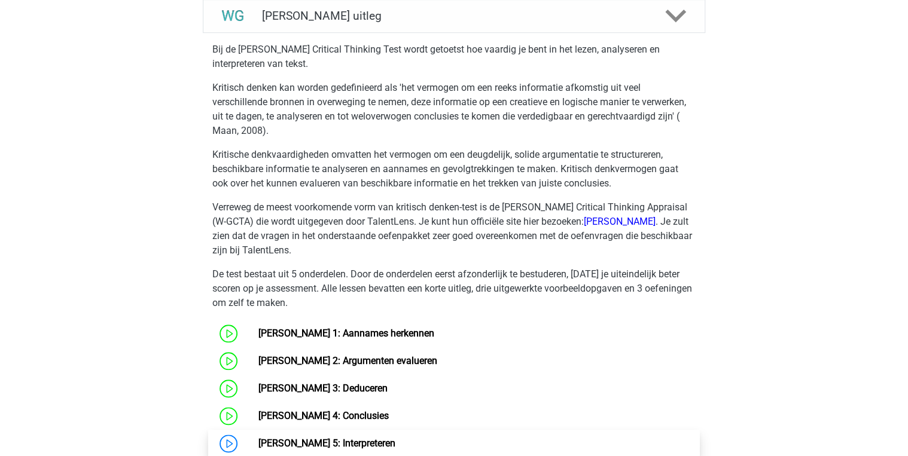
scroll to position [622, 0]
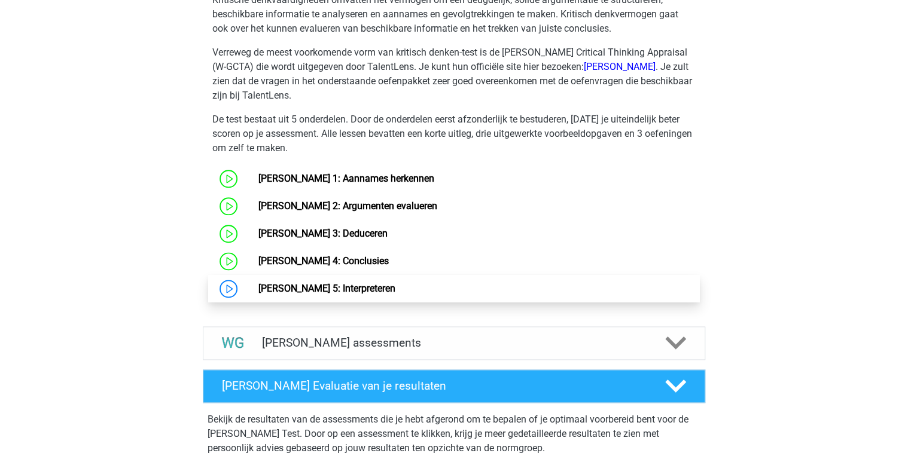
click at [380, 285] on link "[PERSON_NAME] 5: Interpreteren" at bounding box center [326, 288] width 137 height 11
